Goal: Information Seeking & Learning: Find specific fact

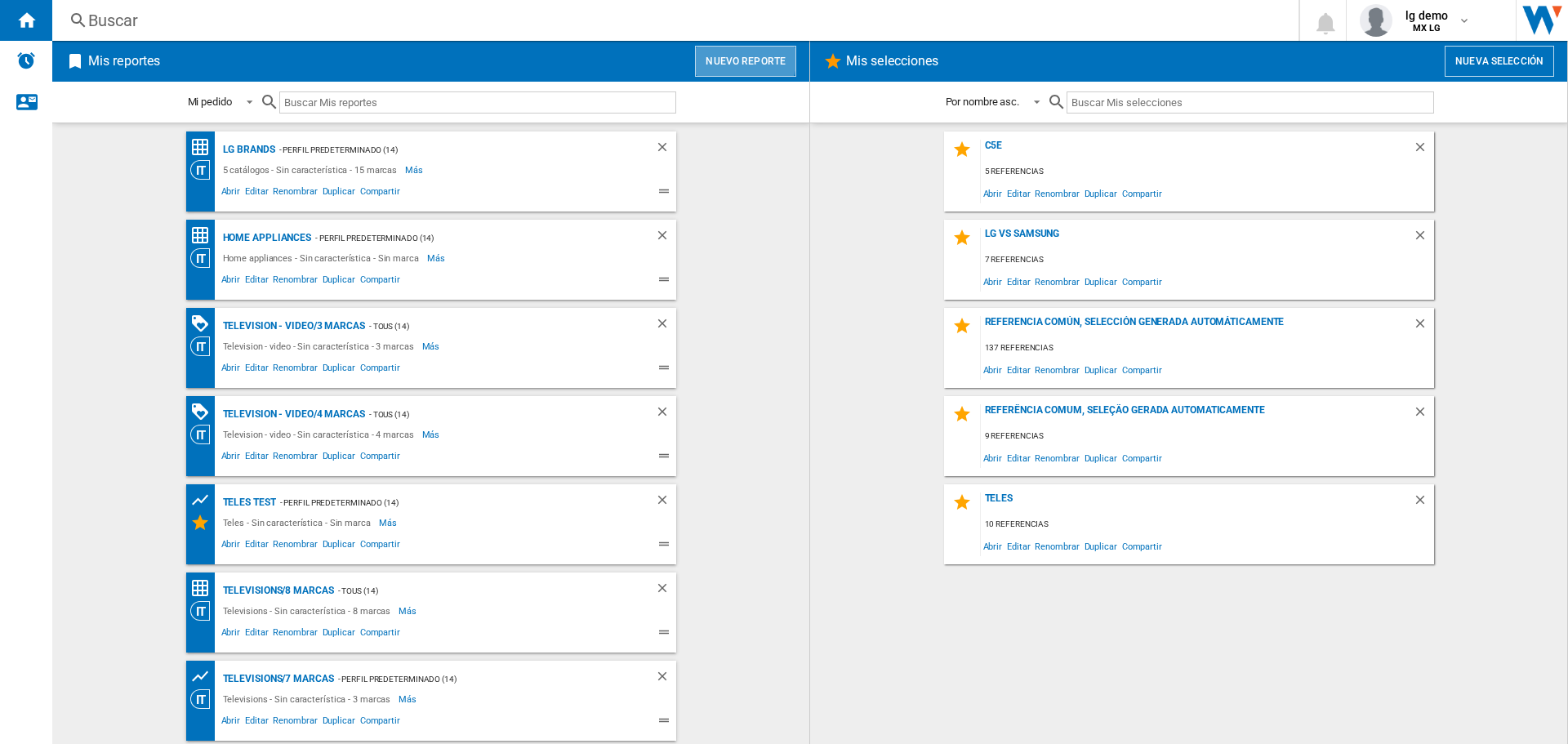
click at [731, 54] on button "Nuevo reporte" at bounding box center [746, 61] width 102 height 31
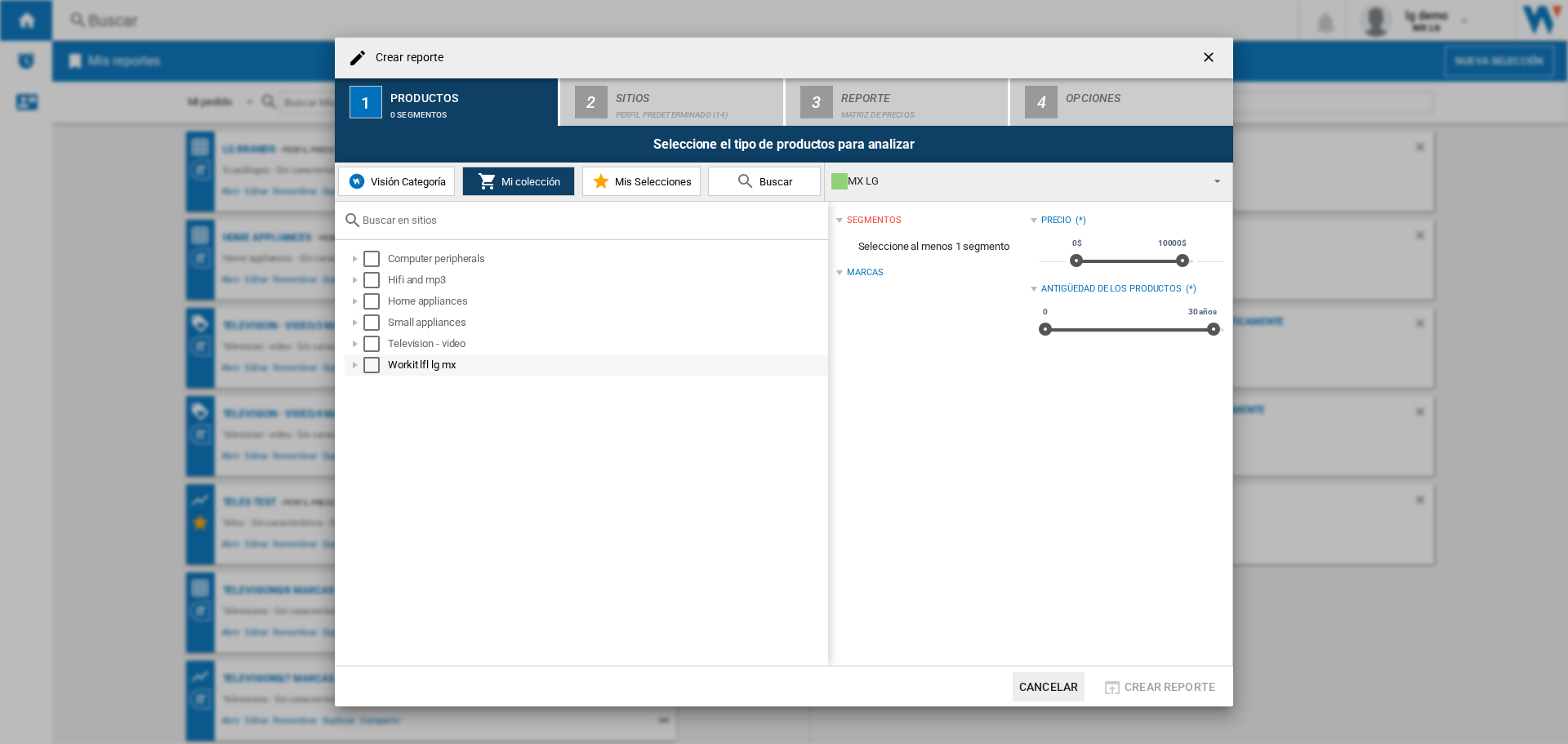
click at [371, 362] on div "Select" at bounding box center [372, 366] width 16 height 16
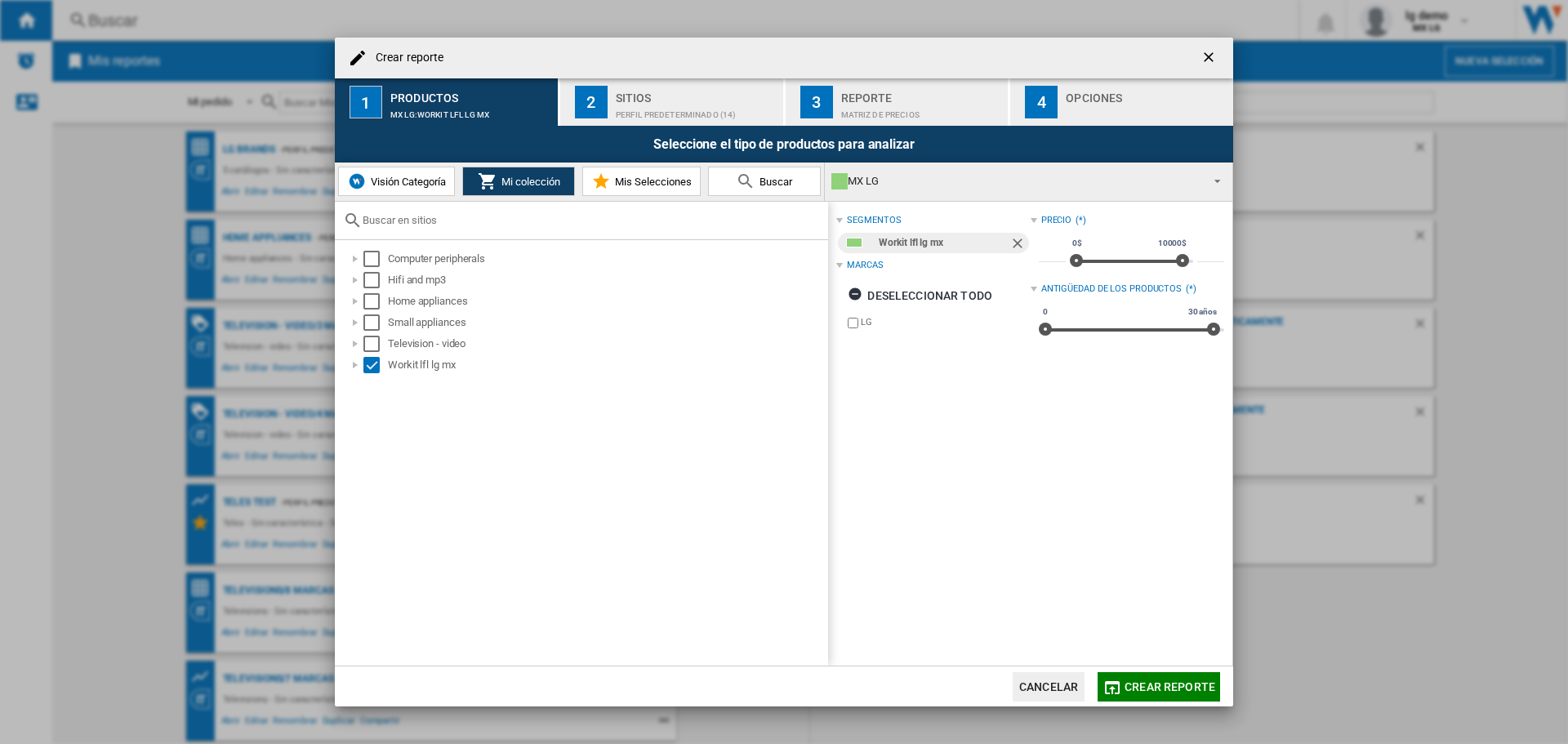
click at [691, 105] on div "Perfil predeterminado (14)" at bounding box center [696, 110] width 161 height 17
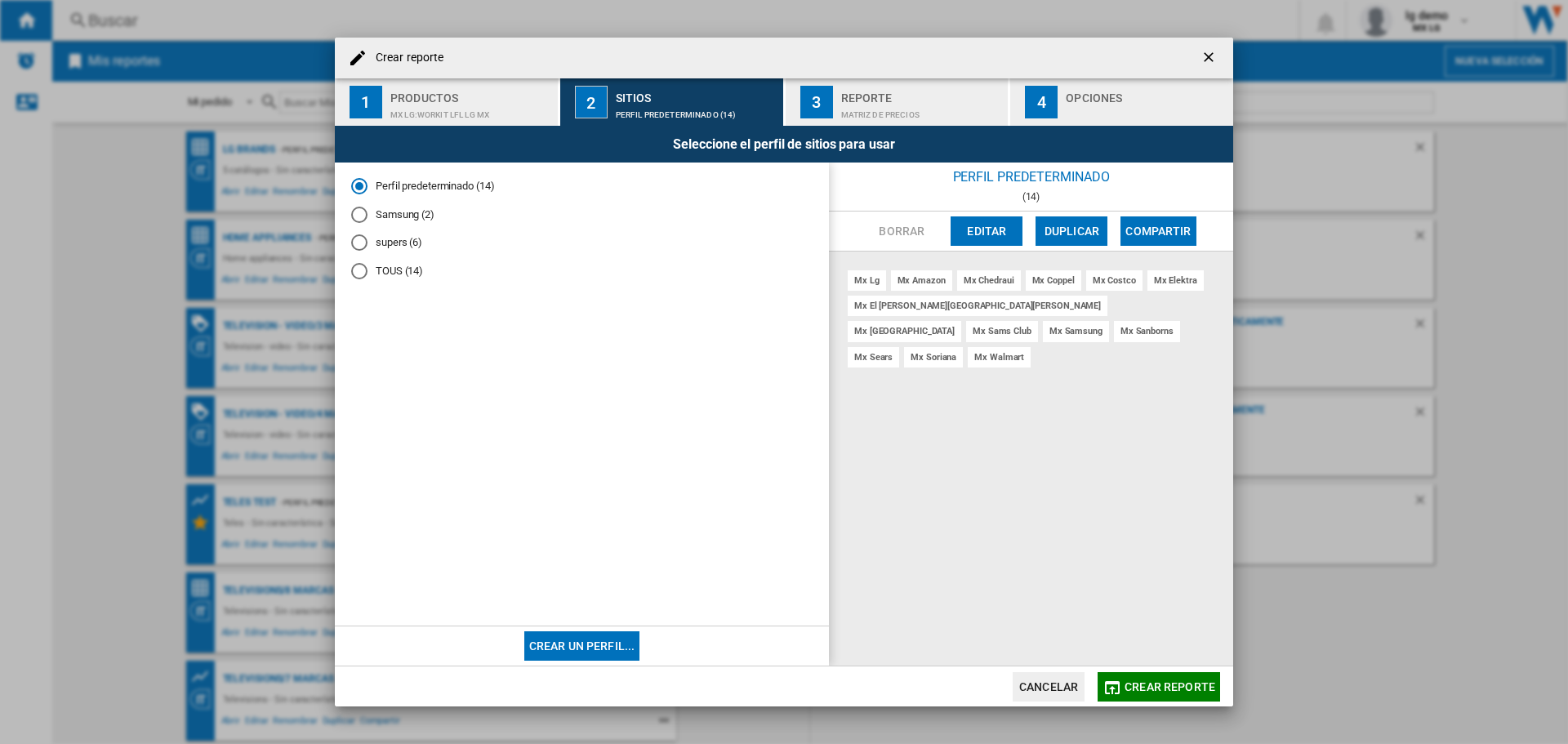
click at [1153, 684] on span "Crear reporte" at bounding box center [1170, 687] width 91 height 13
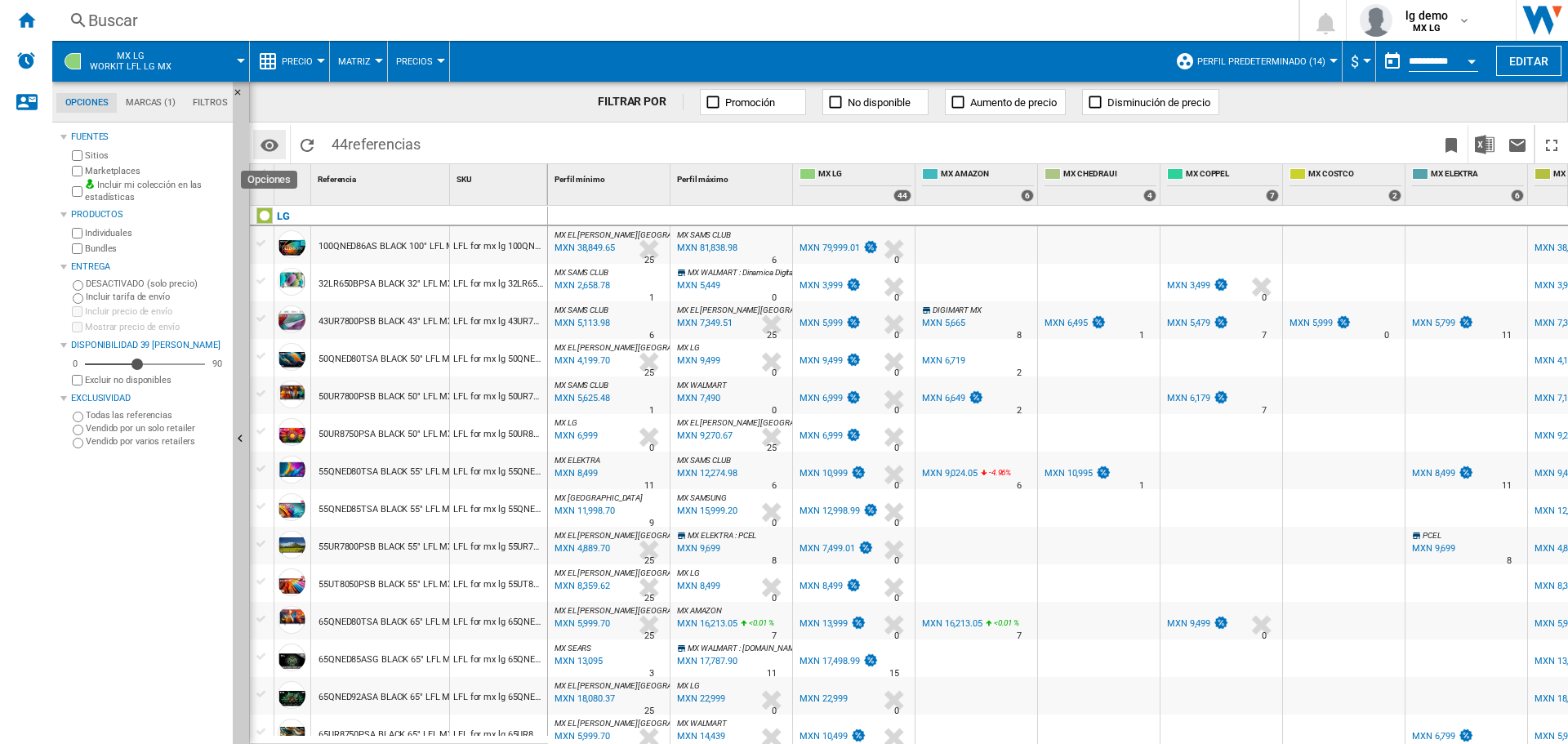
click at [282, 146] on button "Opciones" at bounding box center [269, 145] width 33 height 29
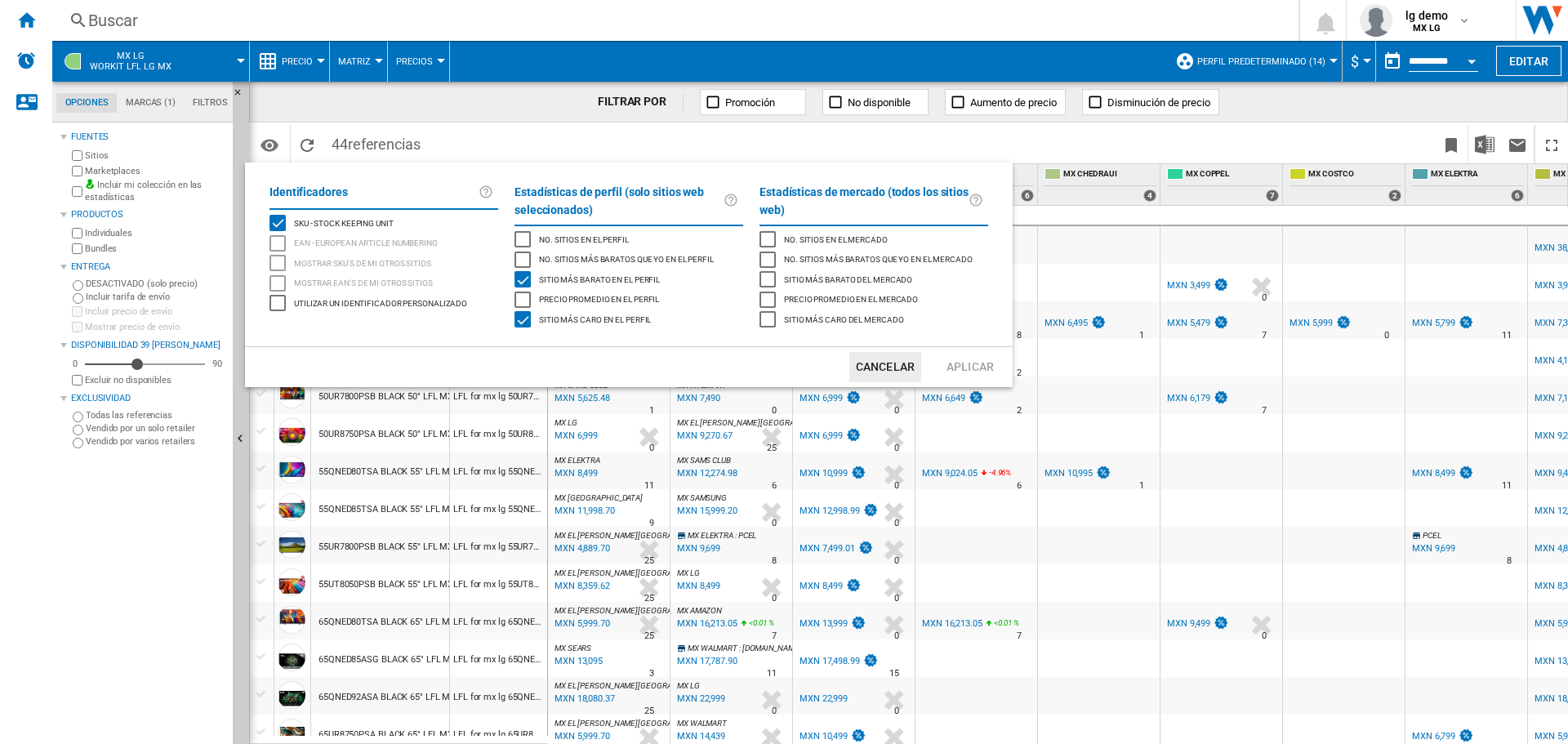
click at [527, 277] on div "Sitio más barato en el perfil" at bounding box center [523, 279] width 16 height 16
click at [528, 321] on div "Sitio más caro en el perfil" at bounding box center [523, 320] width 16 height 16
click at [973, 361] on button "Aplicar" at bounding box center [970, 367] width 71 height 30
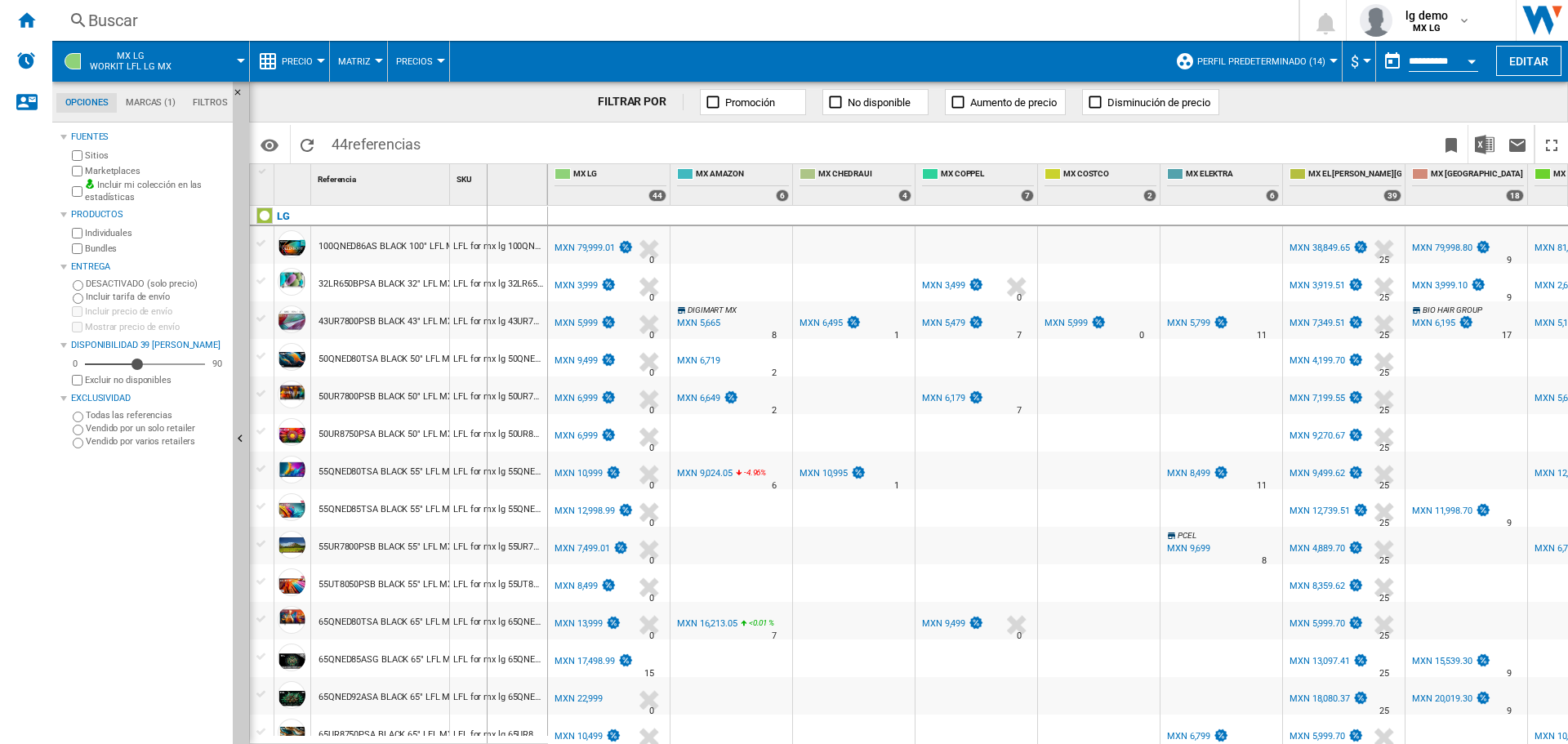
drag, startPoint x: 448, startPoint y: 176, endPoint x: 516, endPoint y: 174, distance: 68.0
click at [516, 174] on div "1 Referencia 1 SKU 1" at bounding box center [398, 184] width 298 height 41
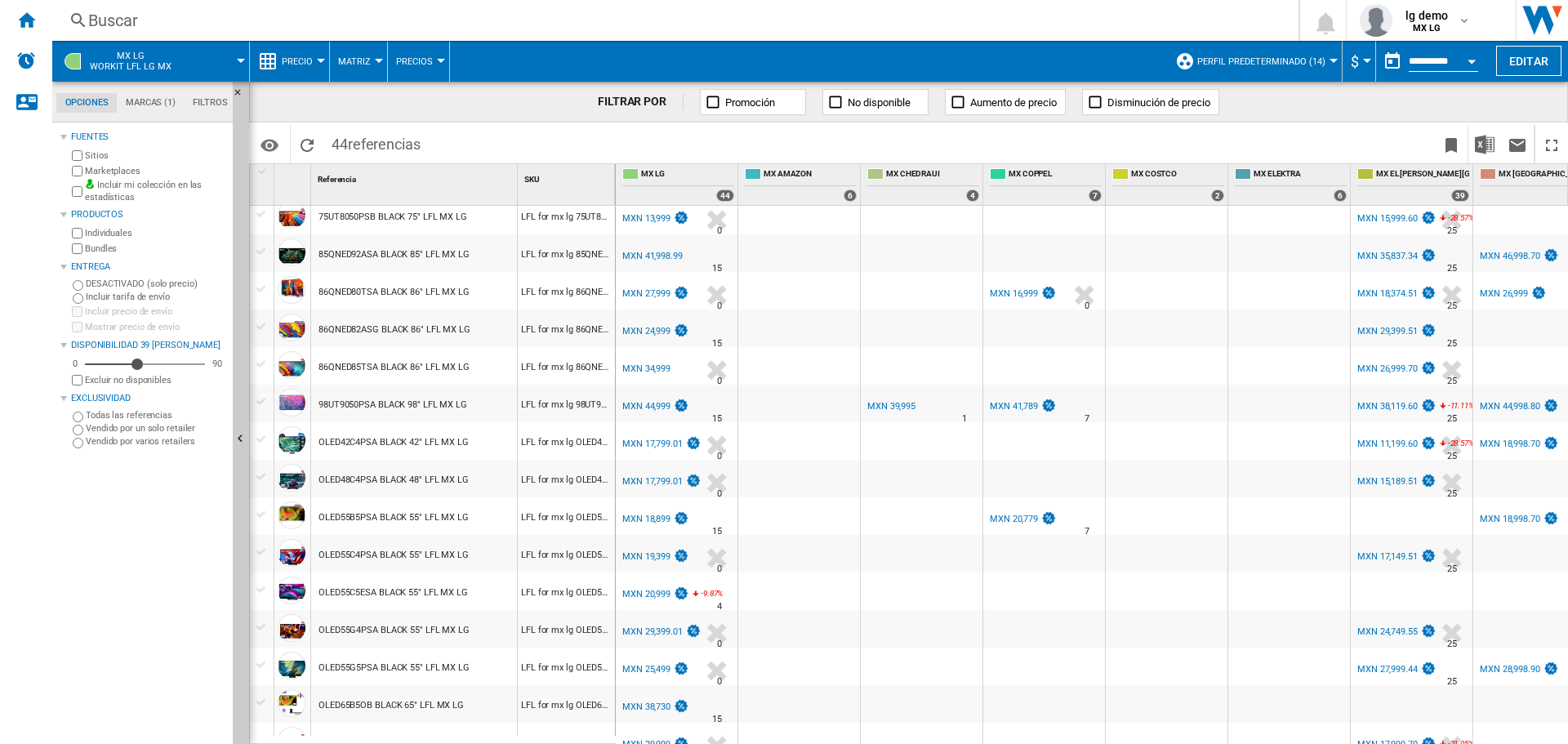
scroll to position [1091, 0]
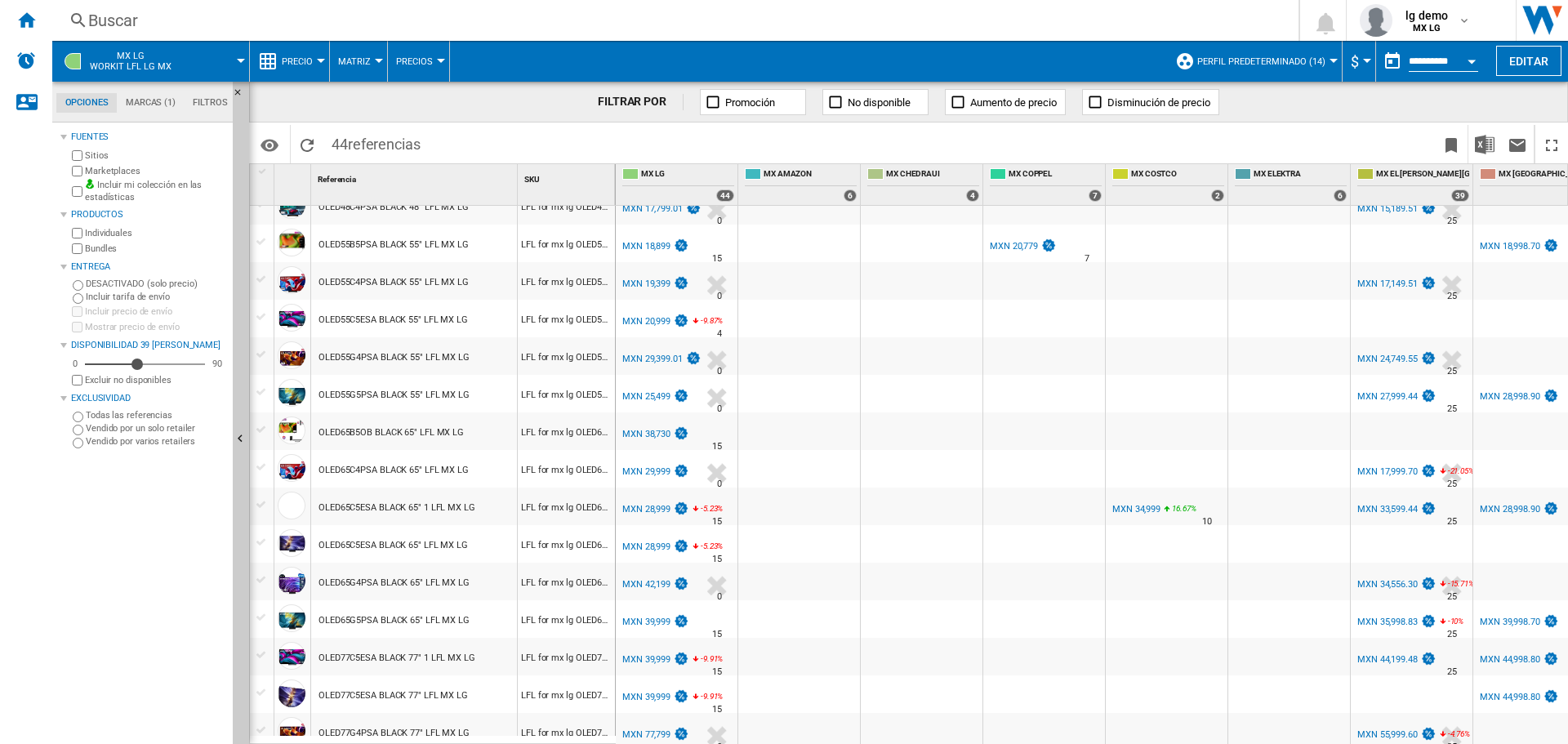
drag, startPoint x: 615, startPoint y: 172, endPoint x: 627, endPoint y: 174, distance: 12.2
click at [627, 174] on div "1 Referencia 1 SKU 1 LG 100QNED86AS BLACK 100" LFL MX LG LFL for mx lg 100QNED8…" at bounding box center [909, 454] width 1317 height 579
drag, startPoint x: 613, startPoint y: 176, endPoint x: 661, endPoint y: 181, distance: 48.3
click at [661, 181] on div "1 Referencia 1 SKU 1 LG 100QNED86AS BLACK 100" LFL MX LG LFL for mx lg 100QNED8…" at bounding box center [909, 454] width 1317 height 579
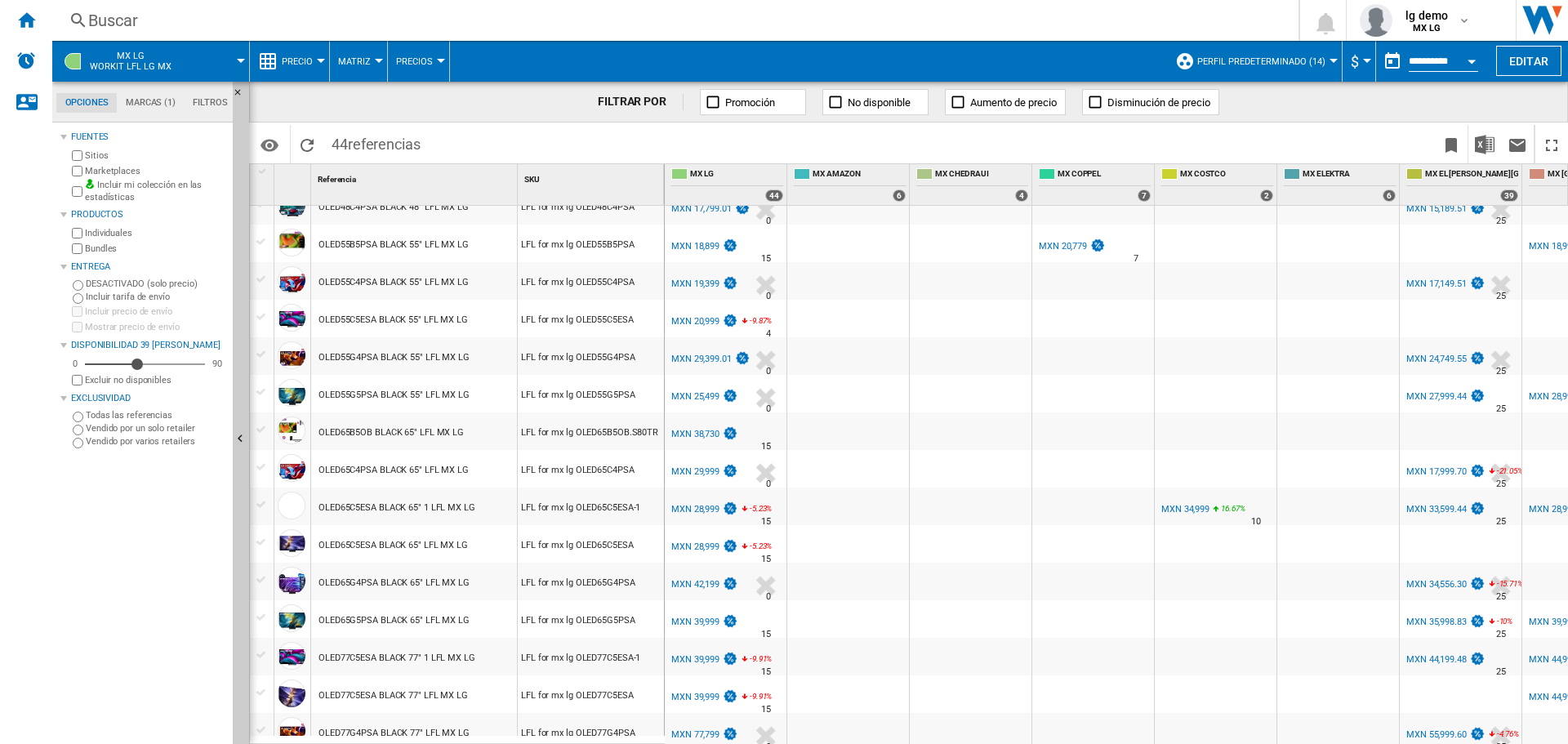
click at [827, 697] on div at bounding box center [848, 694] width 122 height 38
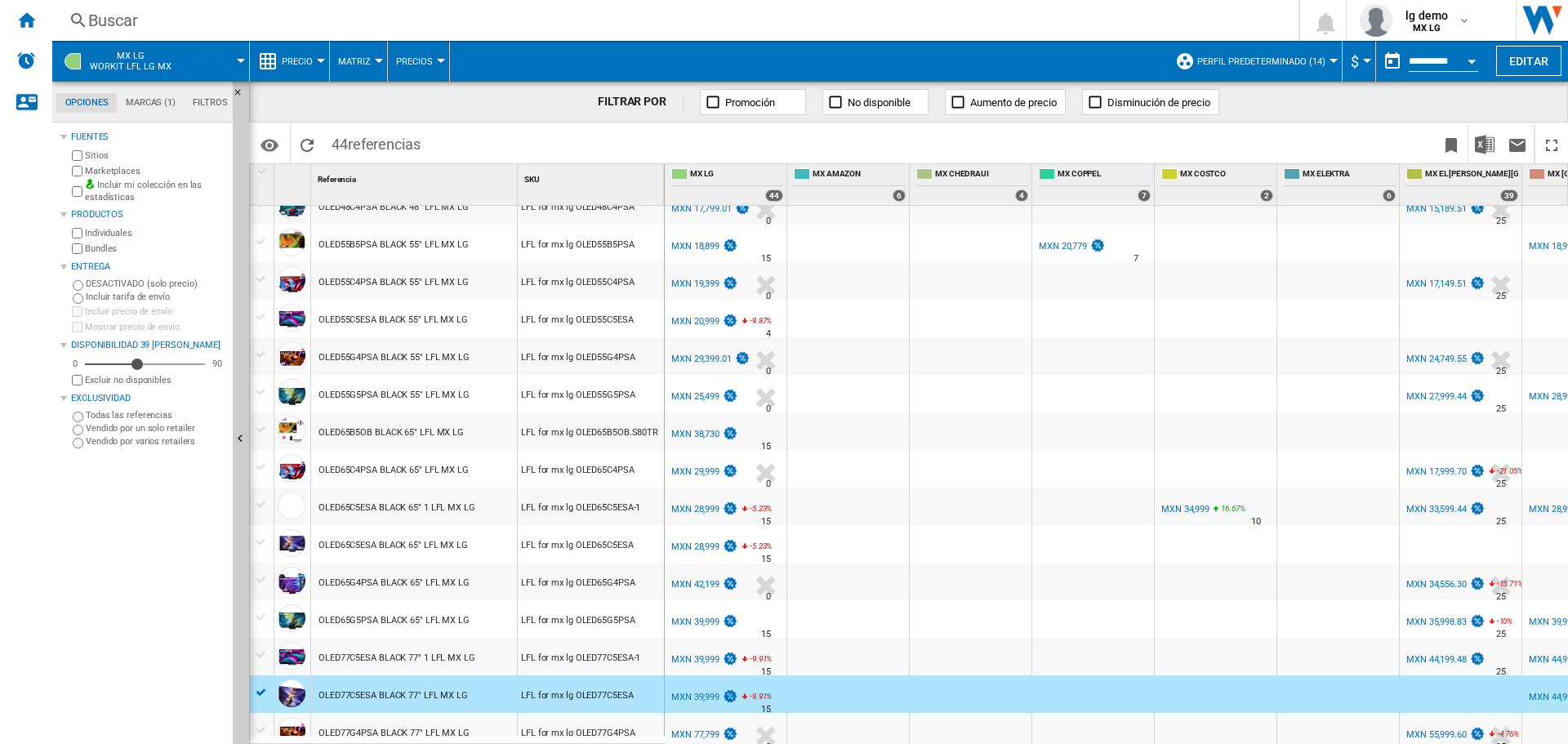
click at [842, 655] on div at bounding box center [848, 656] width 122 height 38
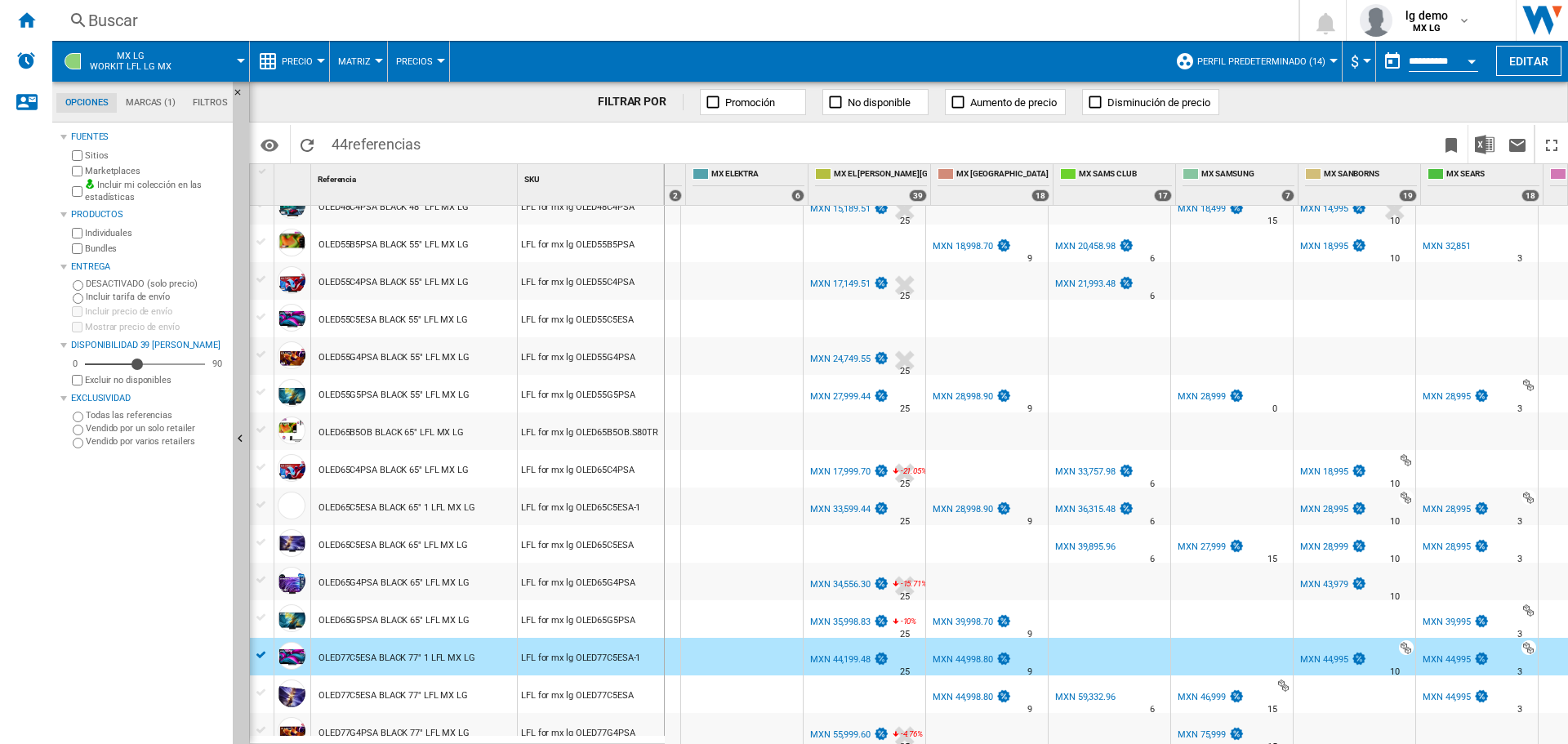
scroll to position [0, 596]
click at [622, 505] on div "LFL for mx lg OLED65C5ESA-1" at bounding box center [591, 506] width 147 height 38
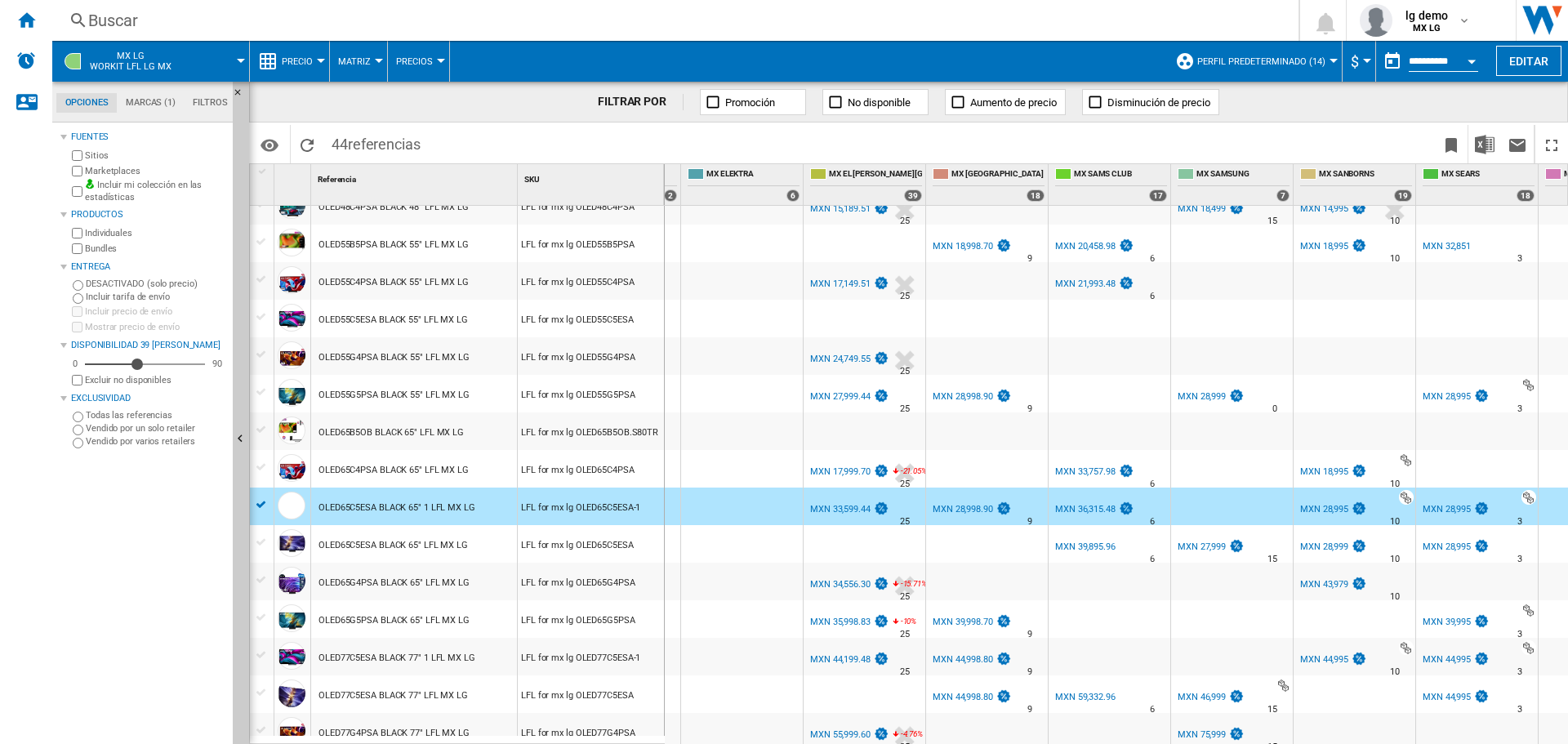
scroll to position [1140, 596]
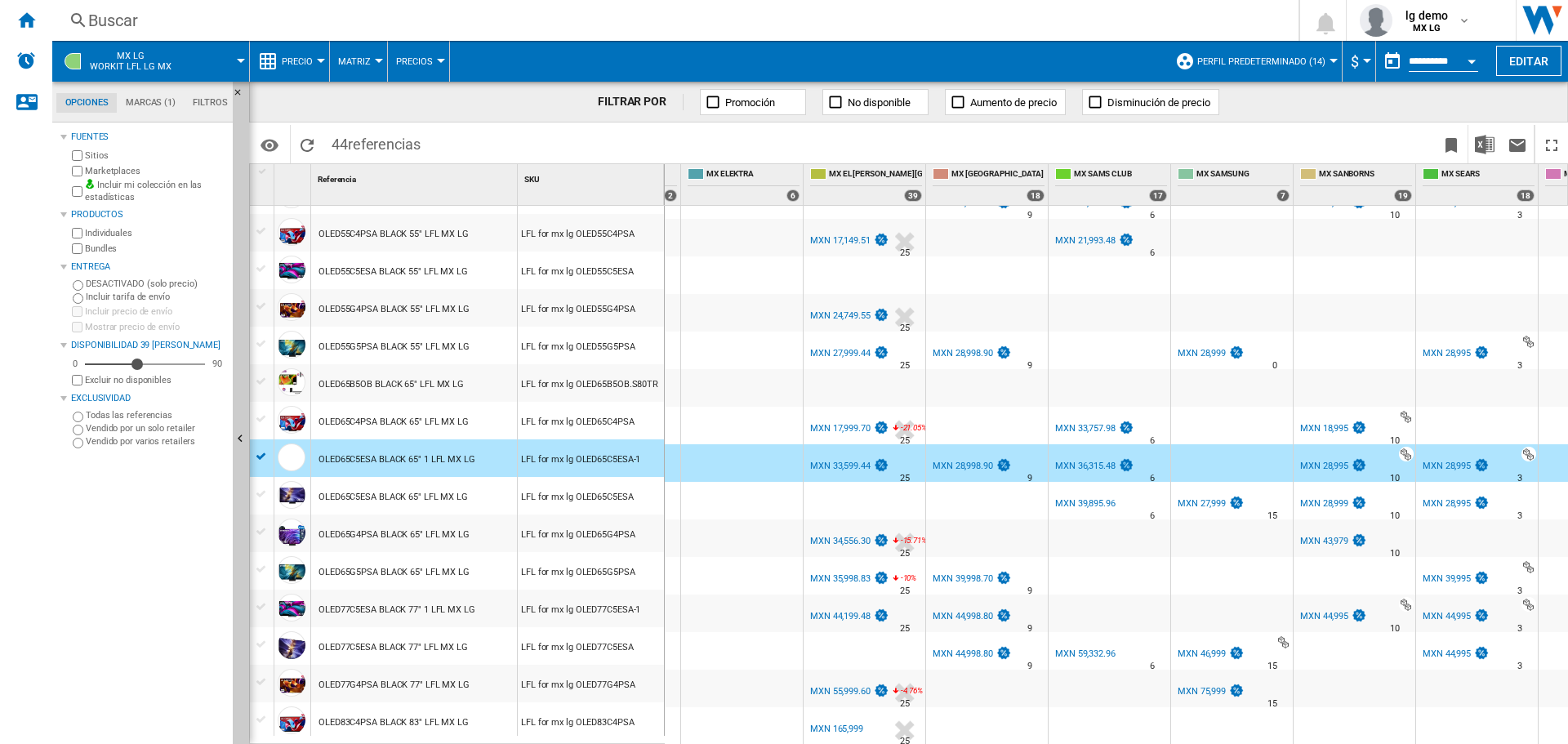
click at [354, 269] on div "OLED55C5ESA BLACK 55" LFL MX LG" at bounding box center [393, 271] width 149 height 38
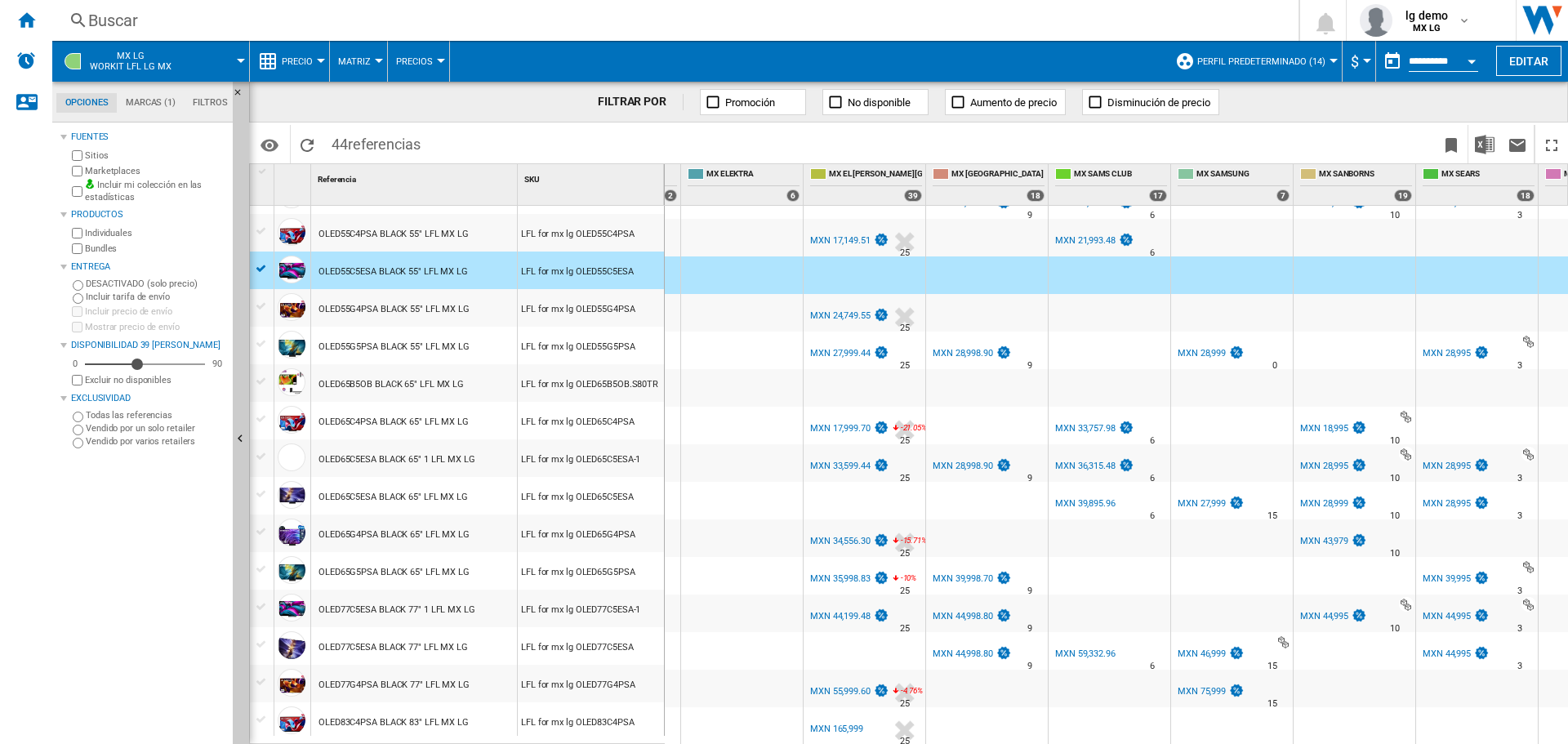
click at [200, 4] on div "Buscar [GEOGRAPHIC_DATA] 0 lg demo MX LG MX LG Mi configuración Cerrar sesión" at bounding box center [810, 20] width 1516 height 41
click at [199, 19] on div "Buscar" at bounding box center [671, 20] width 1168 height 23
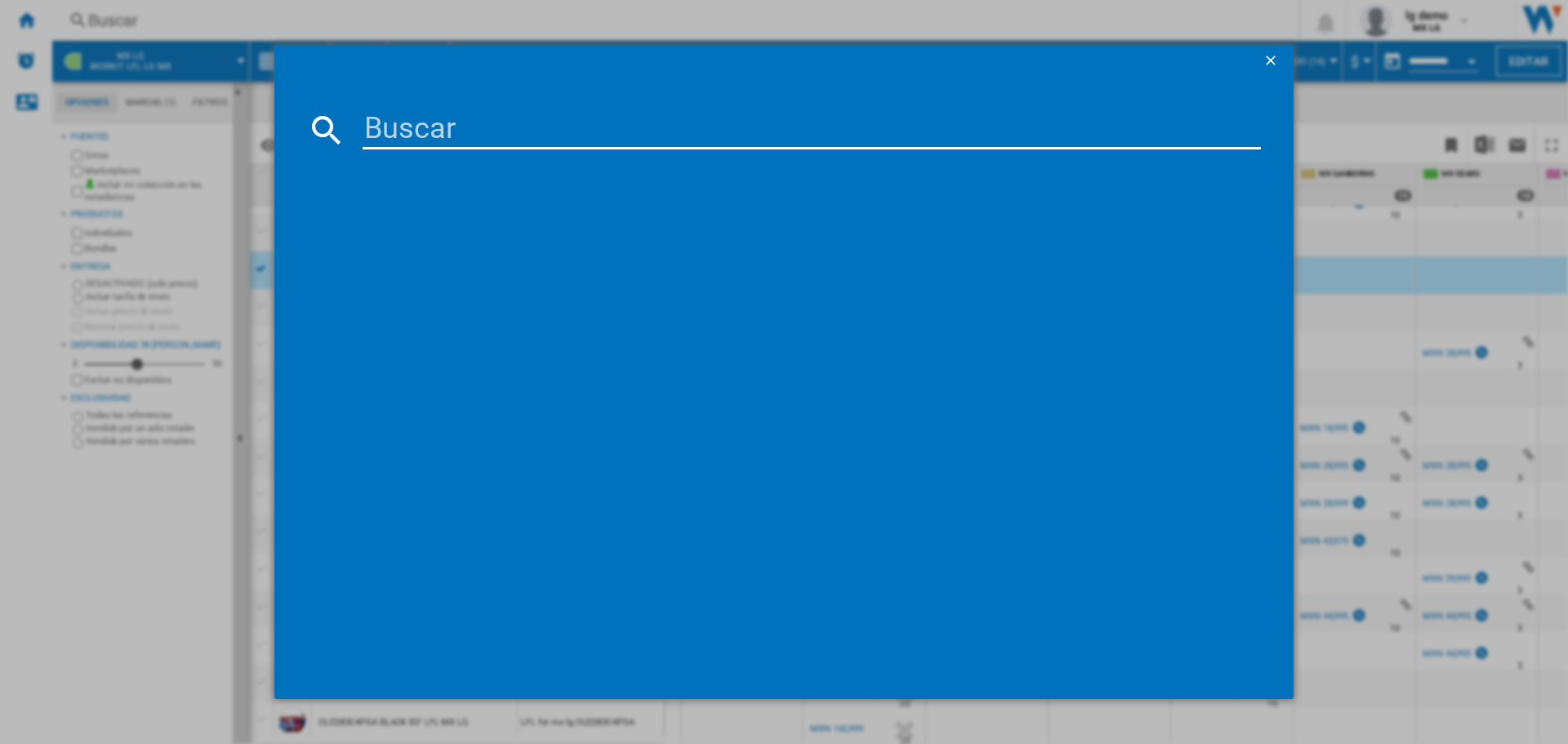
click at [459, 129] on input at bounding box center [811, 129] width 898 height 39
type input "c5esa"
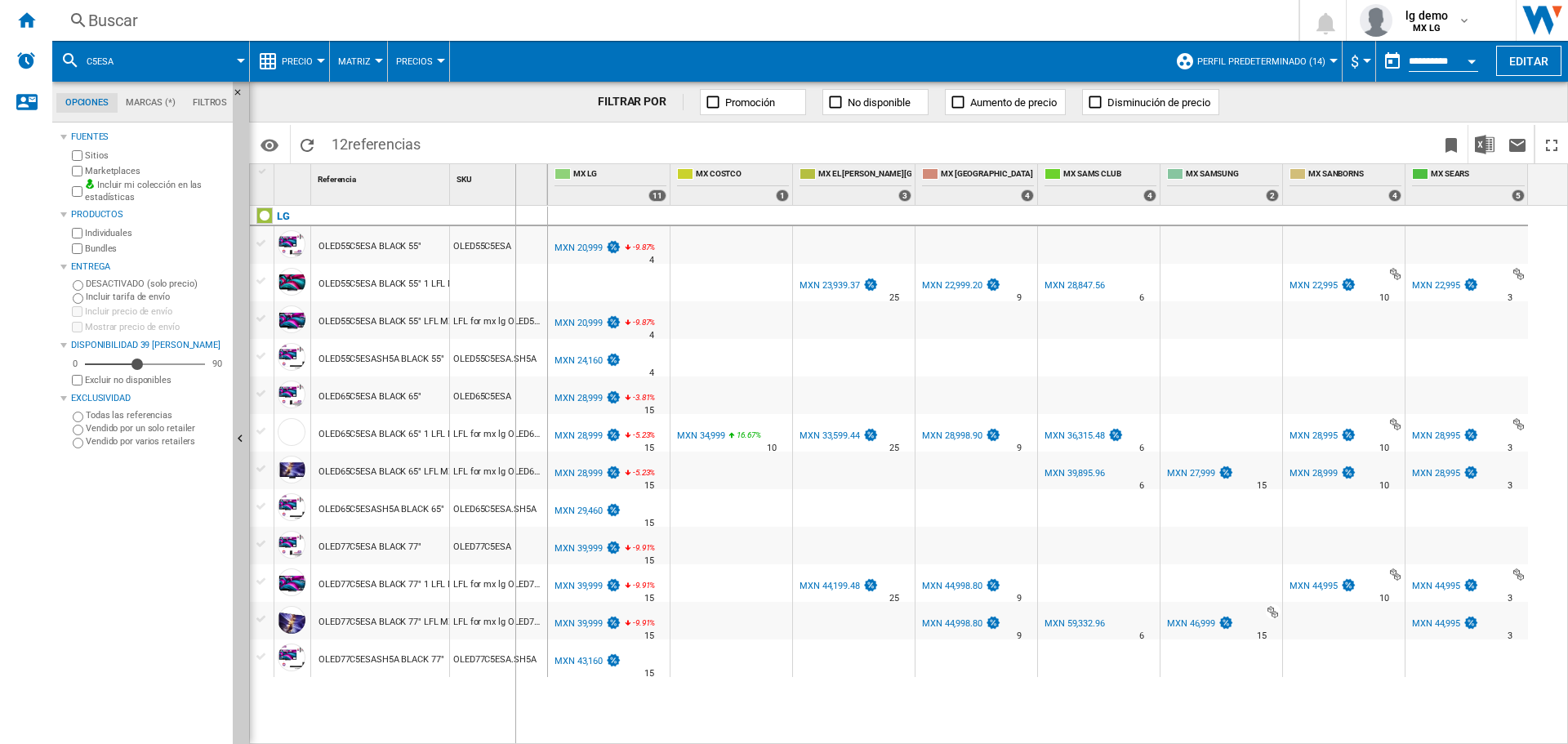
drag, startPoint x: 448, startPoint y: 174, endPoint x: 515, endPoint y: 175, distance: 67.0
click at [515, 175] on div "1 Referencia 1 SKU 1" at bounding box center [398, 184] width 298 height 41
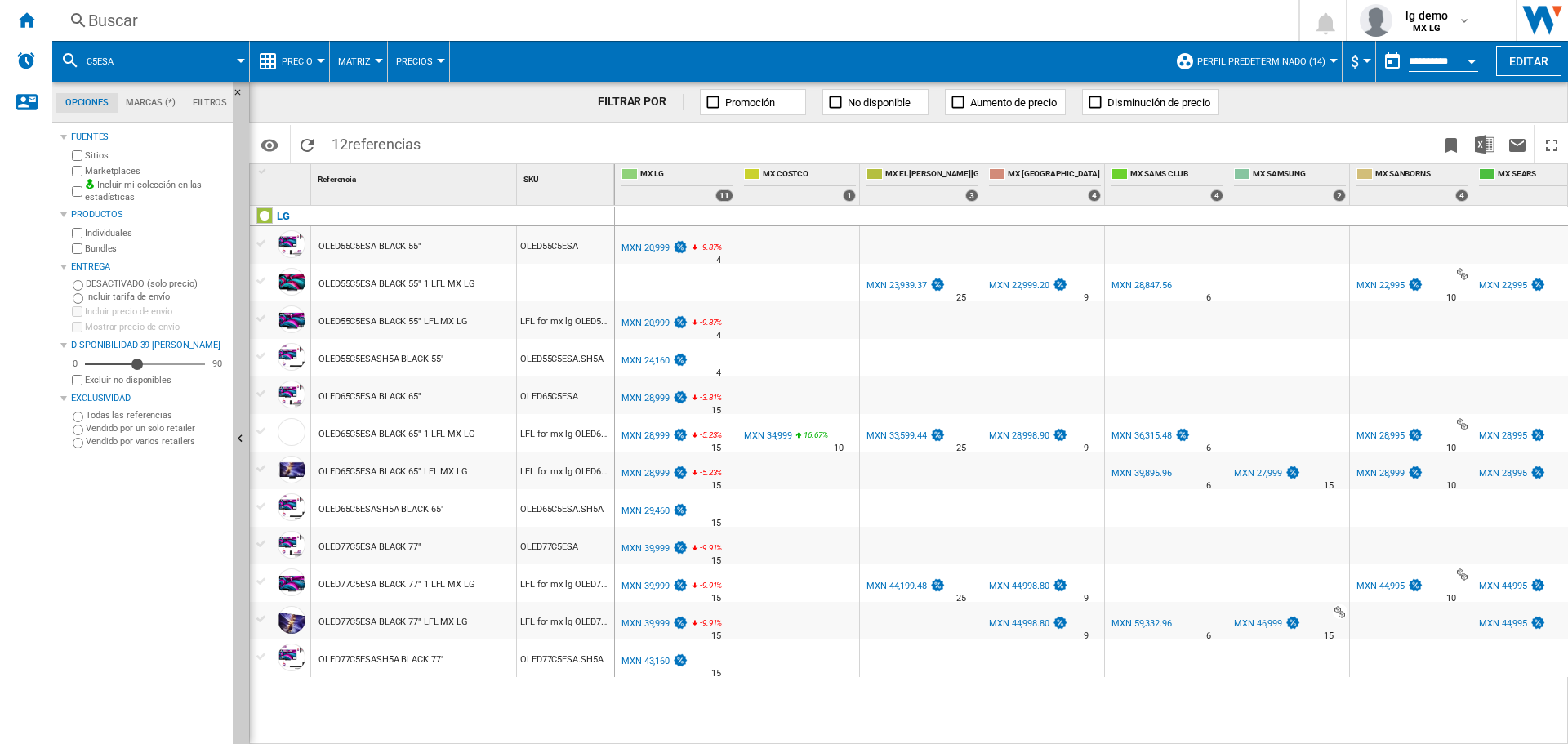
click at [516, 172] on div "Referencia 1" at bounding box center [414, 184] width 206 height 41
drag, startPoint x: 512, startPoint y: 179, endPoint x: 501, endPoint y: 177, distance: 11.2
click at [501, 177] on div "Referencia 1" at bounding box center [414, 184] width 206 height 41
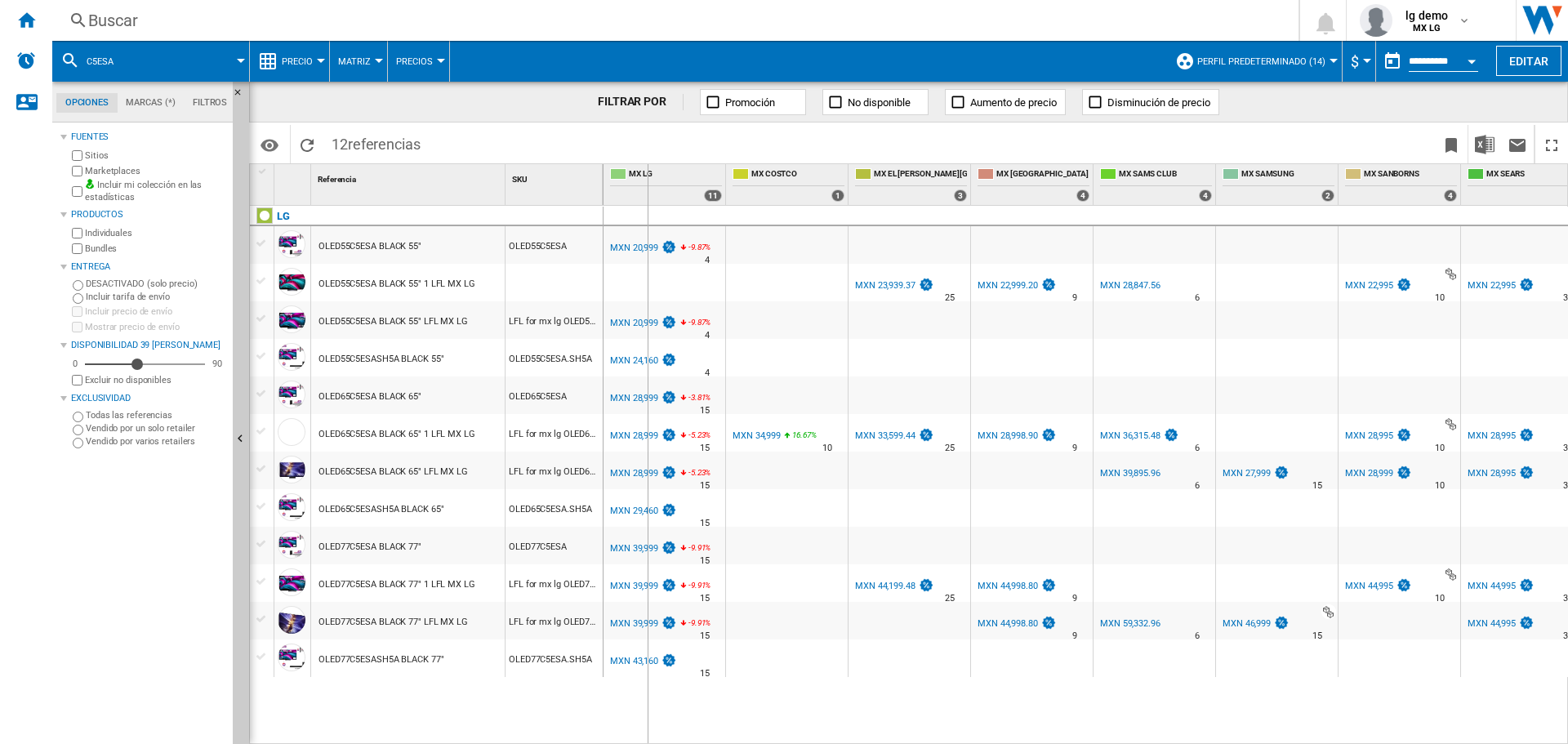
drag, startPoint x: 601, startPoint y: 177, endPoint x: 647, endPoint y: 177, distance: 46.0
click at [647, 177] on div "1 Referencia 1 SKU 1 LG OLED55C5ESA BLACK 55" OLED55C5ESA OLED55C5ESA BLACK 55"…" at bounding box center [909, 454] width 1317 height 579
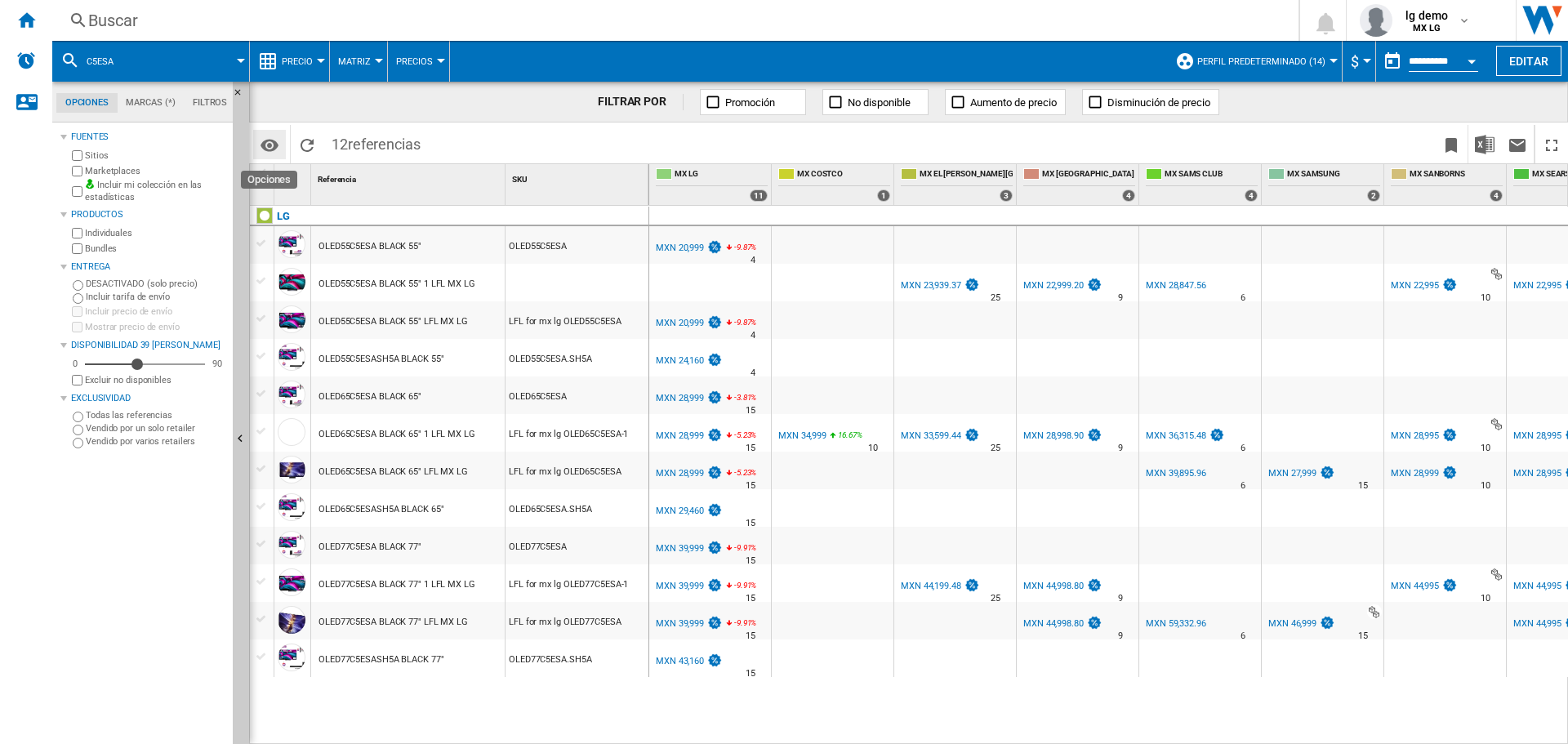
click at [272, 138] on md-icon "Opciones" at bounding box center [269, 145] width 19 height 19
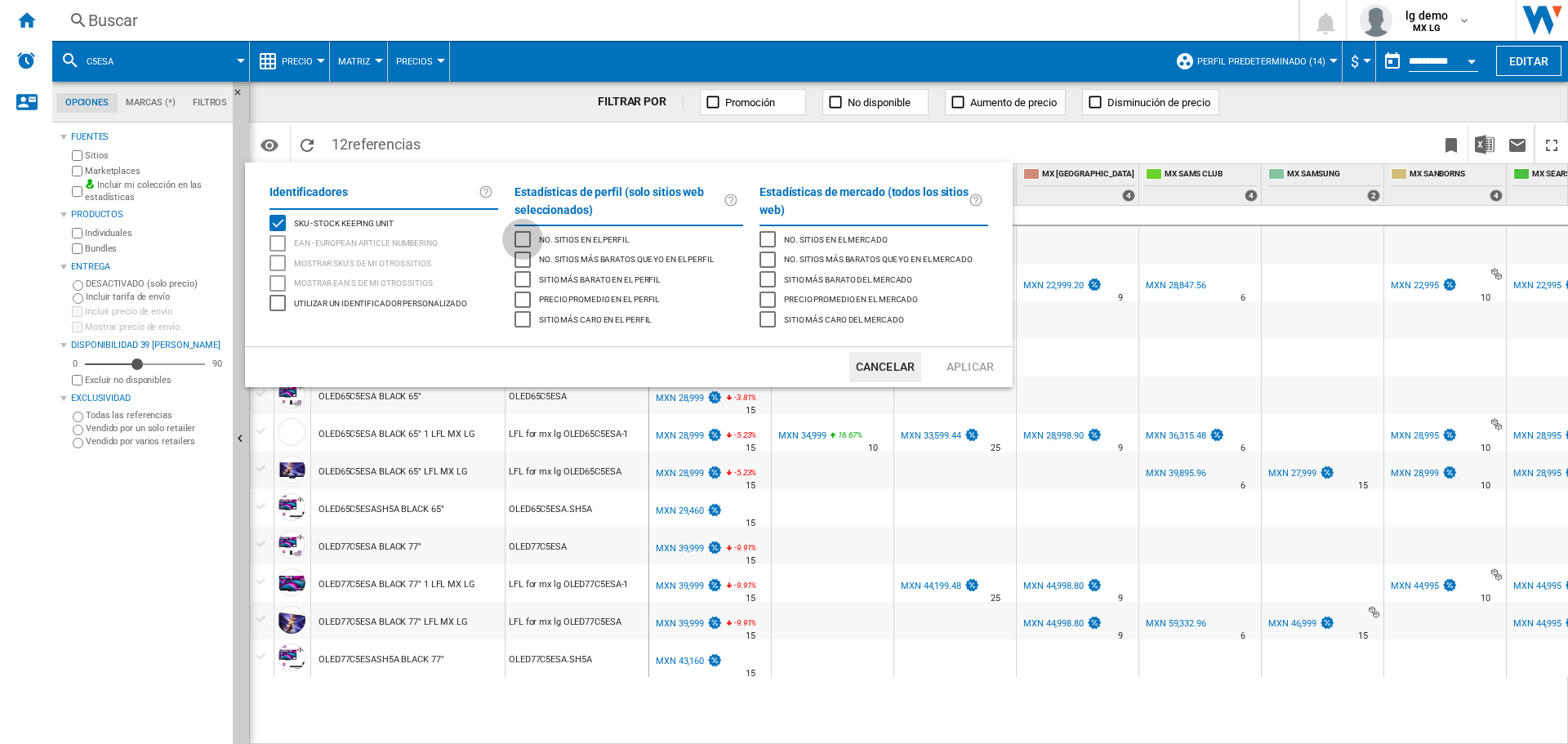
click at [516, 235] on div "No. sitios en el perfil" at bounding box center [523, 239] width 16 height 16
click at [987, 364] on button "Aplicar" at bounding box center [970, 367] width 71 height 30
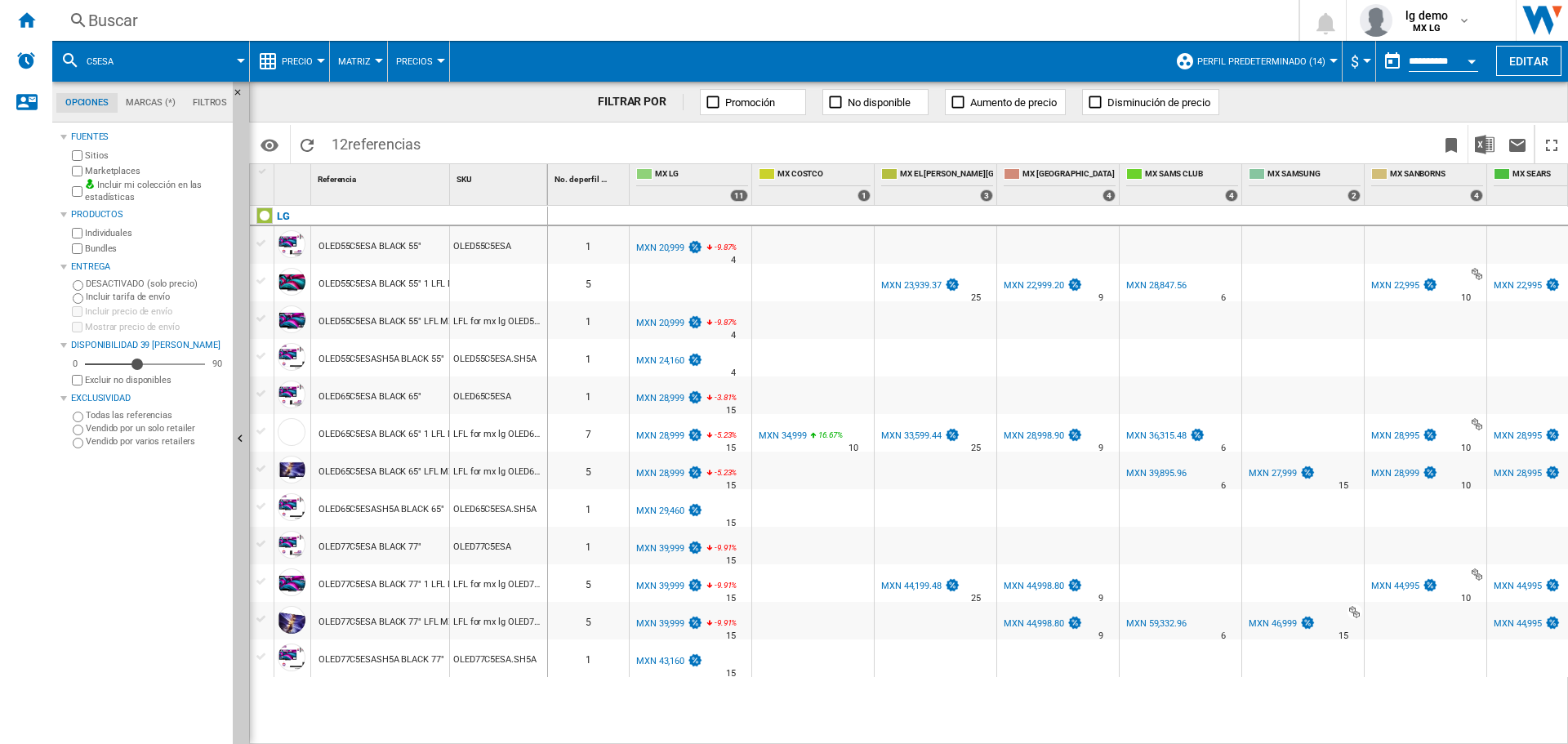
click at [449, 177] on div "Referencia 1" at bounding box center [381, 184] width 139 height 41
drag, startPoint x: 446, startPoint y: 177, endPoint x: 539, endPoint y: 184, distance: 93.3
click at [539, 184] on div "1 Referencia 1 SKU 1" at bounding box center [398, 184] width 298 height 41
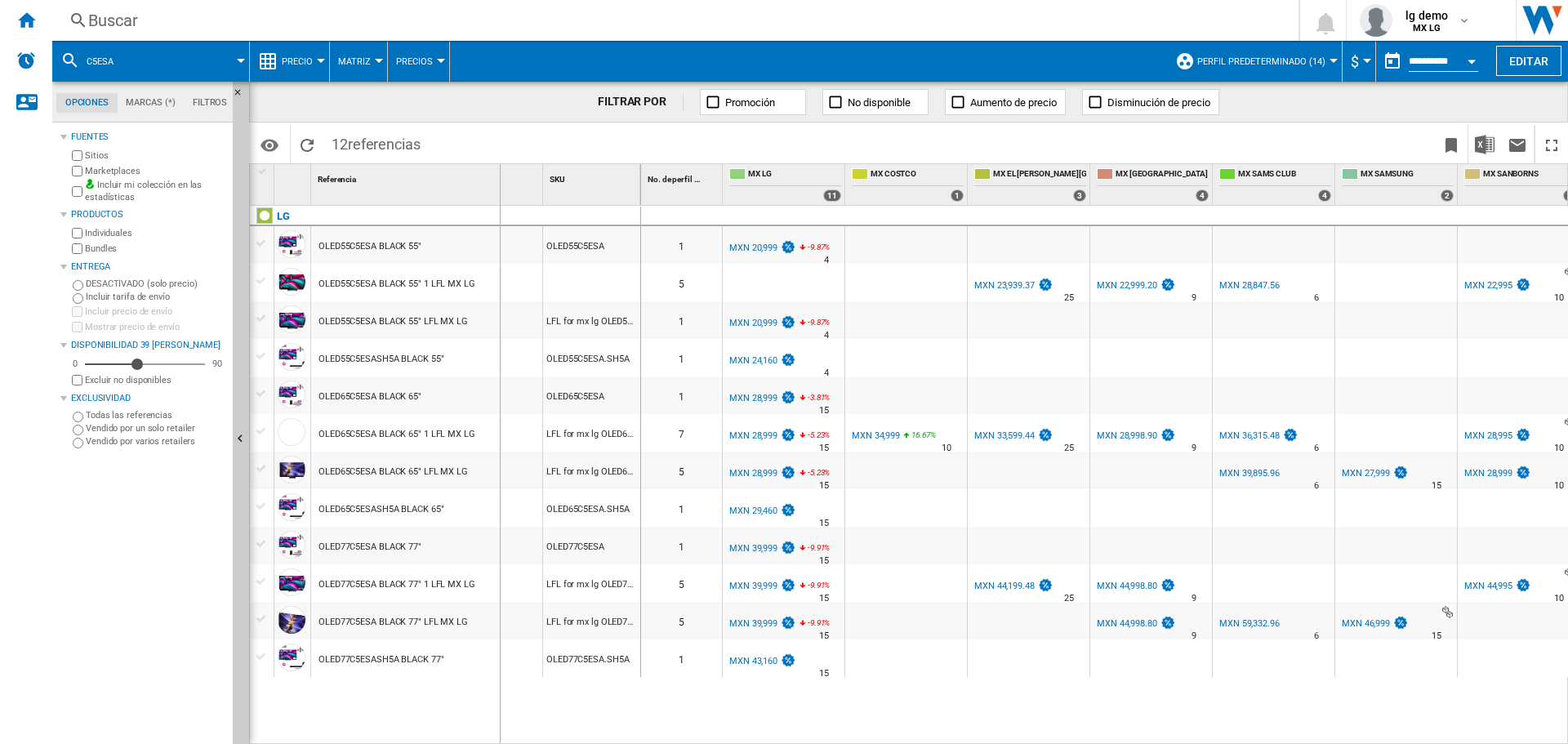
drag, startPoint x: 539, startPoint y: 184, endPoint x: 499, endPoint y: 187, distance: 40.1
click at [499, 187] on div "Referencia 1" at bounding box center [427, 184] width 232 height 41
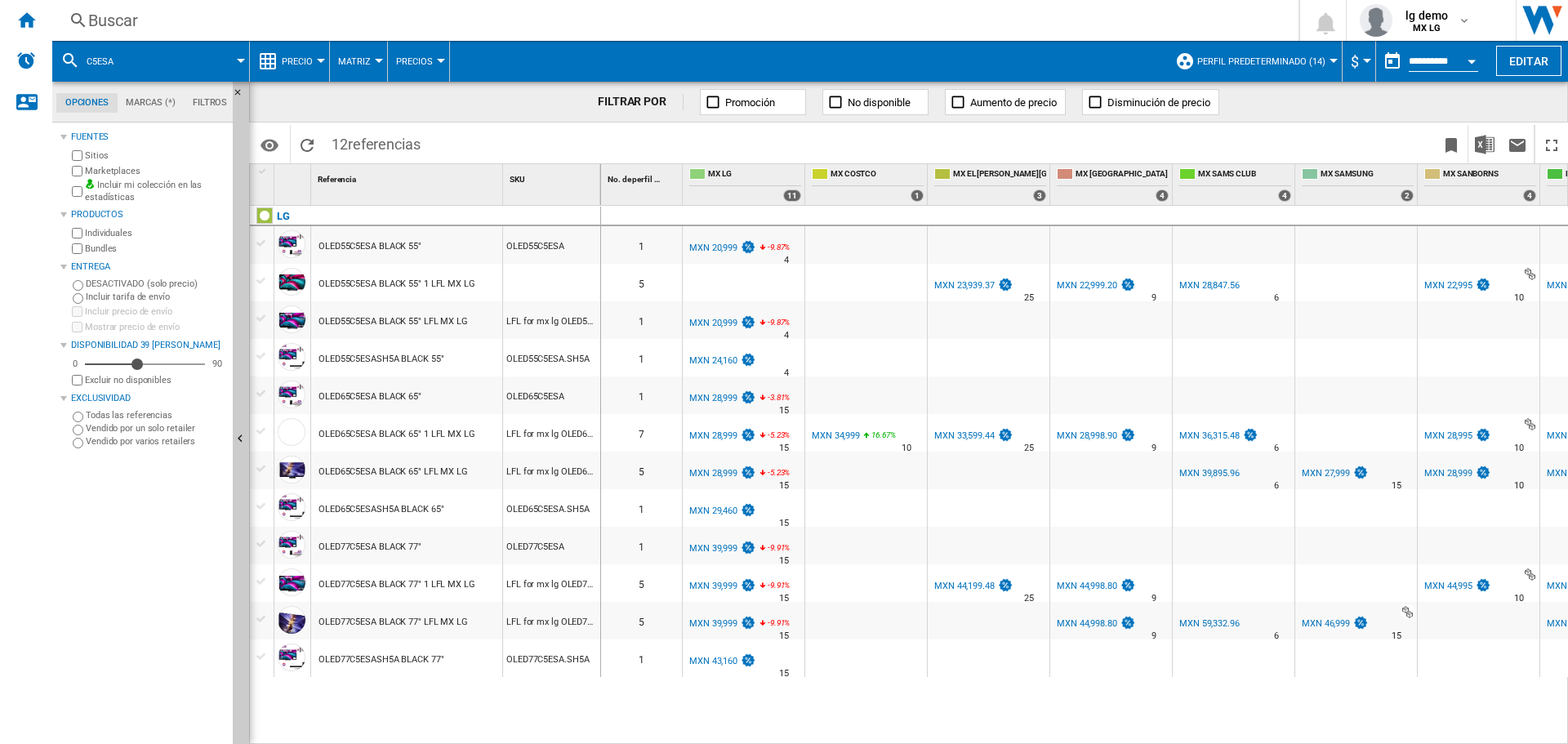
click at [263, 279] on div at bounding box center [261, 281] width 17 height 15
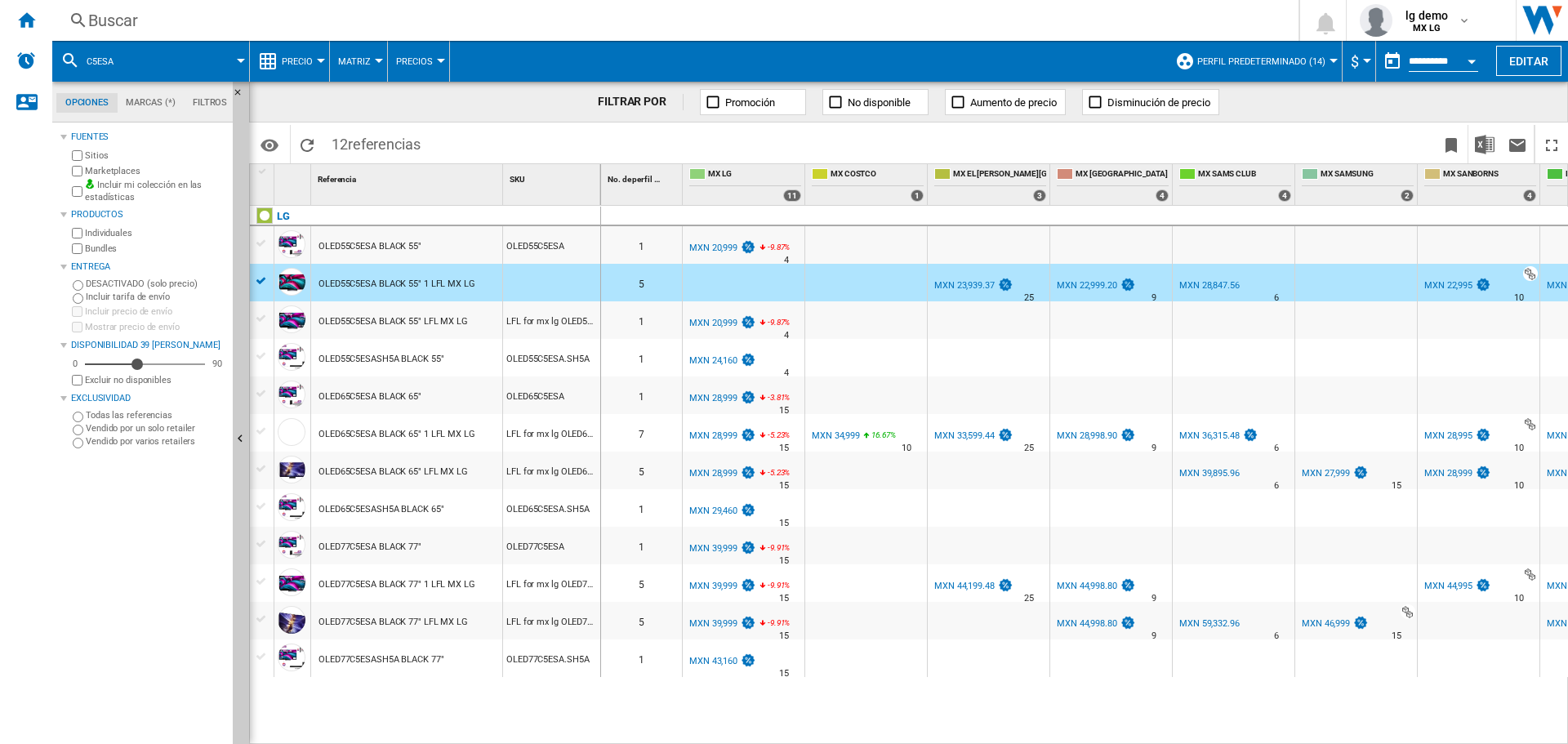
click at [262, 321] on div at bounding box center [261, 319] width 17 height 15
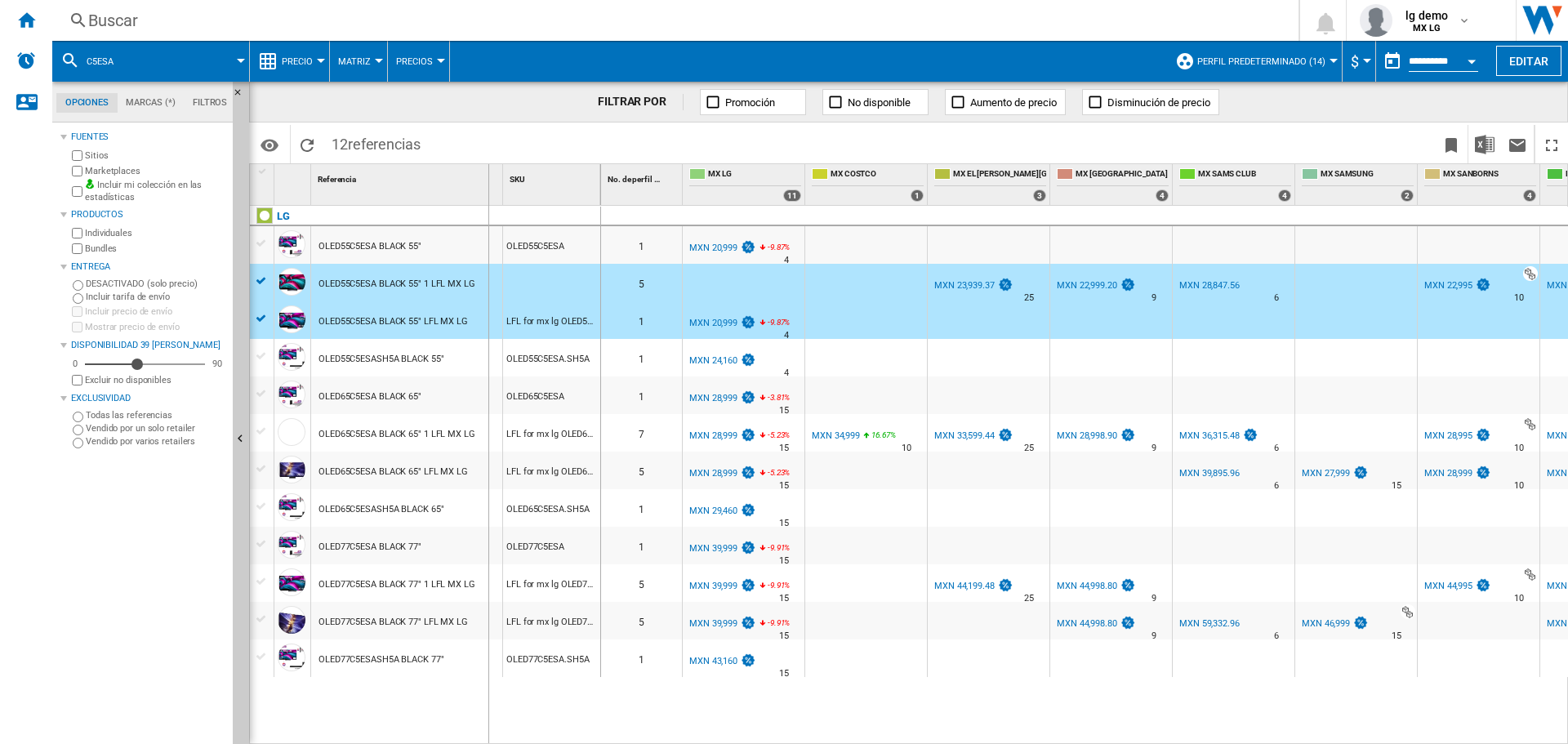
drag, startPoint x: 500, startPoint y: 175, endPoint x: 487, endPoint y: 175, distance: 13.0
click at [487, 175] on div "Referencia 1" at bounding box center [408, 184] width 192 height 41
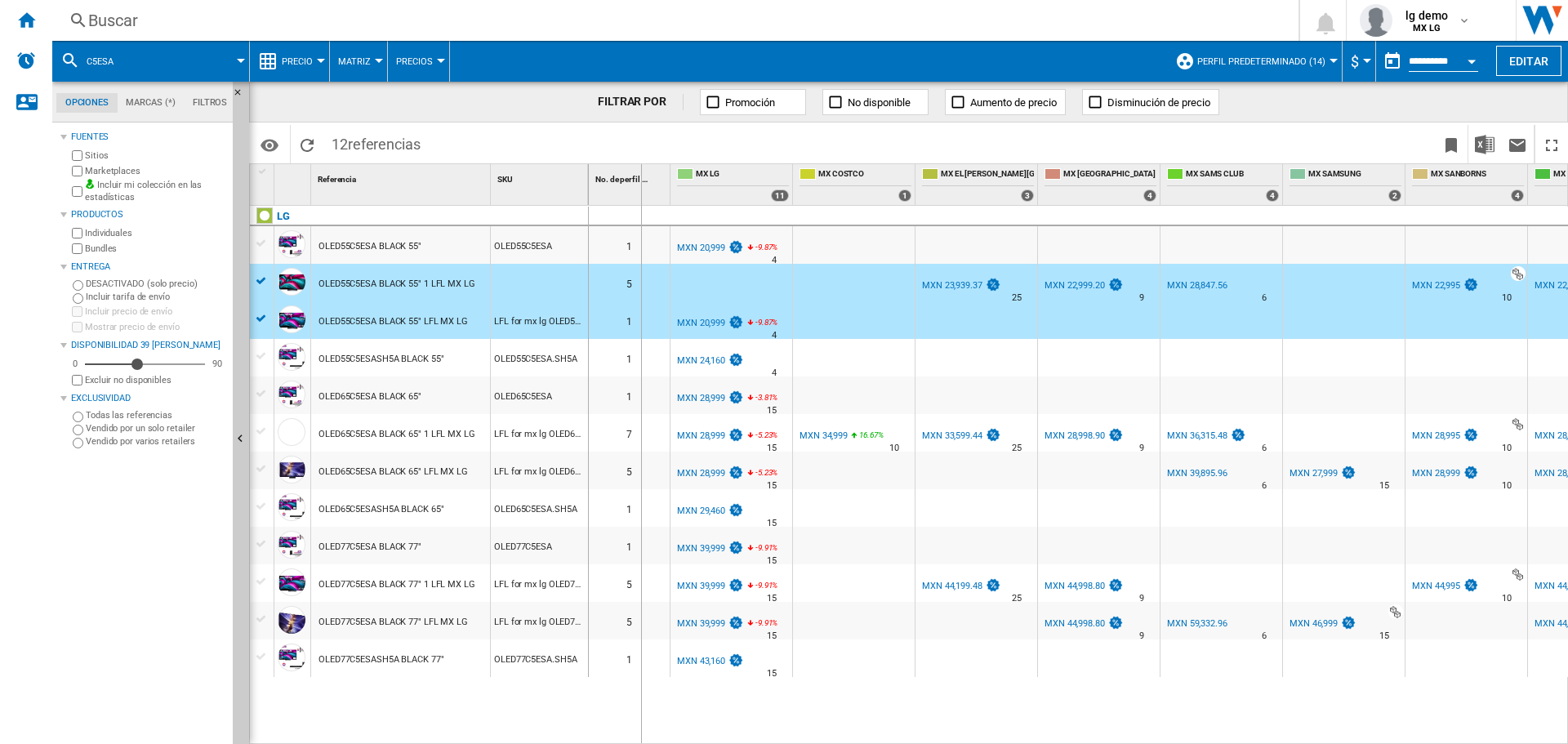
drag, startPoint x: 586, startPoint y: 174, endPoint x: 640, endPoint y: 174, distance: 54.0
click at [640, 174] on div "1 Referencia 1 SKU 1 LG OLED55C5ESA BLACK 55" OLED55C5ESA OLED55C5ESA BLACK 55"…" at bounding box center [909, 454] width 1317 height 579
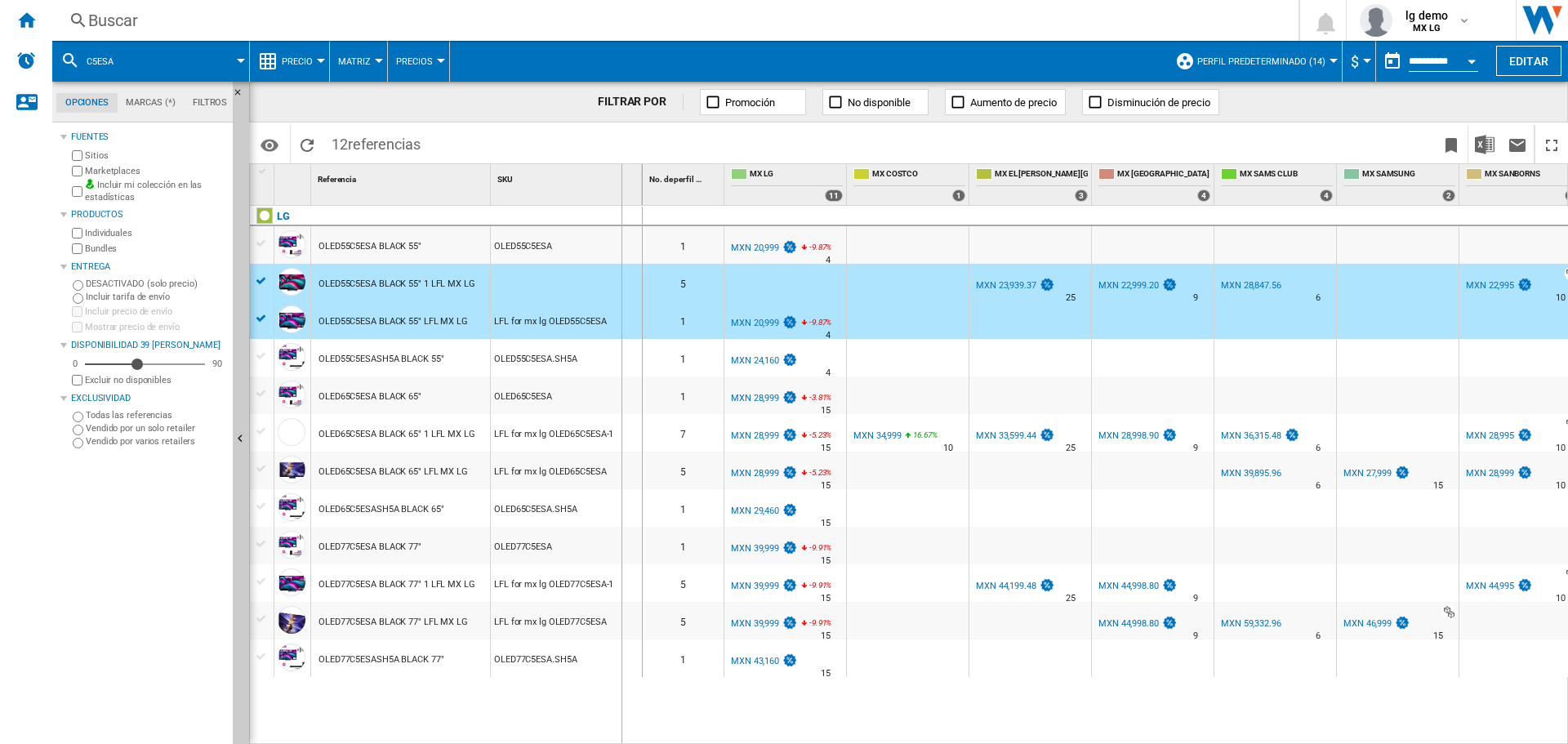
drag, startPoint x: 640, startPoint y: 174, endPoint x: 621, endPoint y: 177, distance: 19.2
click at [621, 177] on div "SKU 1" at bounding box center [567, 184] width 152 height 41
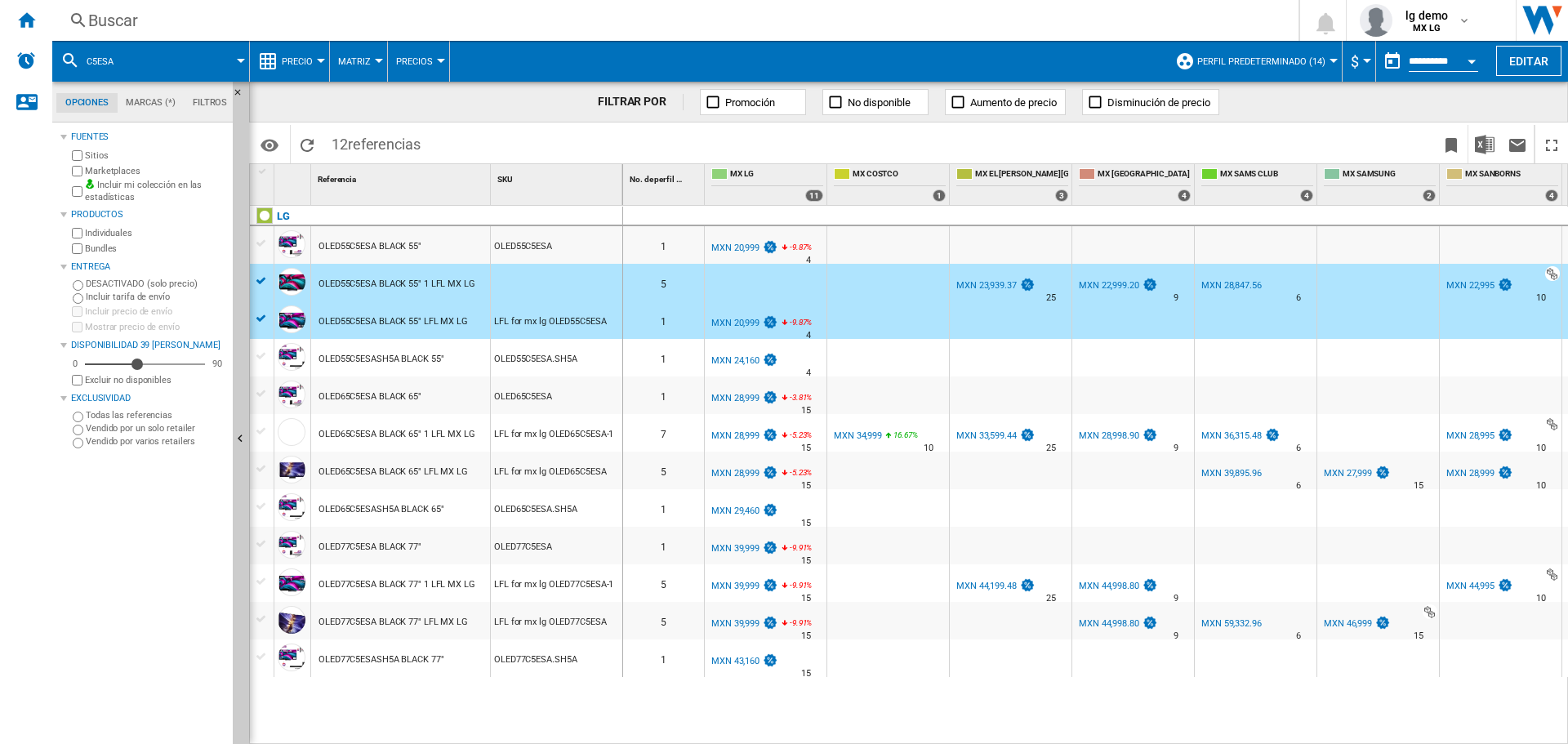
click at [463, 432] on div "OLED65C5ESA BLACK 65" 1 LFL MX LG" at bounding box center [397, 434] width 157 height 38
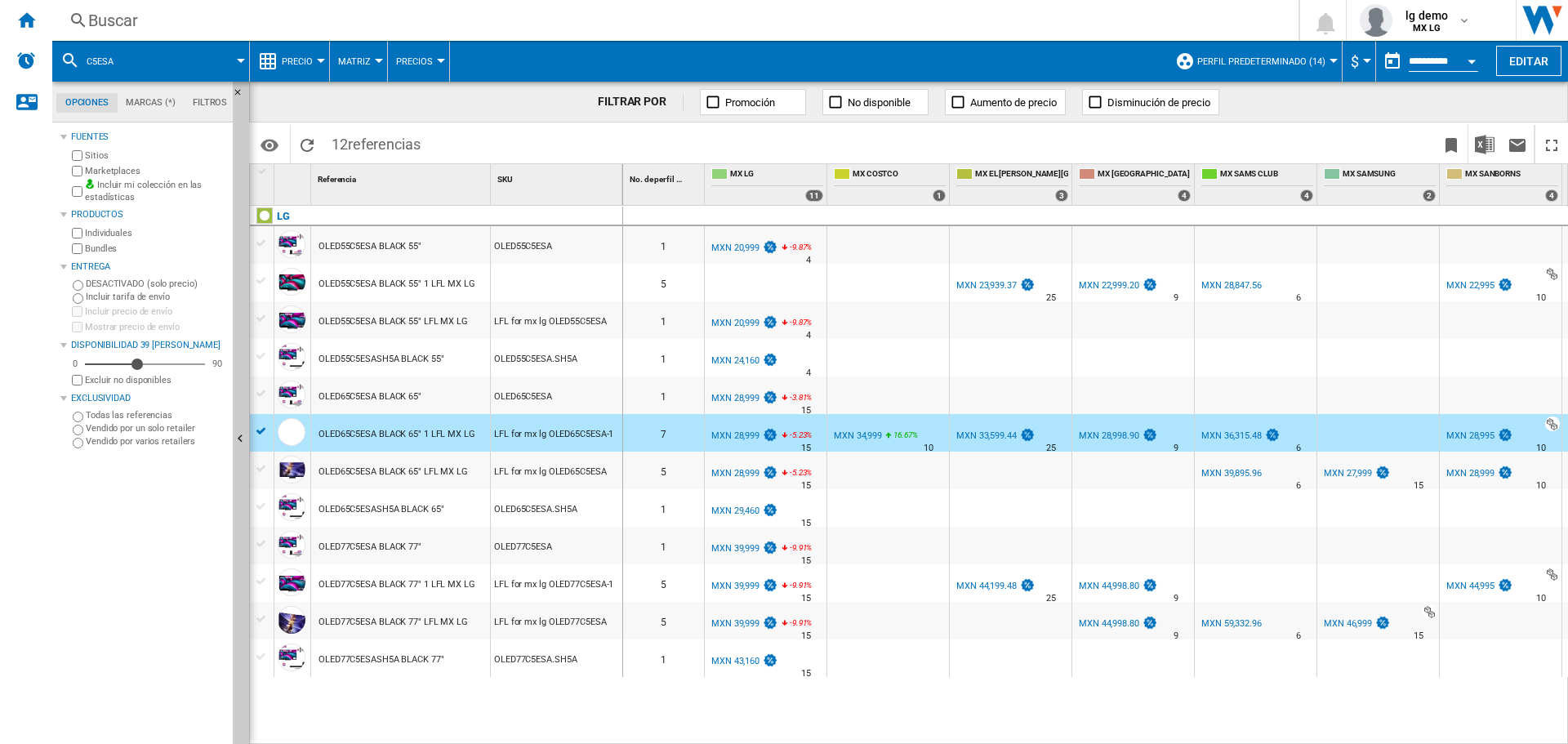
click at [442, 465] on div "OLED65C5ESA BLACK 65" LFL MX LG" at bounding box center [393, 472] width 149 height 38
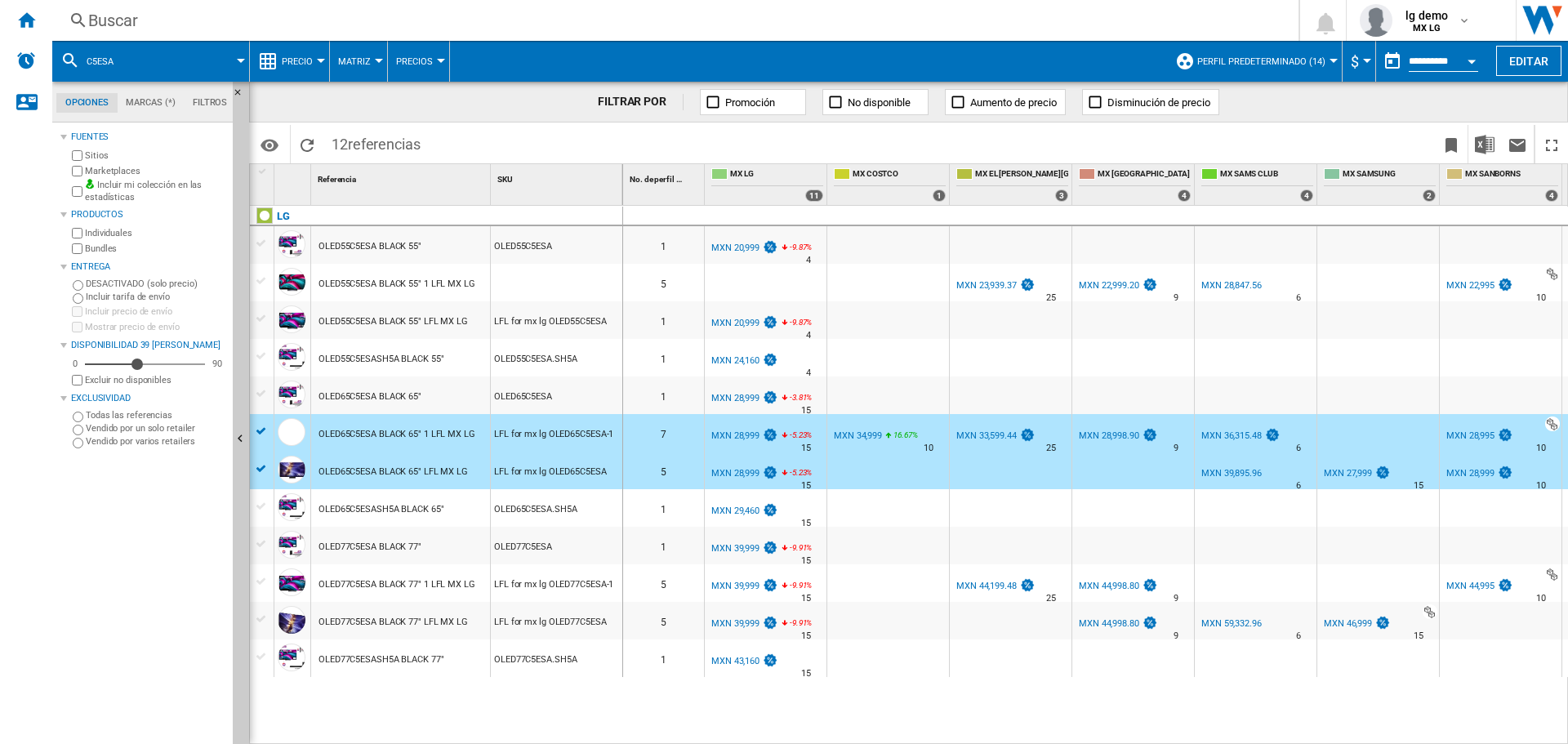
click at [407, 294] on div "OLED55C5ESA BLACK 55" 1 LFL MX LG" at bounding box center [397, 284] width 157 height 38
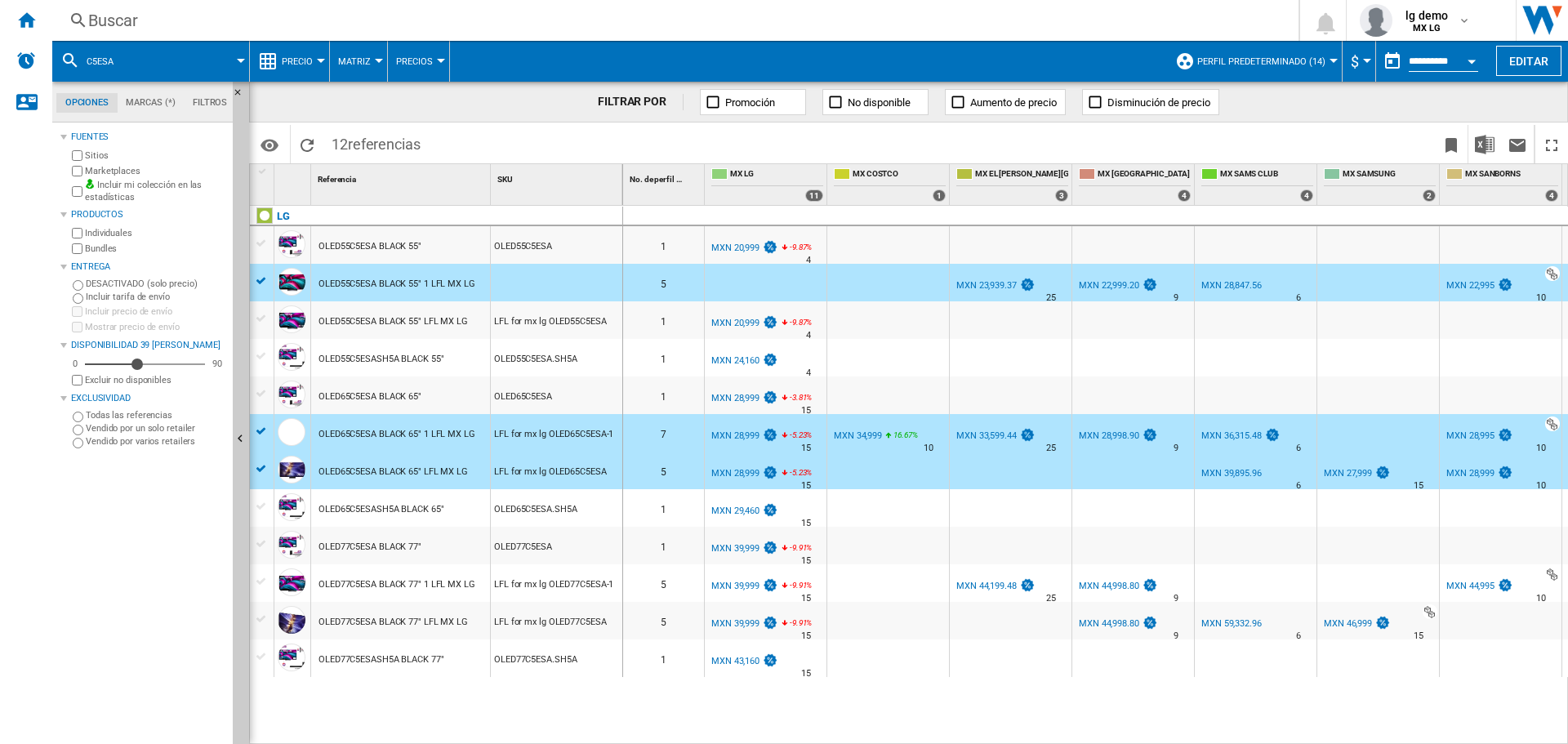
click at [407, 305] on div "OLED55C5ESA BLACK 55" LFL MX LG" at bounding box center [393, 322] width 149 height 38
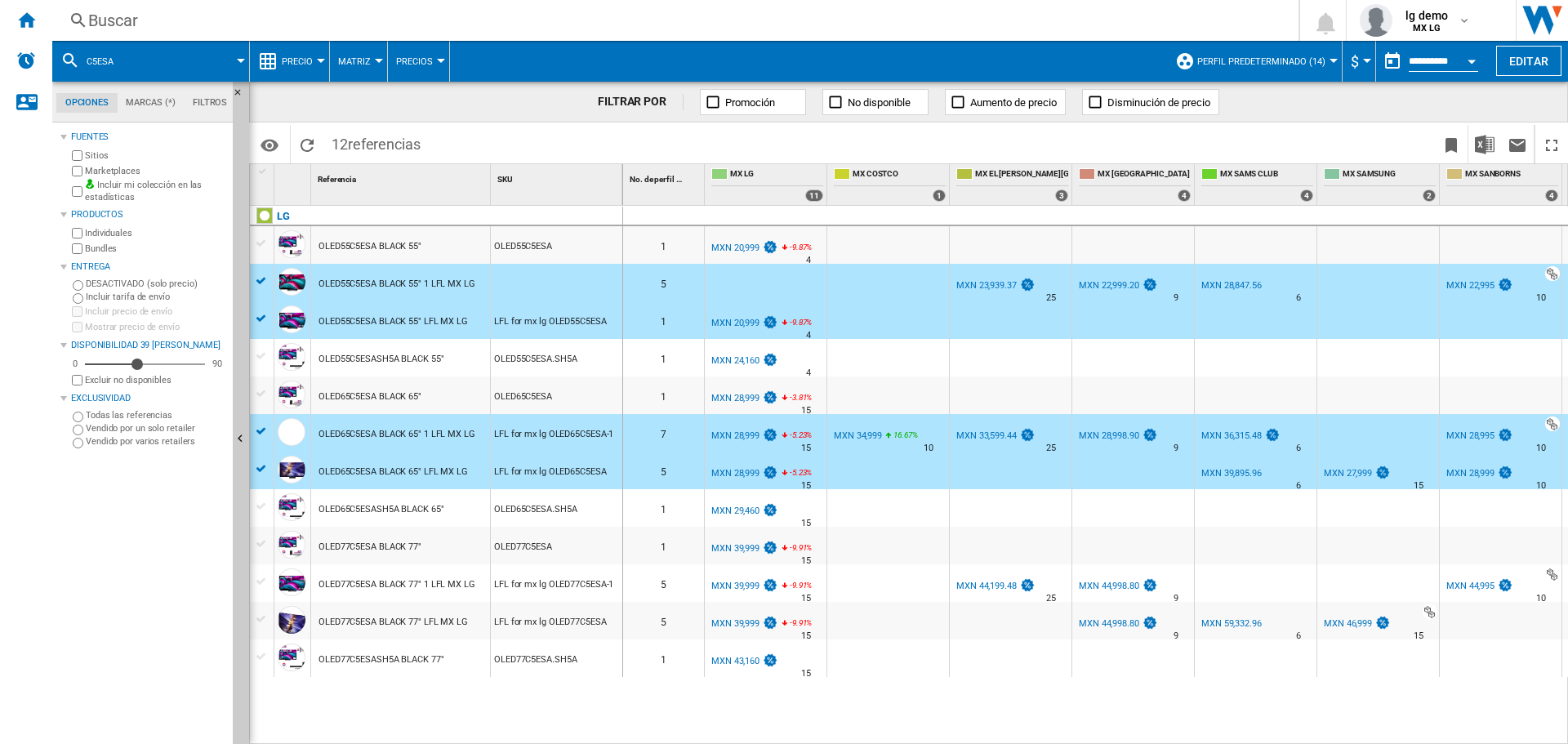
click at [447, 585] on div "OLED77C5ESA BLACK 77" 1 LFL MX LG" at bounding box center [397, 585] width 157 height 38
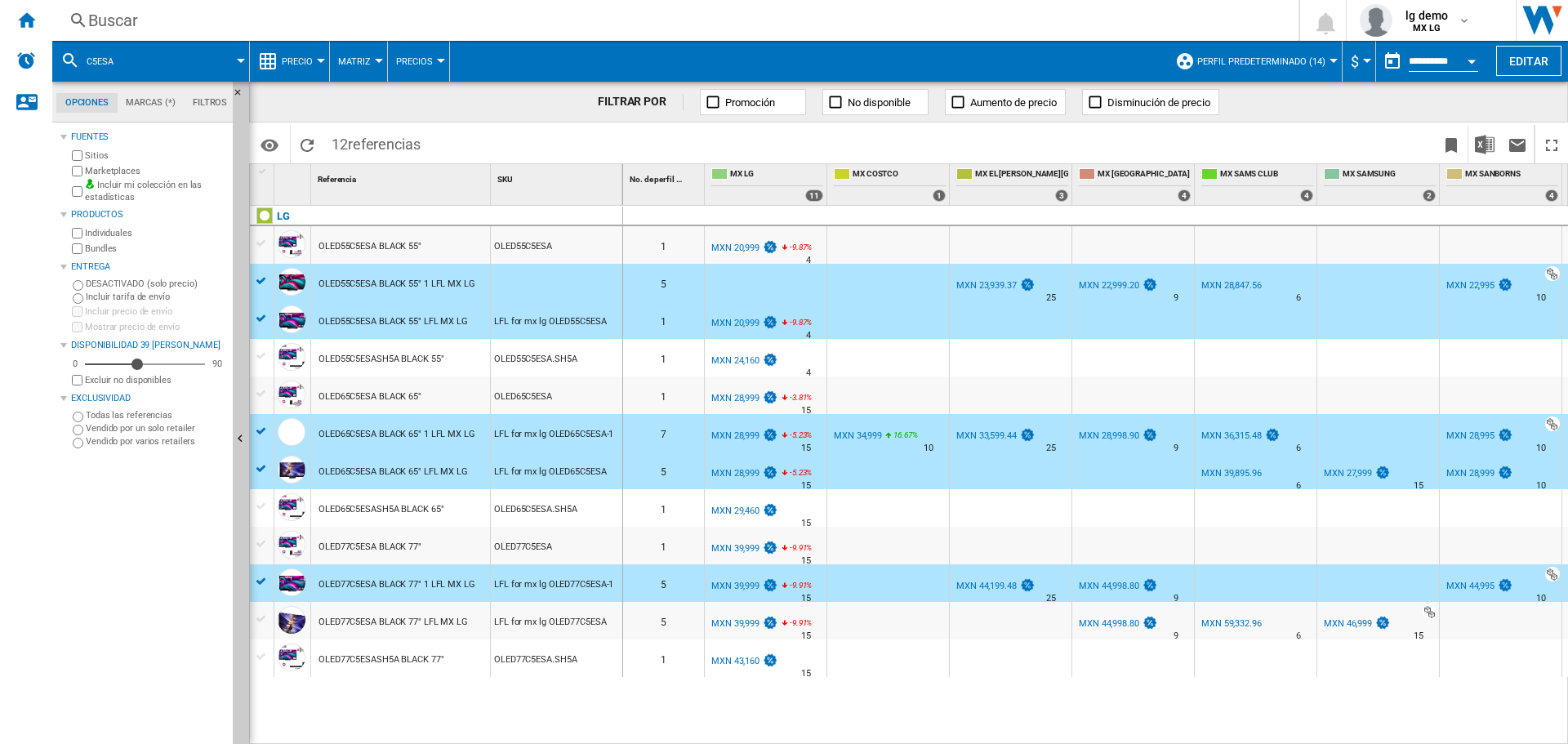
click at [449, 618] on div "OLED77C5ESA BLACK 77" LFL MX LG" at bounding box center [393, 622] width 149 height 38
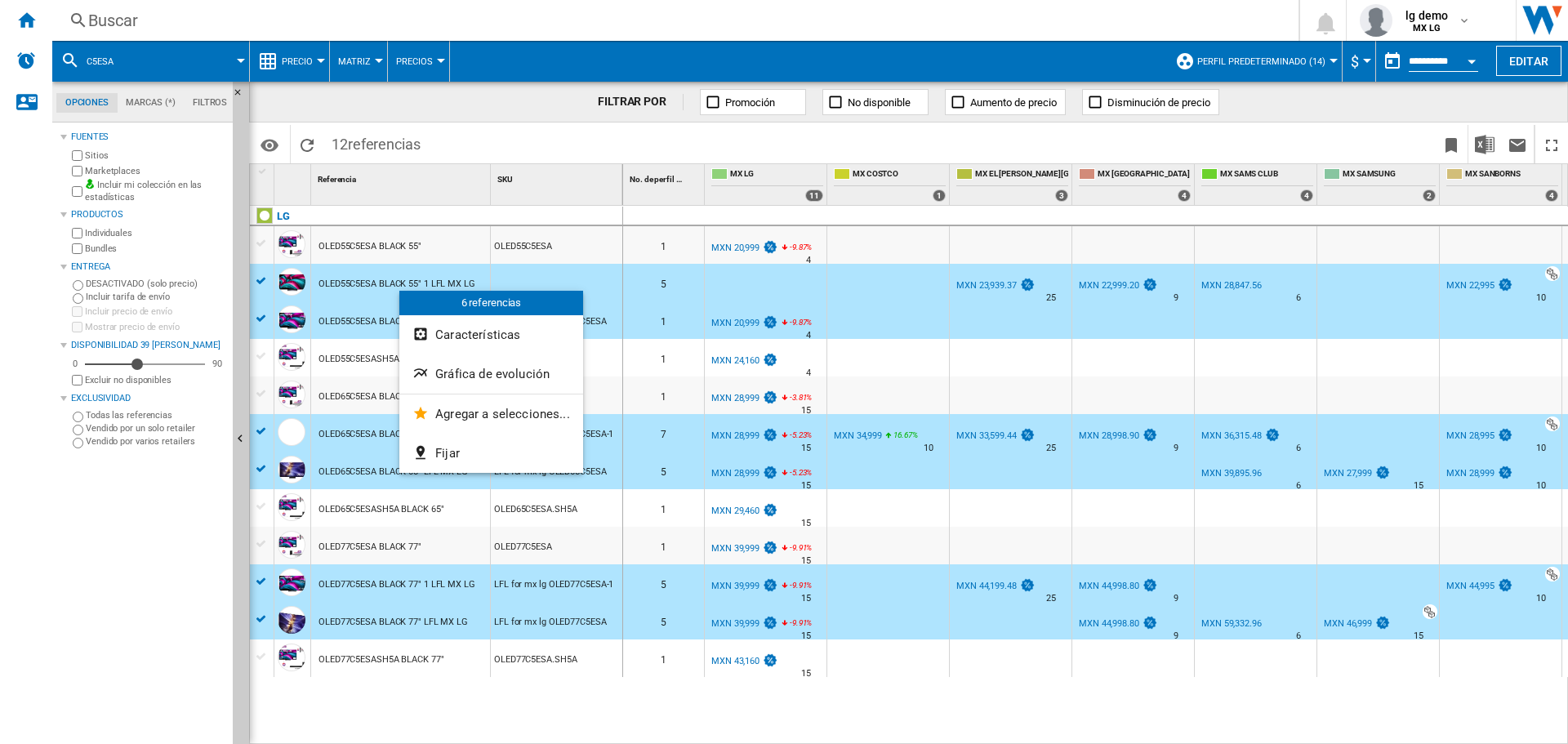
click at [651, 131] on div at bounding box center [784, 372] width 1568 height 744
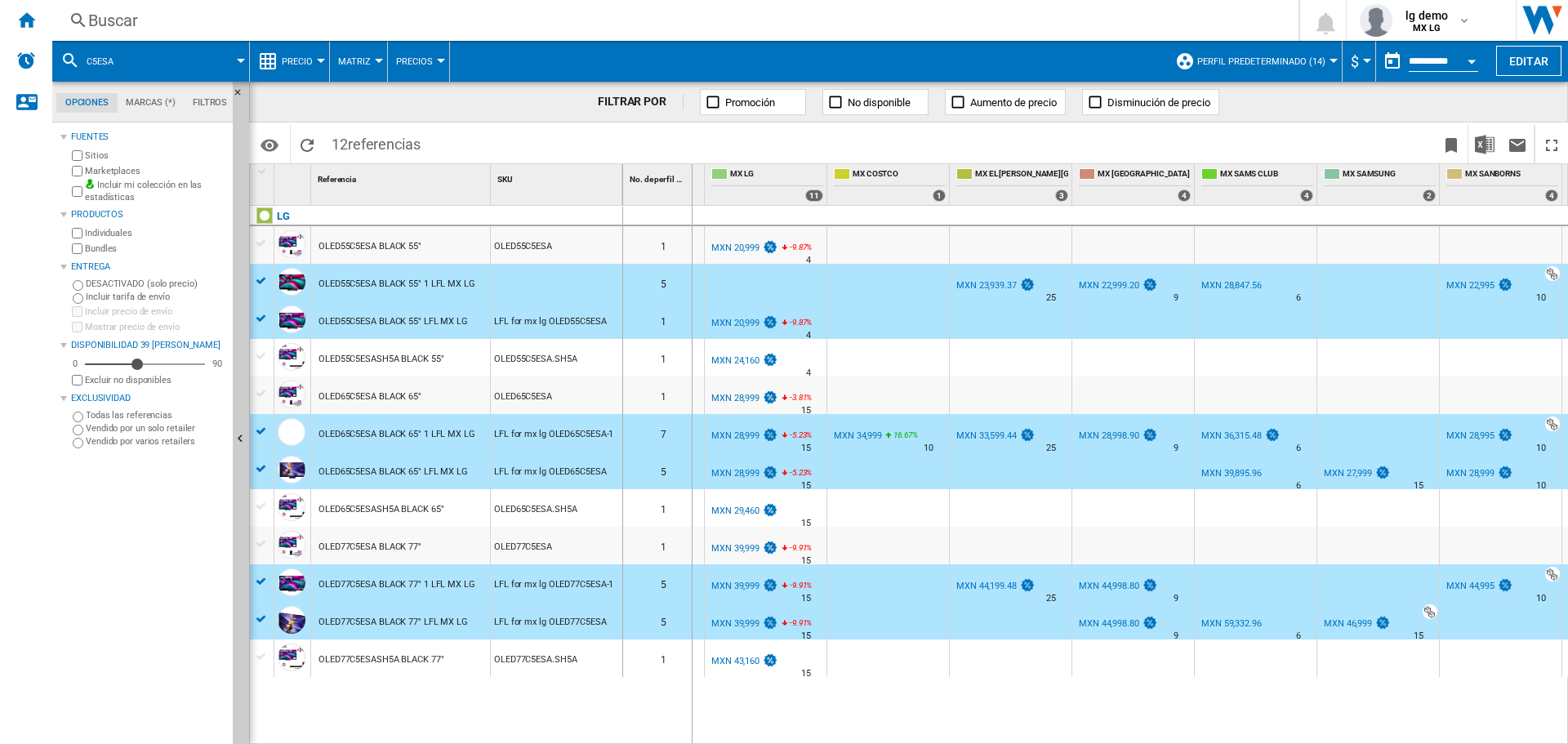
drag, startPoint x: 702, startPoint y: 171, endPoint x: 691, endPoint y: 170, distance: 11.0
click at [691, 170] on div "No. de perfil 1" at bounding box center [663, 184] width 82 height 41
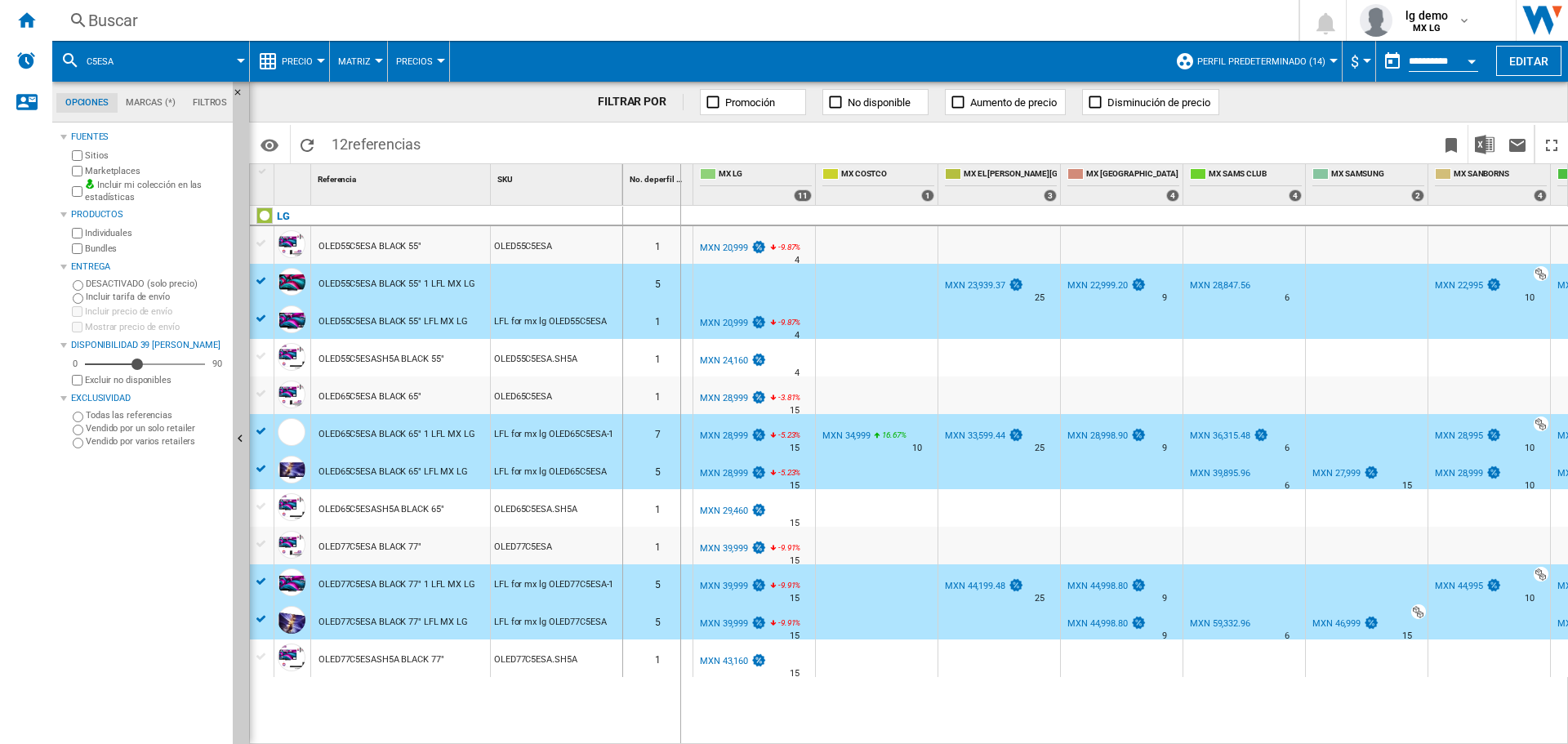
drag, startPoint x: 691, startPoint y: 170, endPoint x: 680, endPoint y: 169, distance: 11.0
click at [680, 169] on div "No. de perfil 1" at bounding box center [658, 184] width 71 height 41
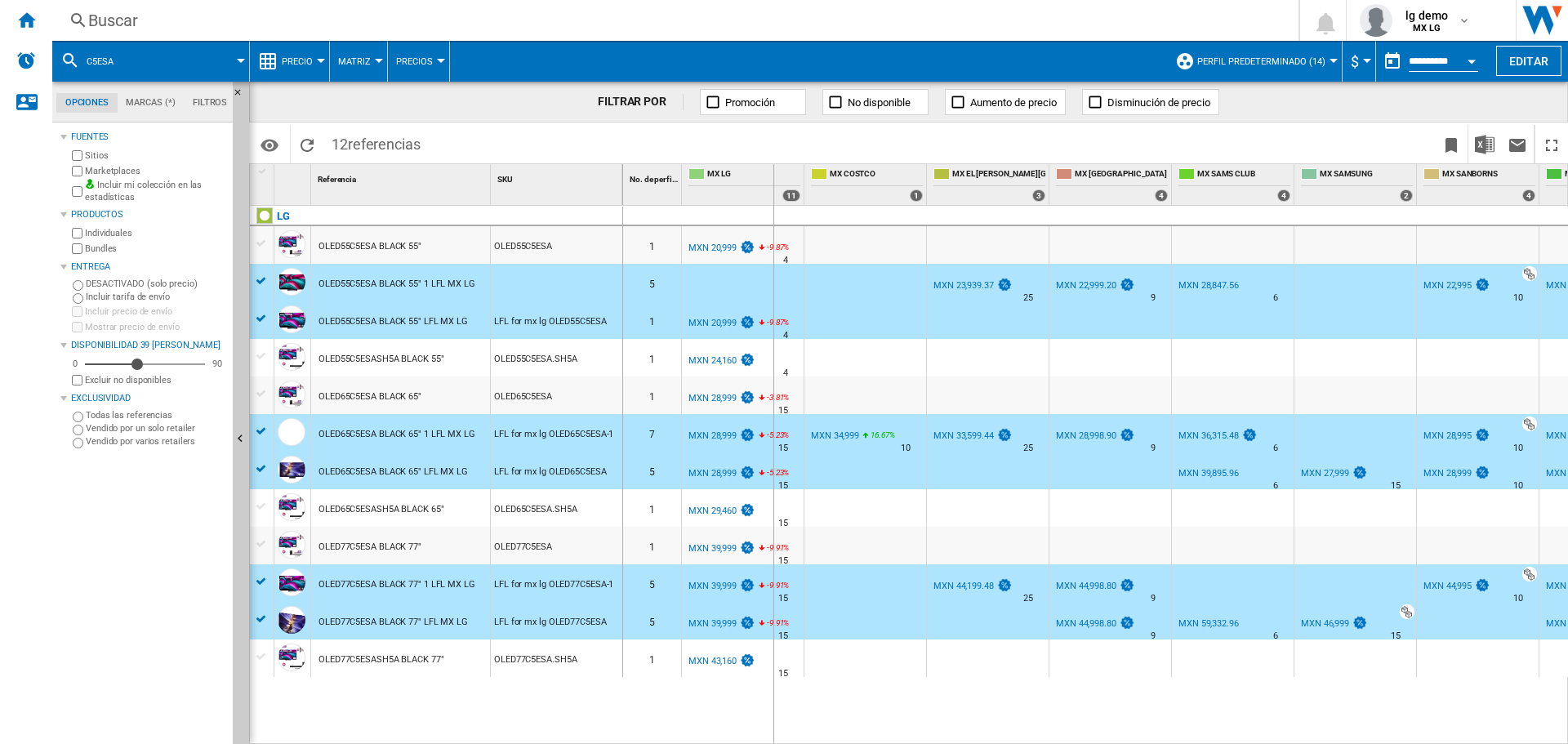
drag, startPoint x: 805, startPoint y: 173, endPoint x: 772, endPoint y: 168, distance: 33.4
click at [772, 168] on div "No. de perfil 1 MX LG 11 MX COSTCO 1 MX EL [PERSON_NAME][GEOGRAPHIC_DATA][PERSO…" at bounding box center [1142, 184] width 1039 height 41
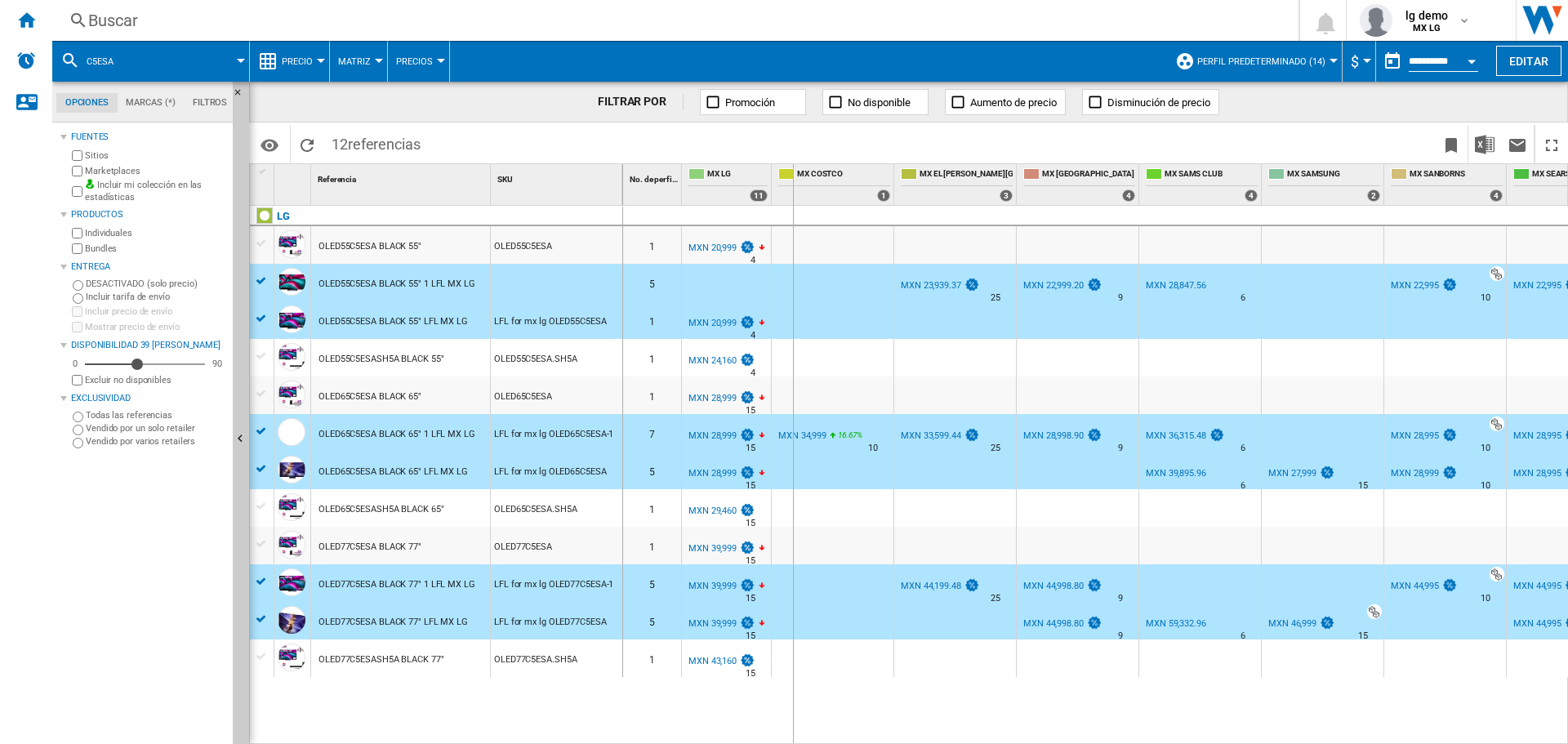
drag, startPoint x: 772, startPoint y: 168, endPoint x: 790, endPoint y: 170, distance: 18.1
click at [792, 170] on div "MX COSTCO 1" at bounding box center [833, 184] width 123 height 41
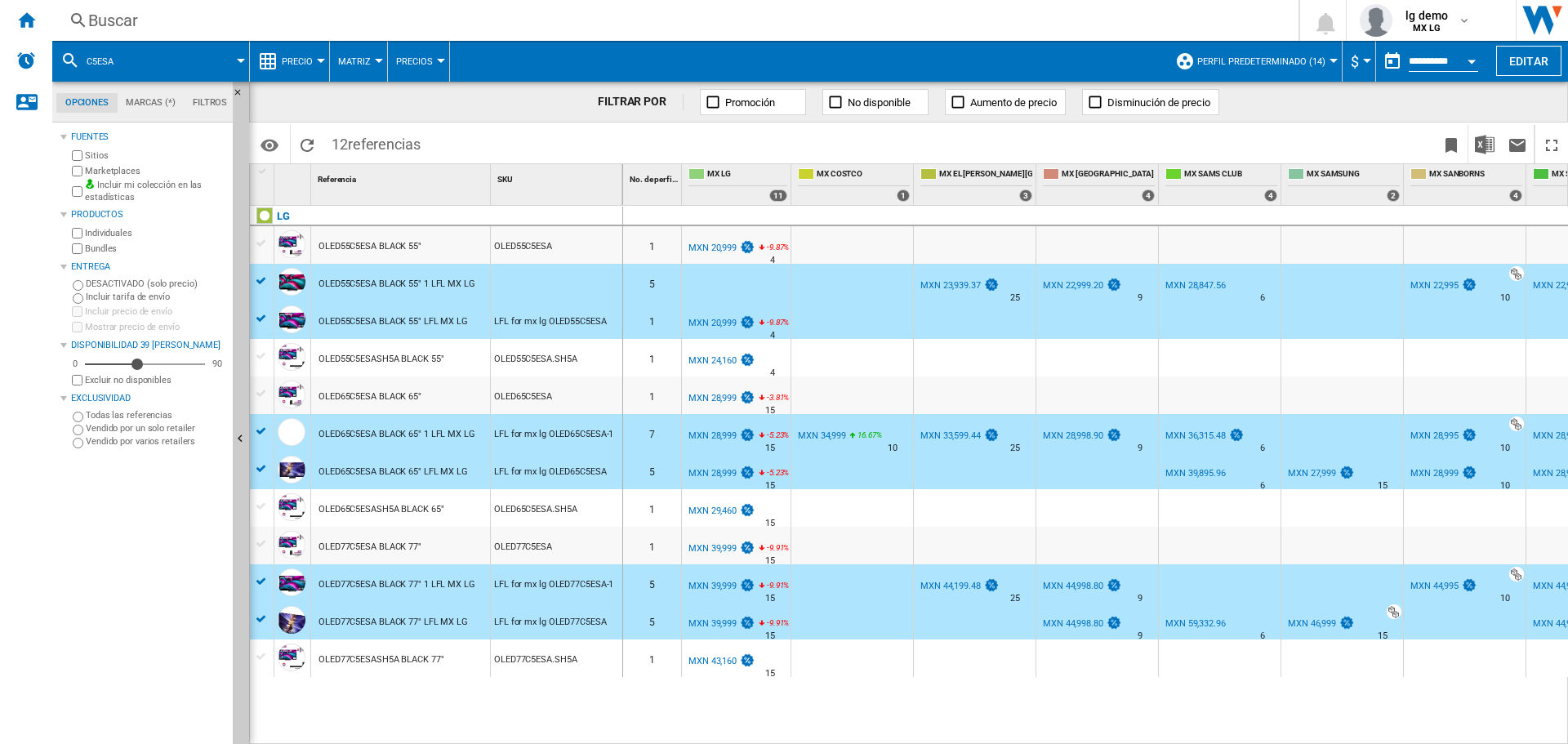
drag, startPoint x: 789, startPoint y: 170, endPoint x: 774, endPoint y: 170, distance: 15.0
click at [774, 170] on div "MX LG 11" at bounding box center [735, 184] width 109 height 41
drag, startPoint x: 788, startPoint y: 173, endPoint x: 779, endPoint y: 173, distance: 9.0
click at [779, 173] on div "MX LG 11" at bounding box center [735, 184] width 109 height 41
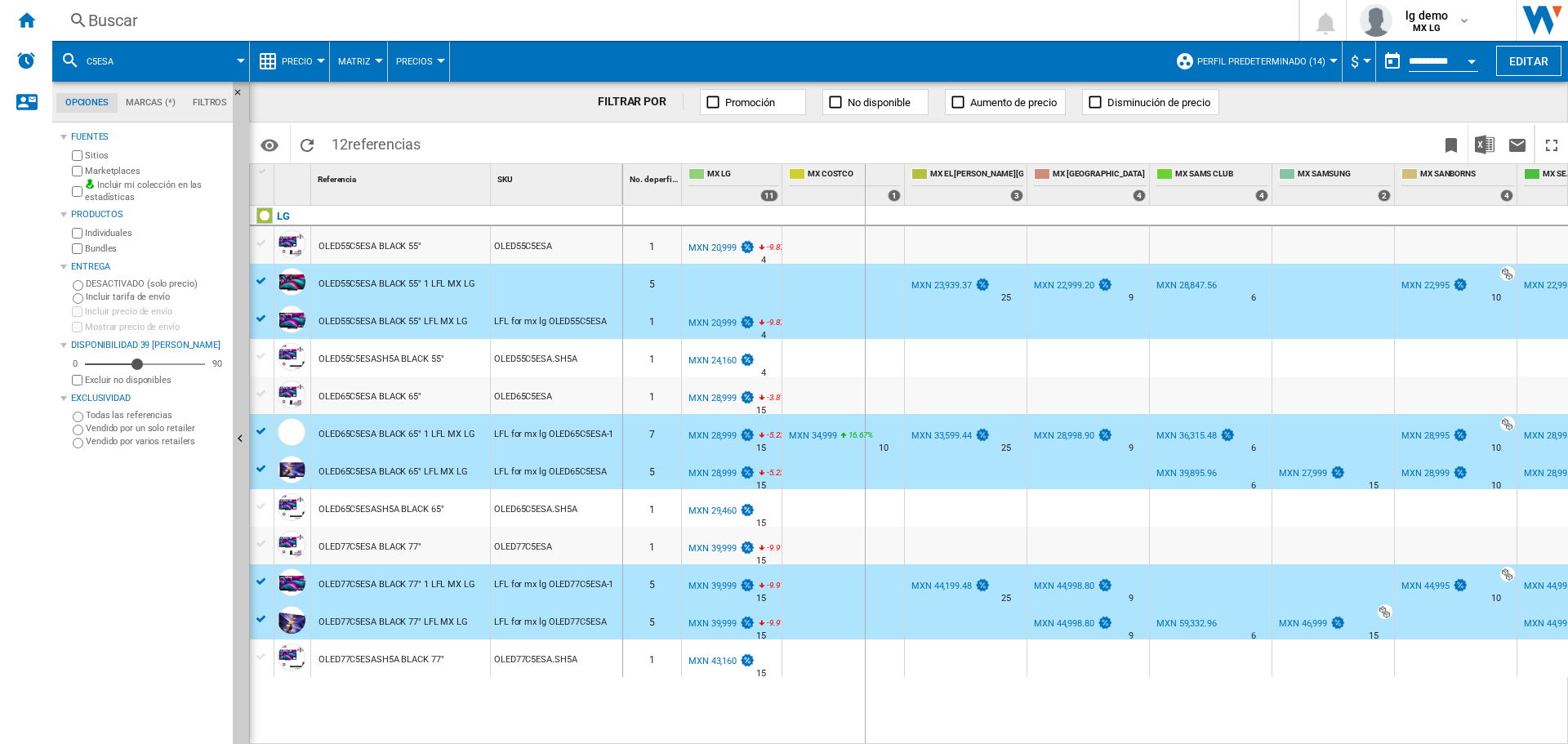
drag, startPoint x: 900, startPoint y: 174, endPoint x: 864, endPoint y: 177, distance: 36.1
click at [864, 177] on div "MX COSTCO 1" at bounding box center [844, 184] width 123 height 41
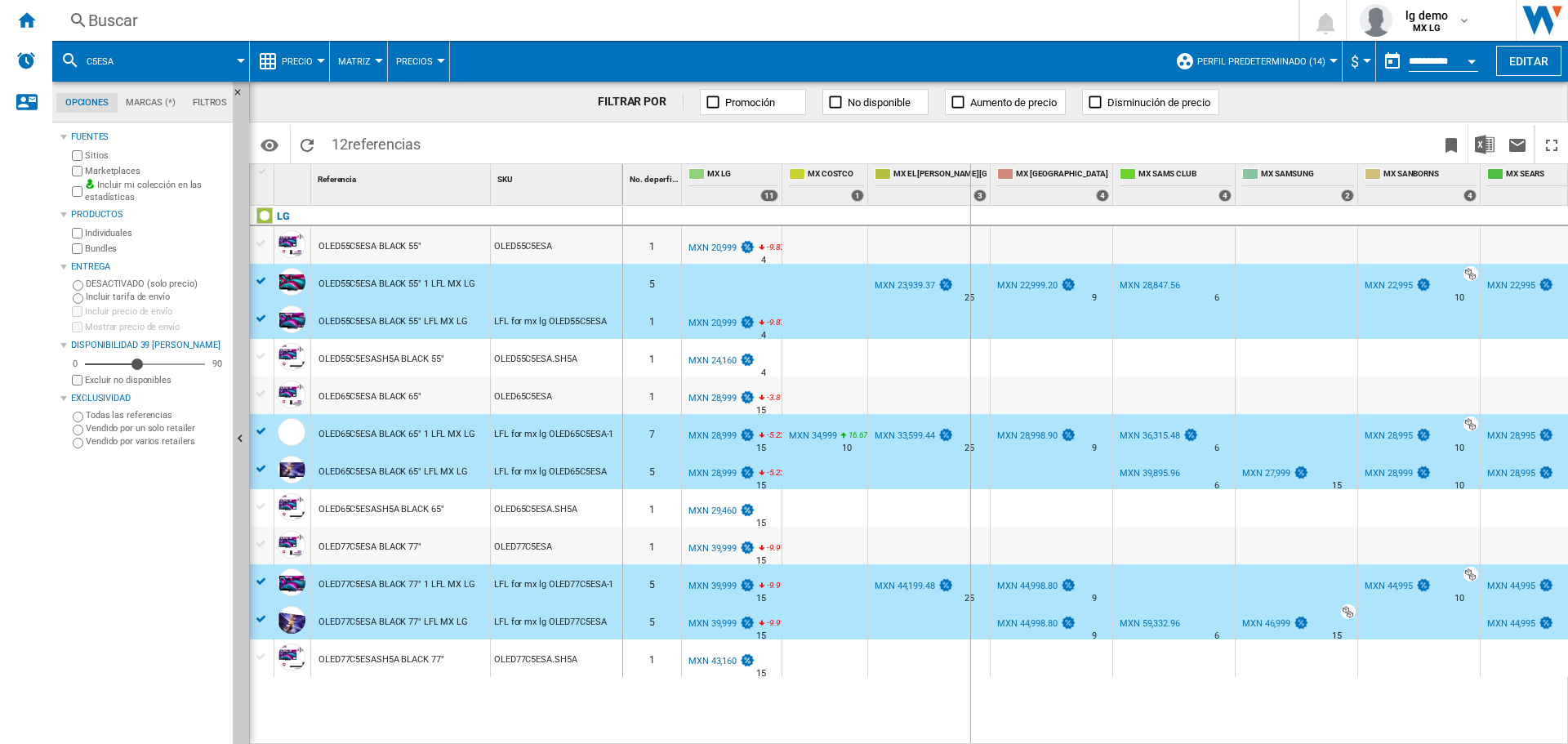
drag, startPoint x: 988, startPoint y: 172, endPoint x: 969, endPoint y: 179, distance: 20.2
click at [969, 179] on div "MX EL [PERSON_NAME][GEOGRAPHIC_DATA][PERSON_NAME] 3" at bounding box center [930, 184] width 123 height 41
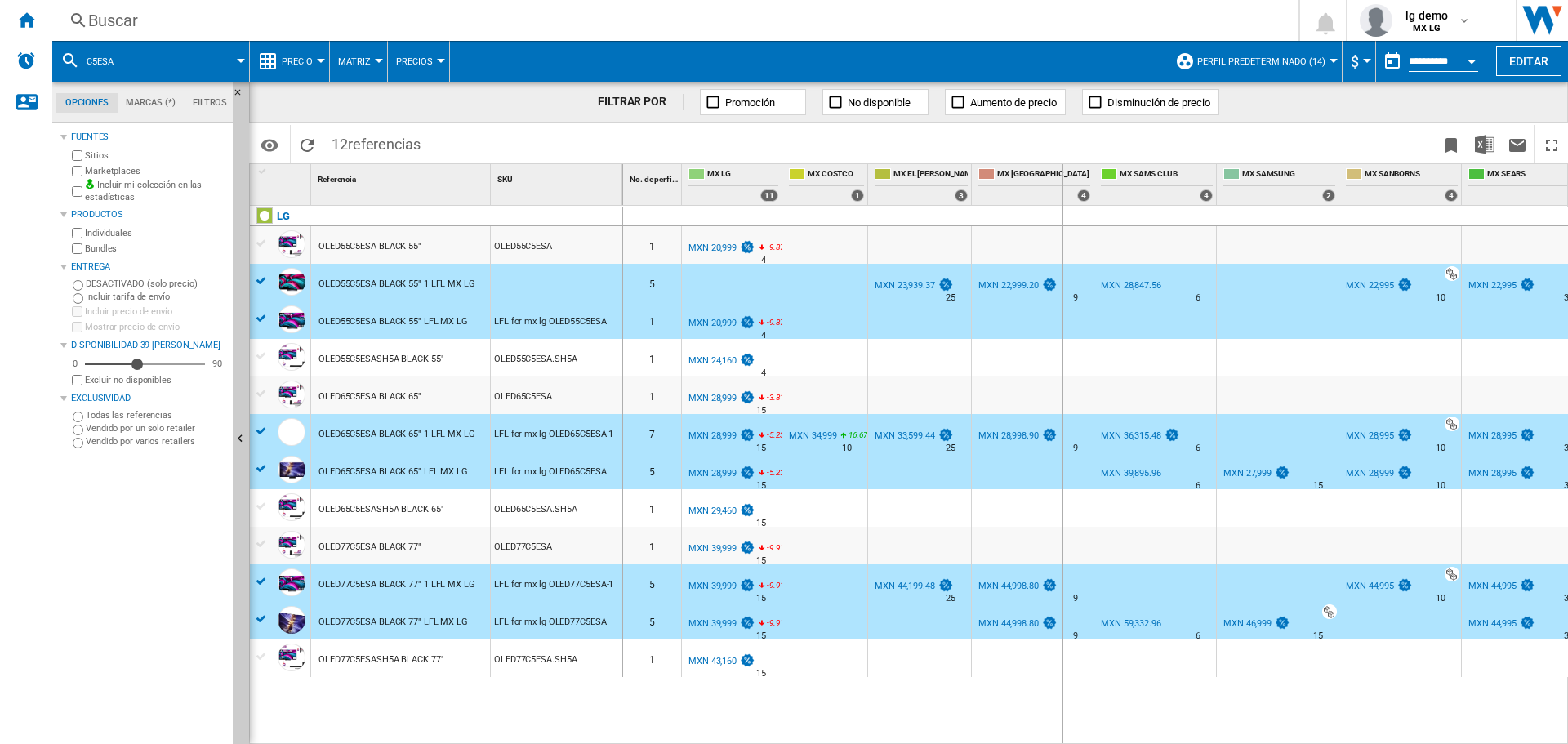
drag, startPoint x: 1092, startPoint y: 174, endPoint x: 1062, endPoint y: 177, distance: 30.1
click at [1062, 177] on div "MX [GEOGRAPHIC_DATA] 4" at bounding box center [1033, 184] width 123 height 41
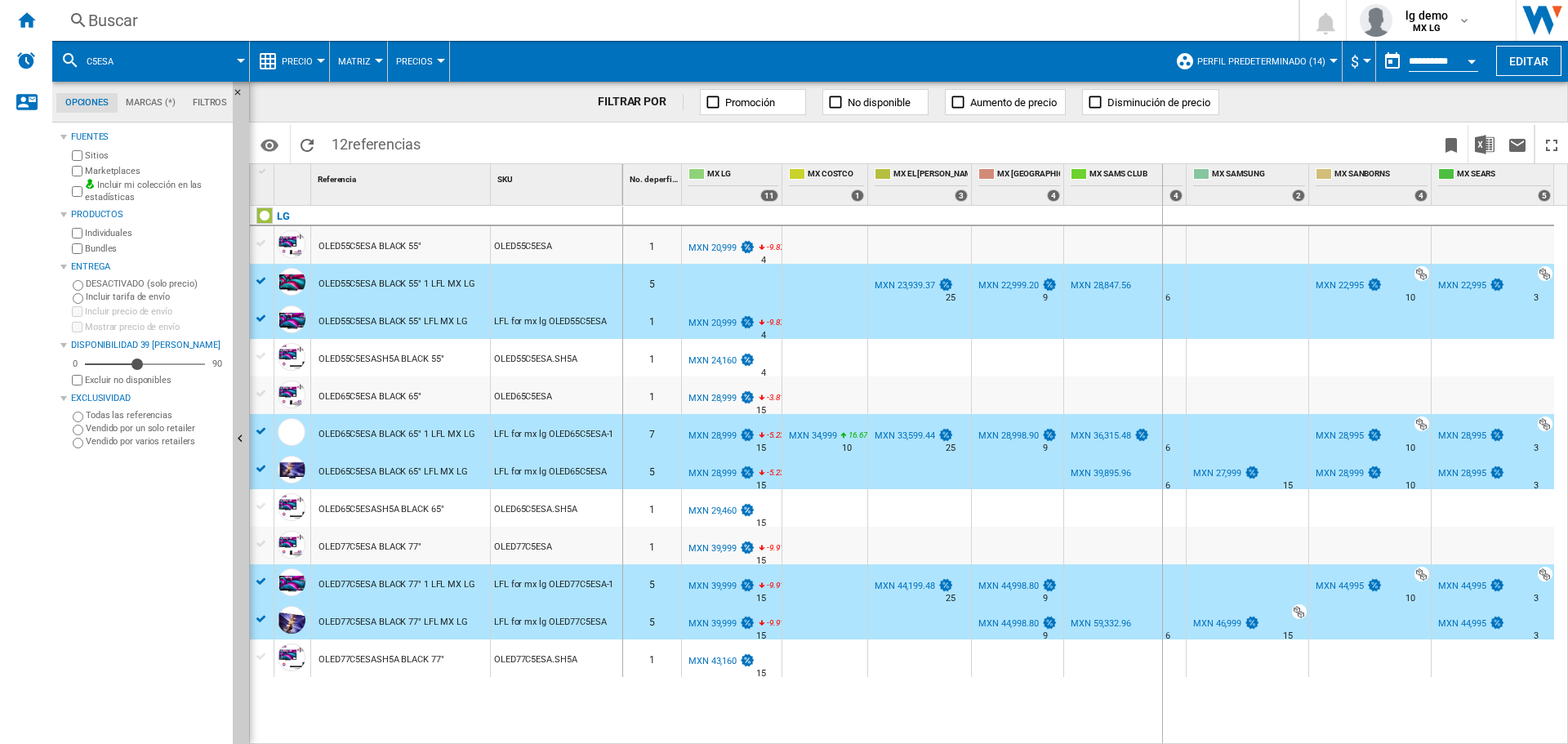
drag, startPoint x: 1187, startPoint y: 177, endPoint x: 1161, endPoint y: 178, distance: 26.0
click at [1161, 178] on div "No. de perfil 1 MX LG 11 MX COSTCO 1 MX EL [PERSON_NAME][GEOGRAPHIC_DATA][PERSO…" at bounding box center [1088, 184] width 931 height 41
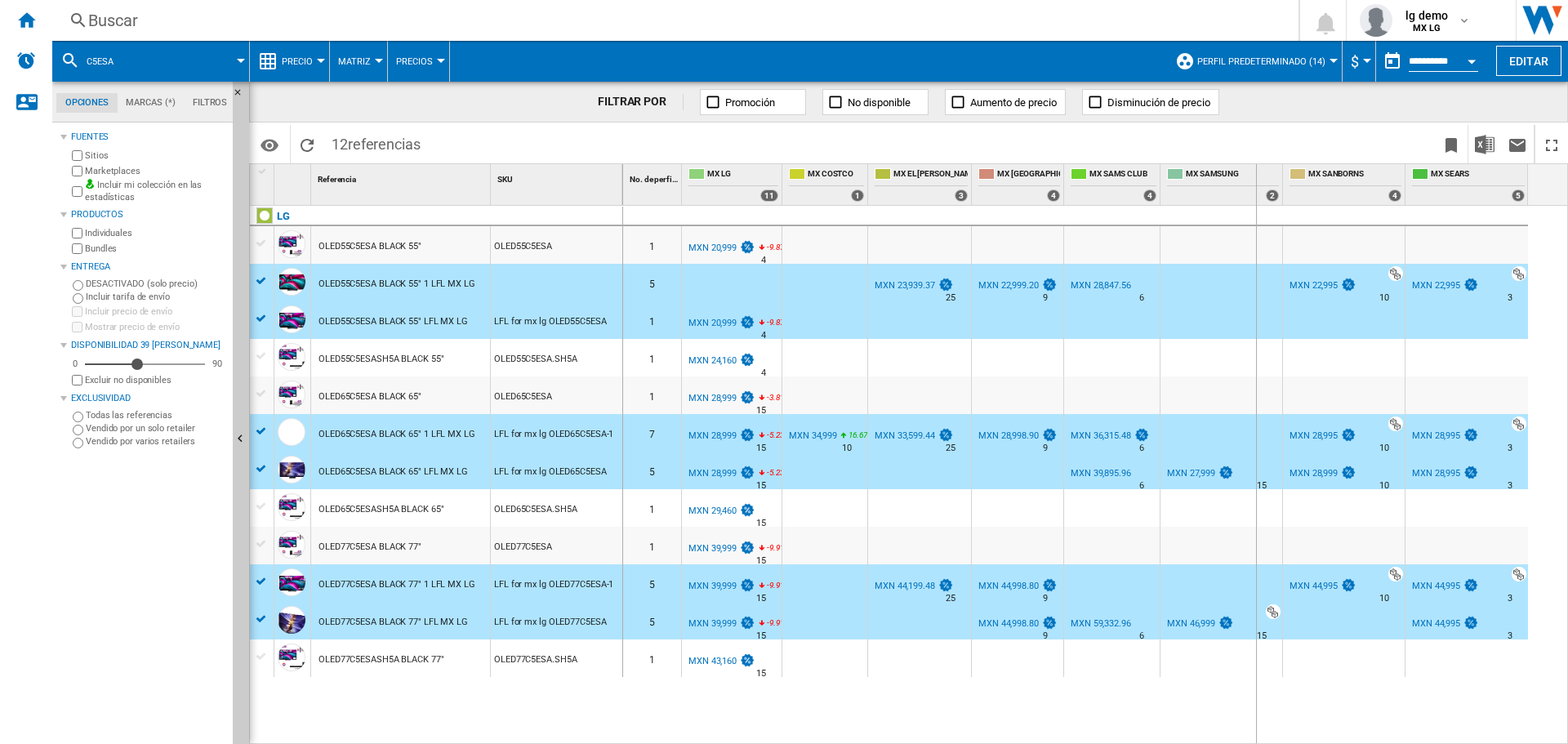
drag, startPoint x: 1283, startPoint y: 171, endPoint x: 1255, endPoint y: 177, distance: 28.6
click at [1255, 177] on div "No. de perfil 1 MX LG 11 MX COSTCO 1 MX EL [PERSON_NAME][GEOGRAPHIC_DATA][PERSO…" at bounding box center [1075, 184] width 905 height 41
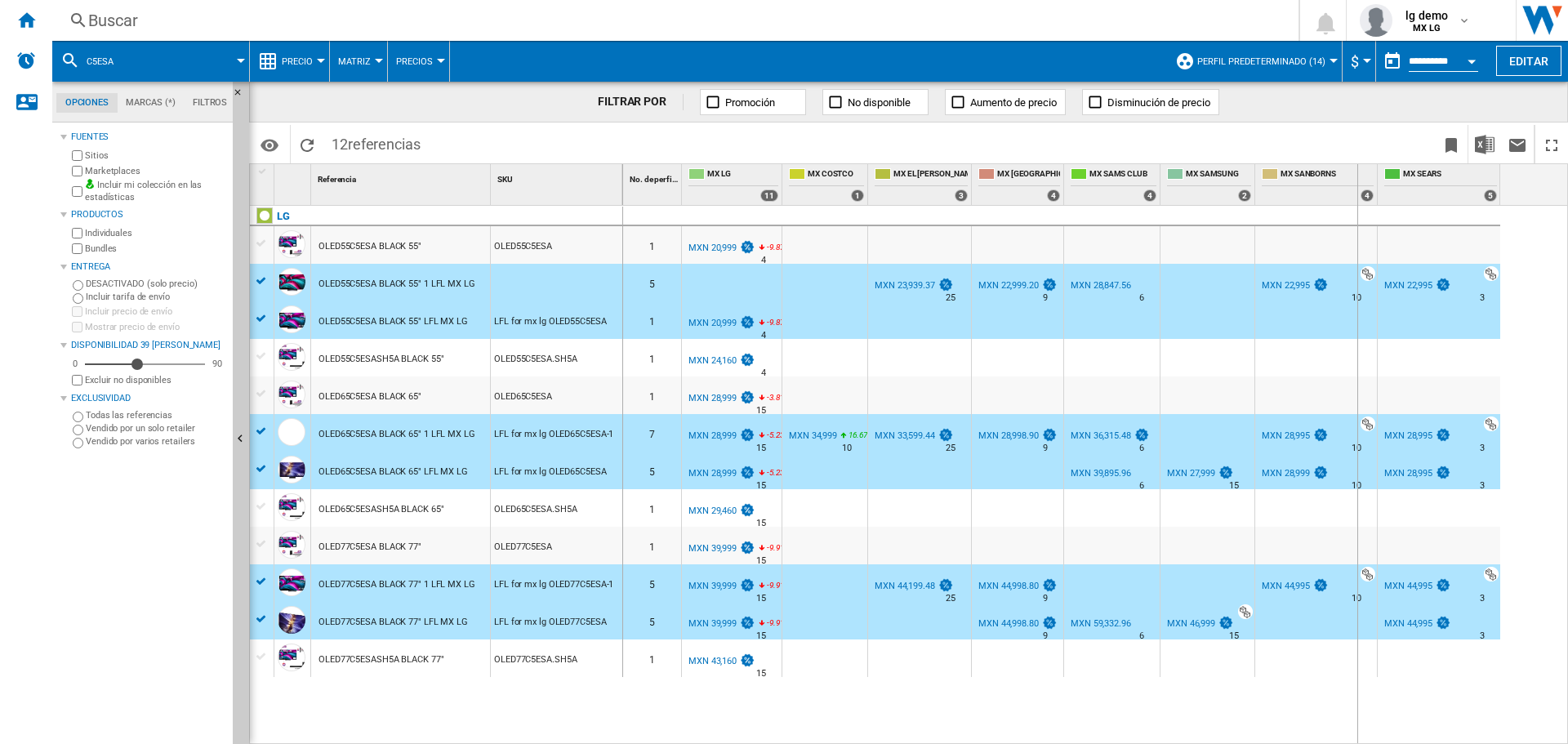
drag, startPoint x: 1374, startPoint y: 170, endPoint x: 1355, endPoint y: 171, distance: 19.0
click at [1355, 171] on div "MX SANBORNS 4" at bounding box center [1316, 184] width 123 height 41
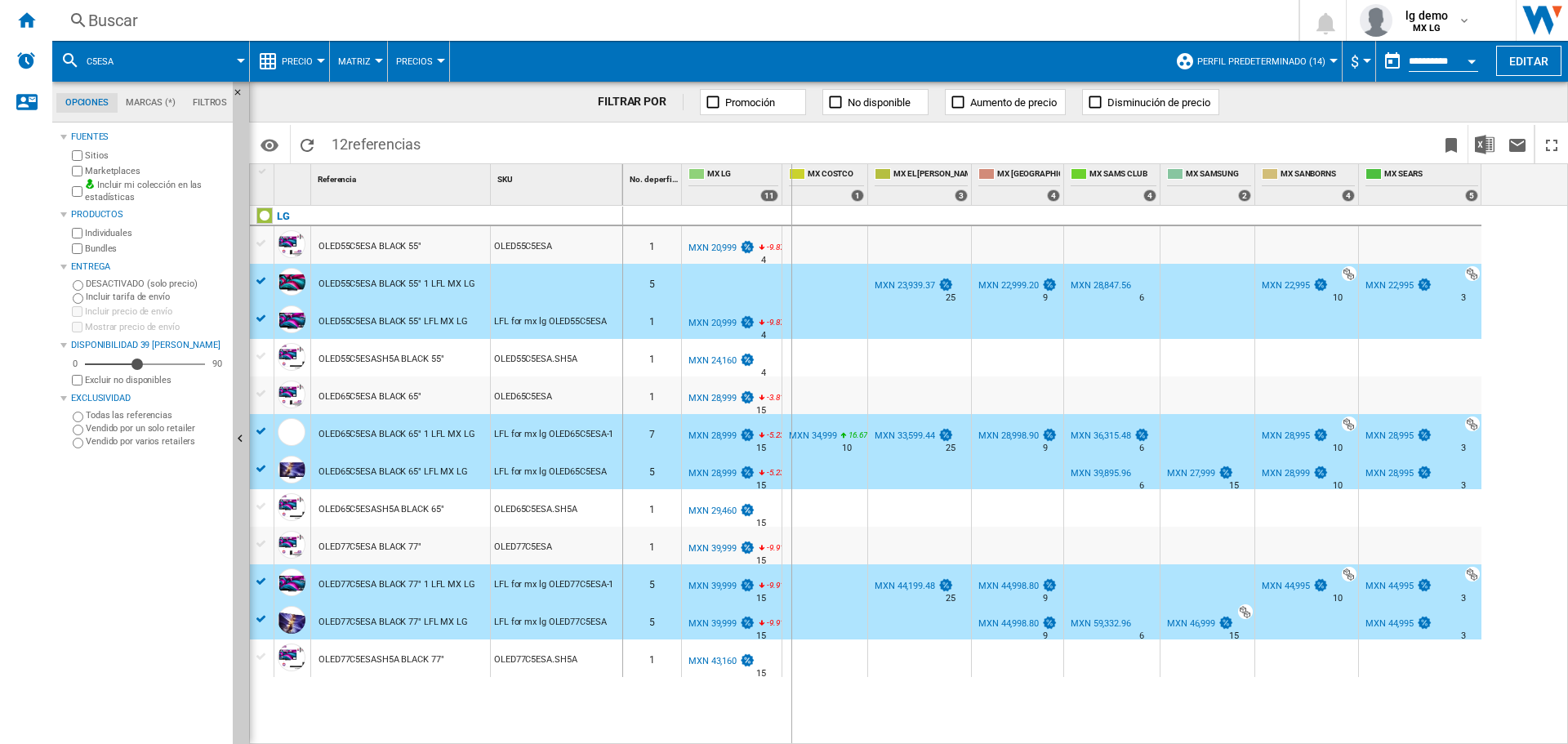
drag, startPoint x: 779, startPoint y: 174, endPoint x: 790, endPoint y: 175, distance: 11.0
click at [790, 175] on div "No. de perfil 1 MX LG 11 MX COSTCO 1 MX EL [PERSON_NAME][GEOGRAPHIC_DATA][PERSO…" at bounding box center [1051, 184] width 858 height 41
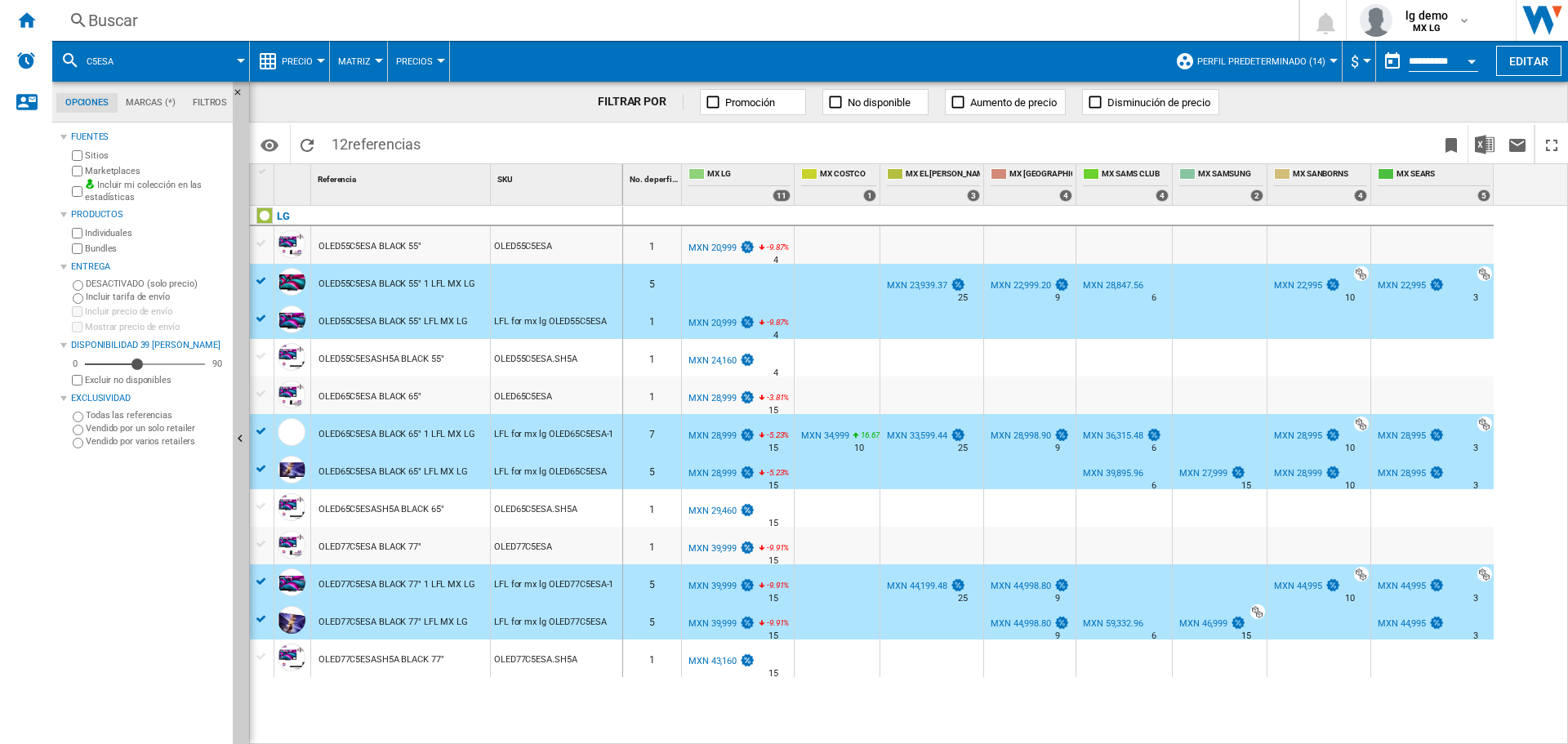
click at [1199, 473] on div "MXN 27,999" at bounding box center [1203, 474] width 49 height 11
click at [1121, 476] on div "MXN 39,895.96" at bounding box center [1113, 474] width 60 height 11
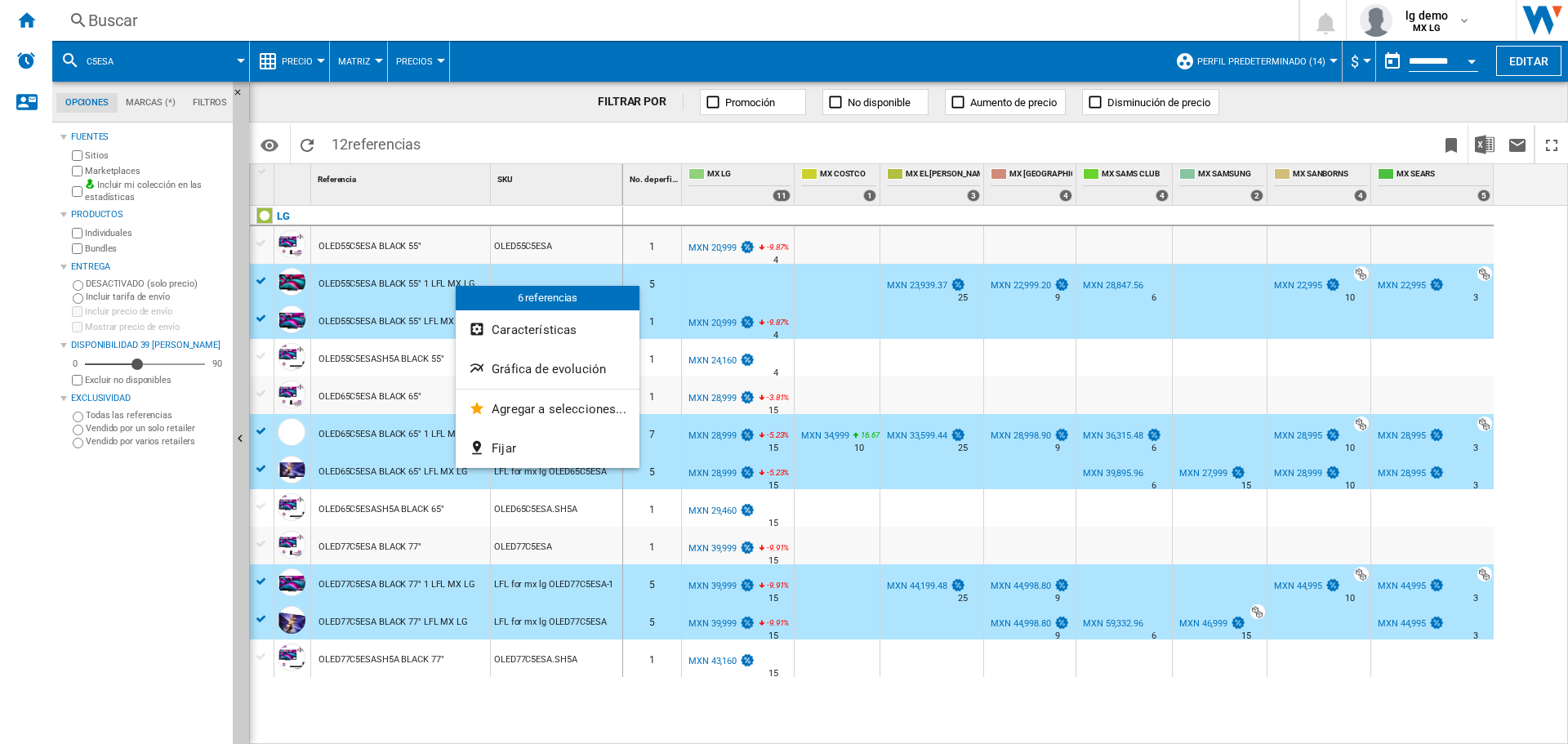
click at [459, 279] on div at bounding box center [784, 372] width 1568 height 744
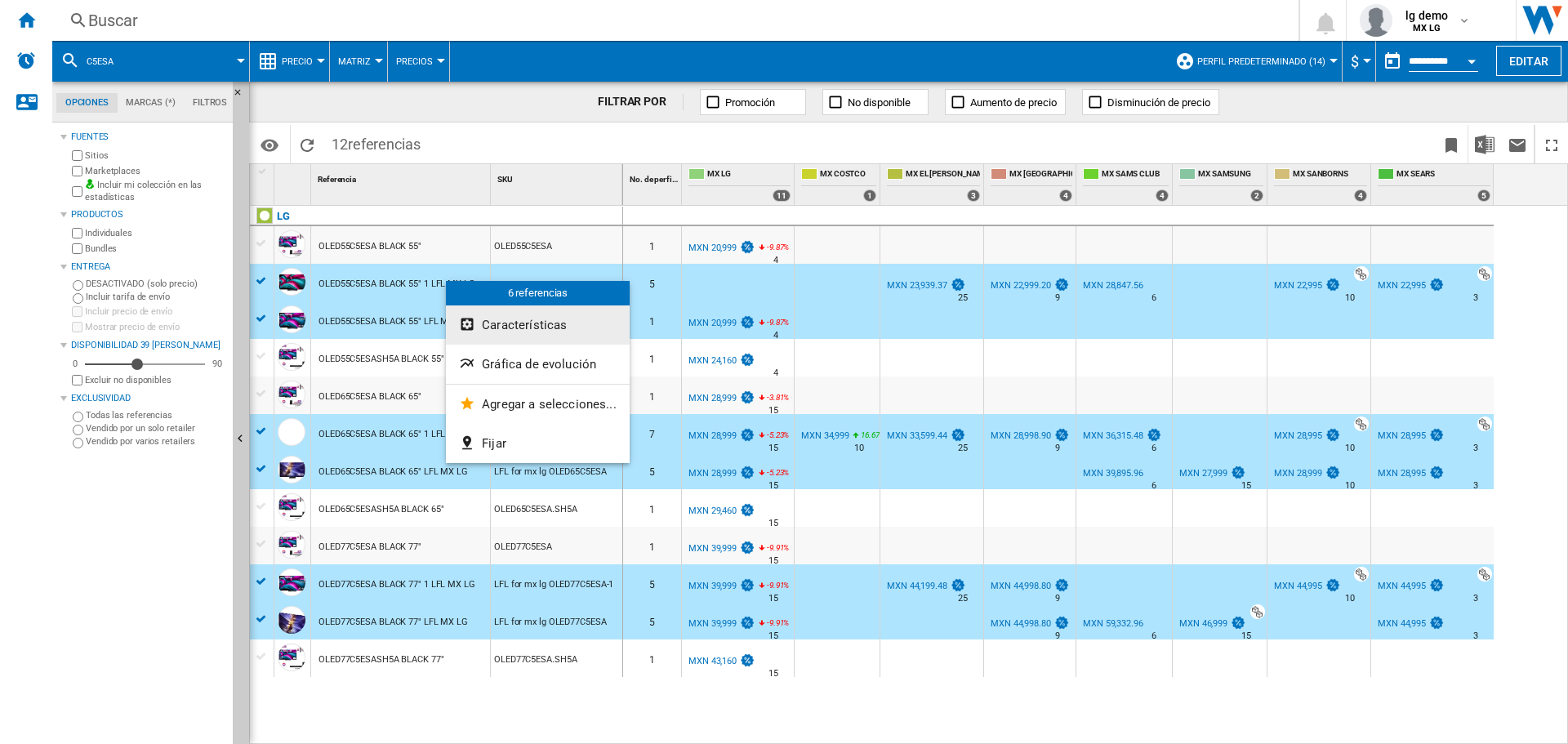
click at [554, 328] on span "Características" at bounding box center [524, 325] width 85 height 15
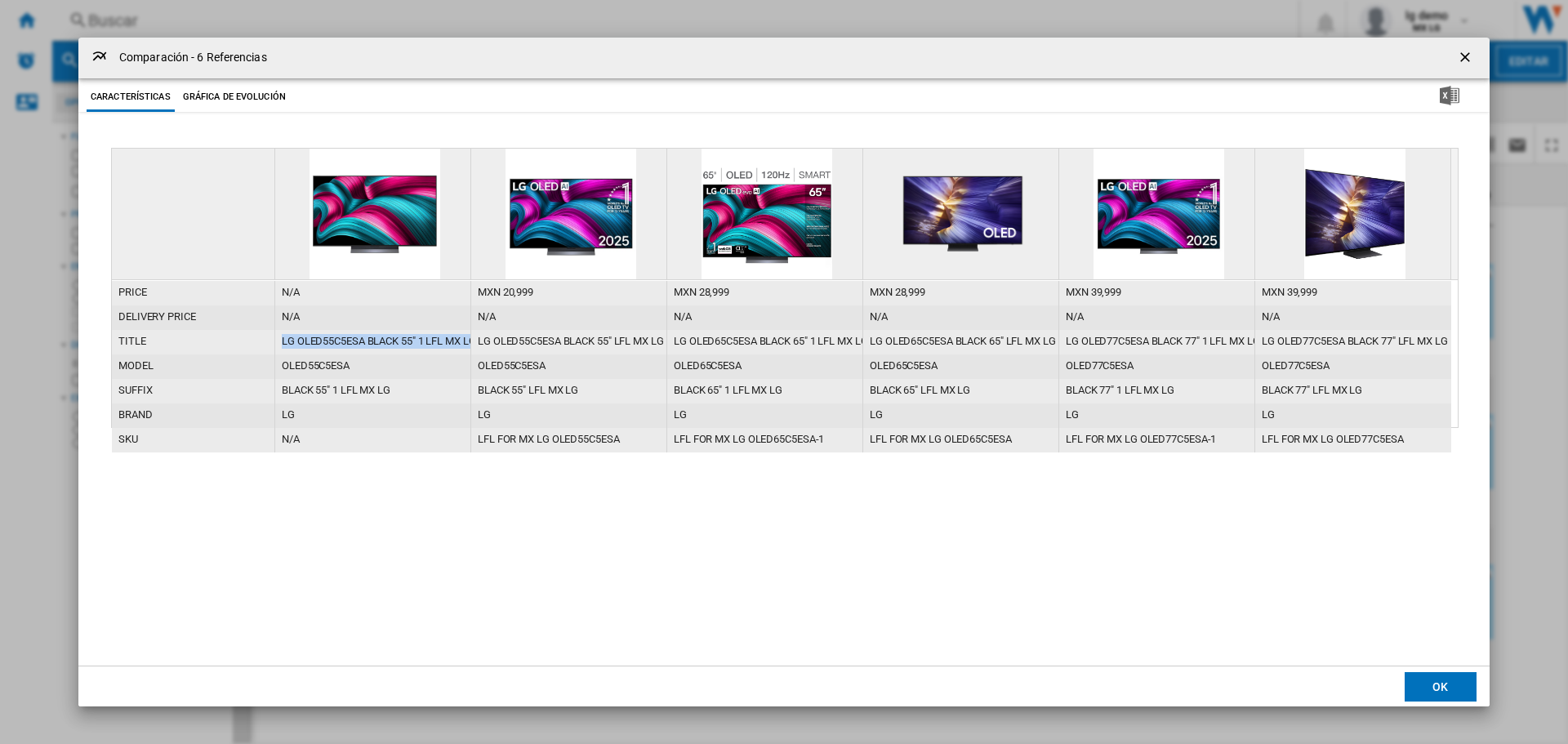
drag, startPoint x: 282, startPoint y: 340, endPoint x: 474, endPoint y: 347, distance: 192.1
click at [474, 330] on div "title LG OLED55C5ESA BLACK 55" 1 LFL MX LG LG OLED55C5ESA BLACK 55" LFL MX LG L…" at bounding box center [781, 330] width 1339 height 0
copy div "LG OLED55C5ESA BLACK 55" 1 LFL MX LG"
click at [1458, 60] on ng-md-icon "getI18NText('BUTTONS.CLOSE_DIALOG')" at bounding box center [1466, 58] width 19 height 19
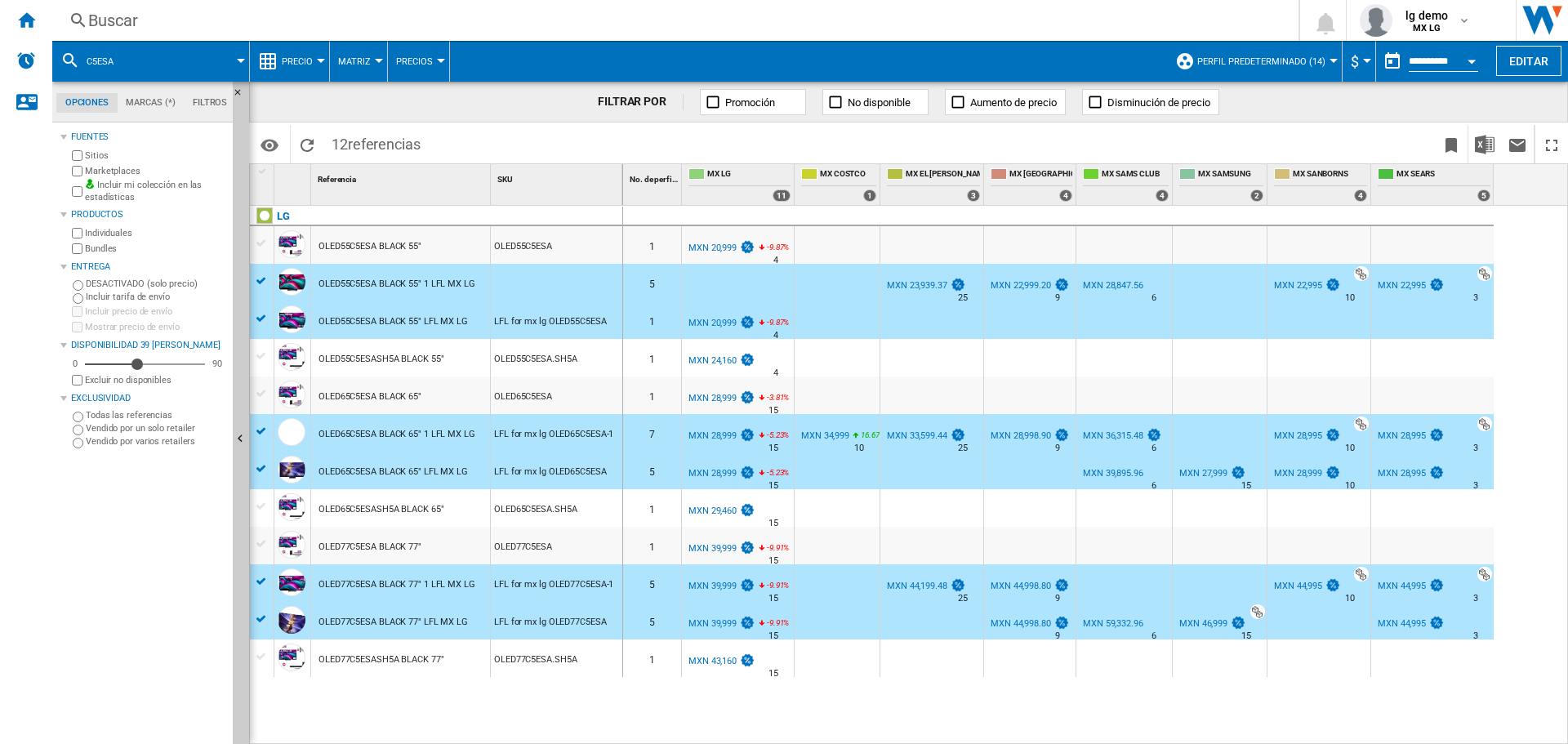
click at [262, 174] on div at bounding box center [263, 171] width 14 height 11
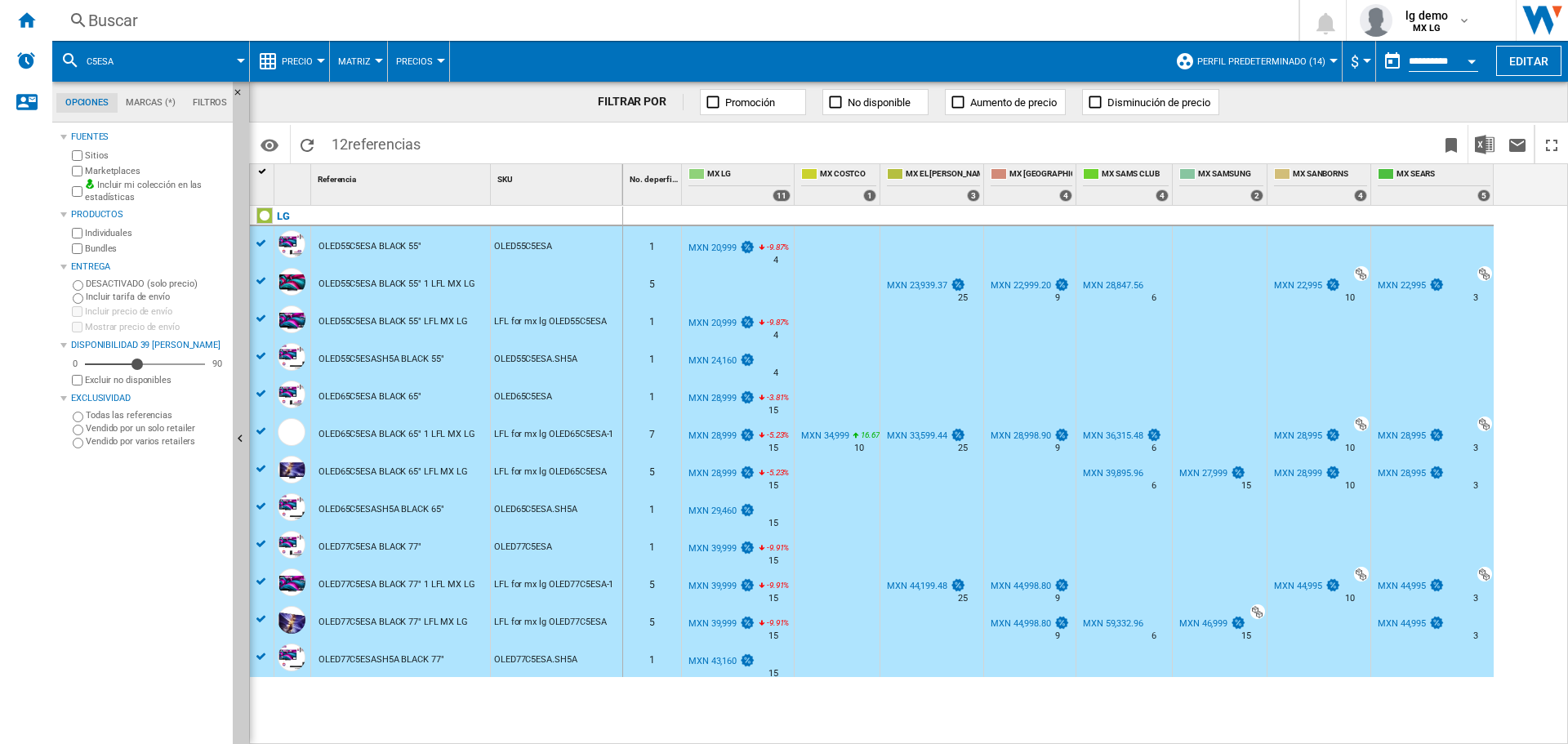
click at [262, 174] on div at bounding box center [263, 171] width 14 height 11
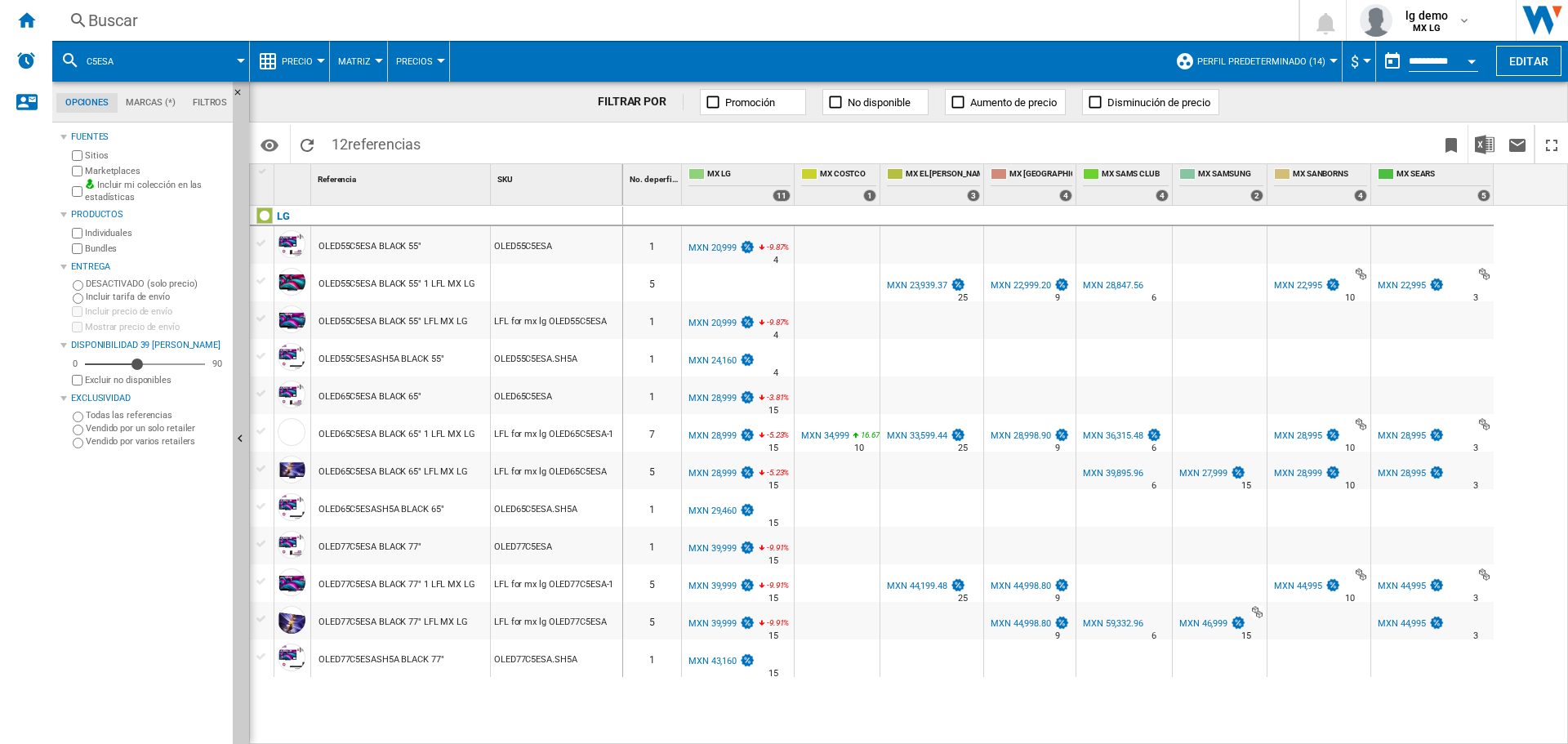
click at [405, 298] on div "OLED55C5ESA BLACK 55" 1 LFL MX LG" at bounding box center [397, 284] width 157 height 38
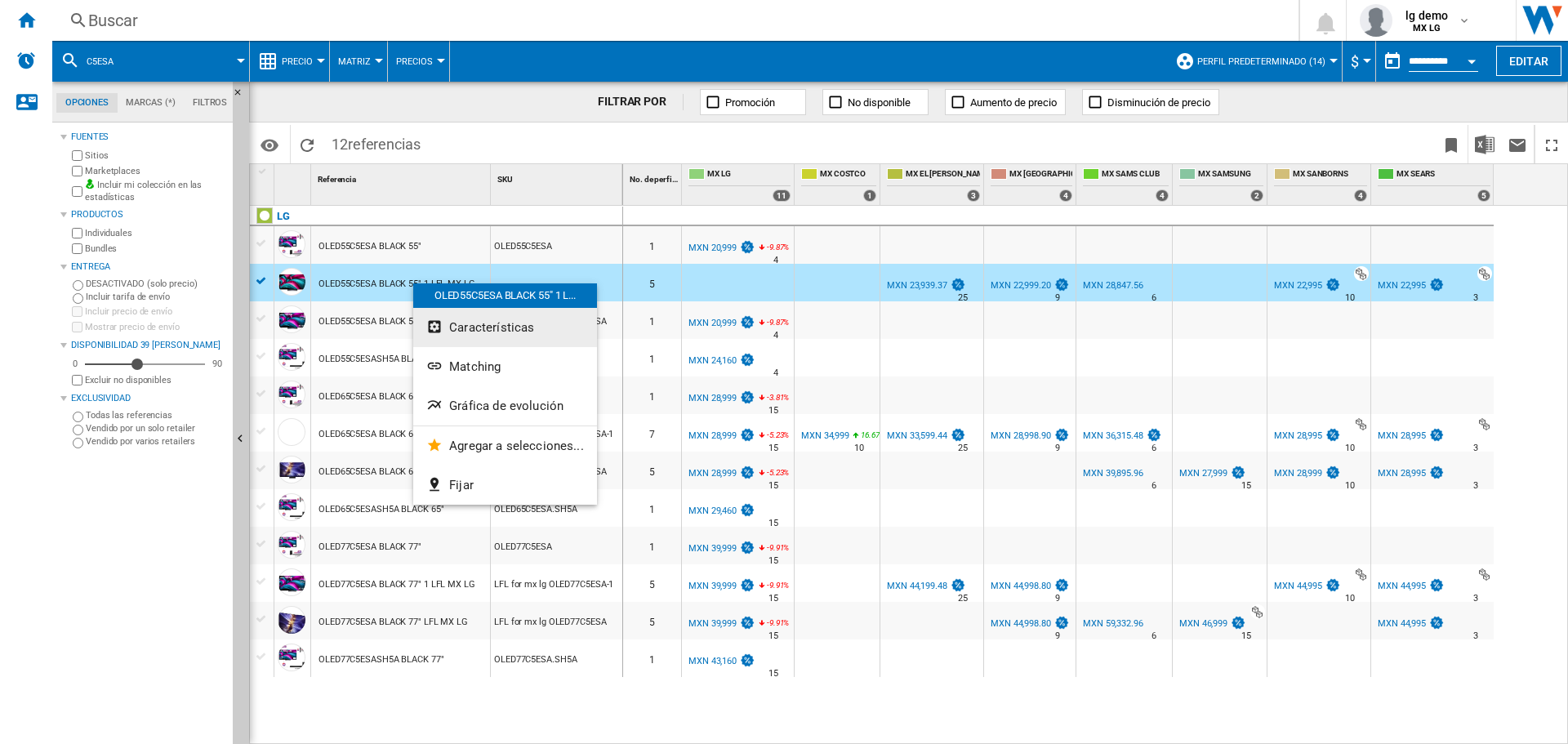
click at [508, 331] on span "Características" at bounding box center [491, 328] width 85 height 15
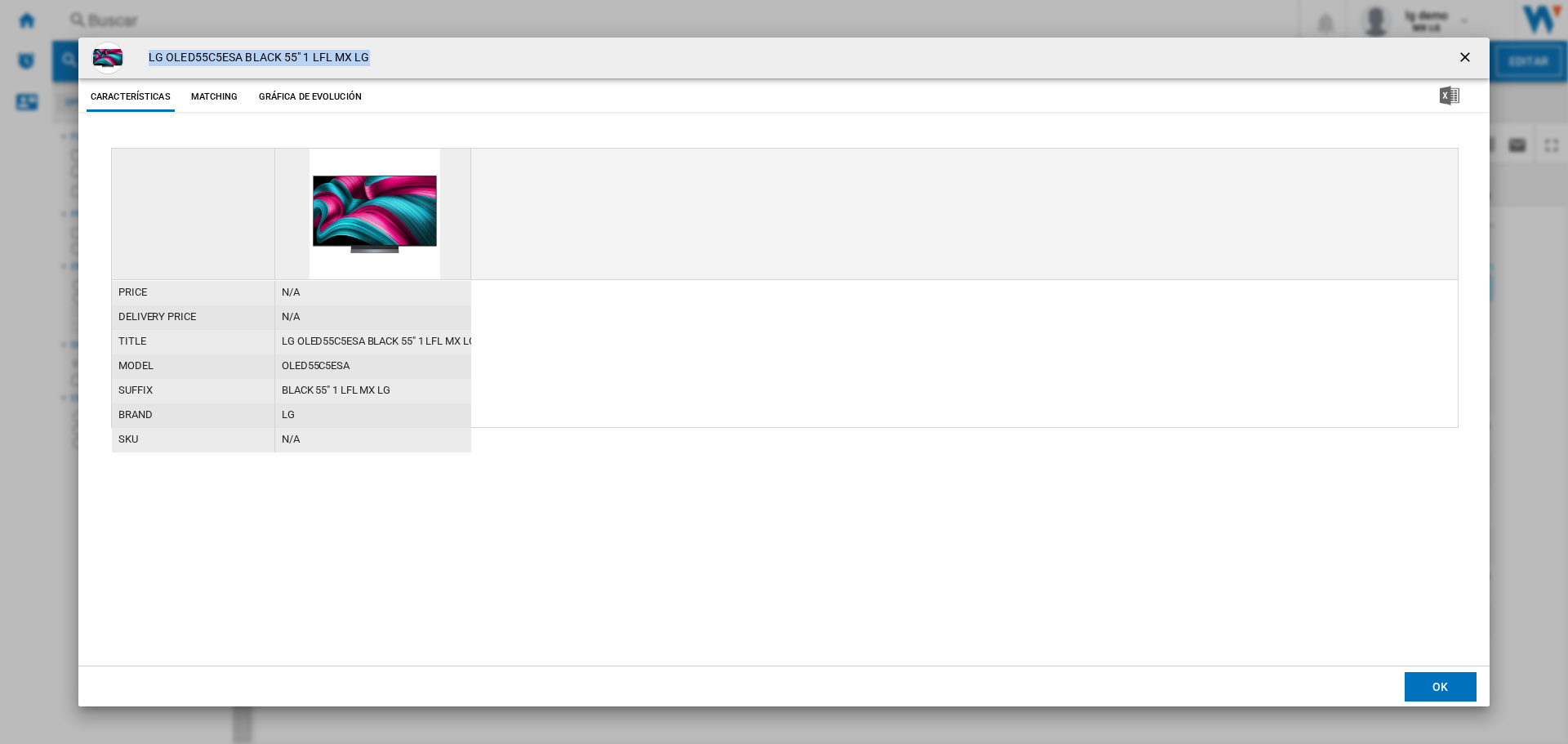
drag, startPoint x: 147, startPoint y: 57, endPoint x: 379, endPoint y: 57, distance: 232.0
click at [379, 57] on div "LG OLED55C5ESA BLACK 55" 1 LFL MX LG" at bounding box center [784, 58] width 1411 height 41
copy h4 "LG OLED55C5ESA BLACK 55" 1 LFL MX LG"
click at [1460, 53] on ng-md-icon "getI18NText('BUTTONS.CLOSE_DIALOG')" at bounding box center [1466, 58] width 19 height 19
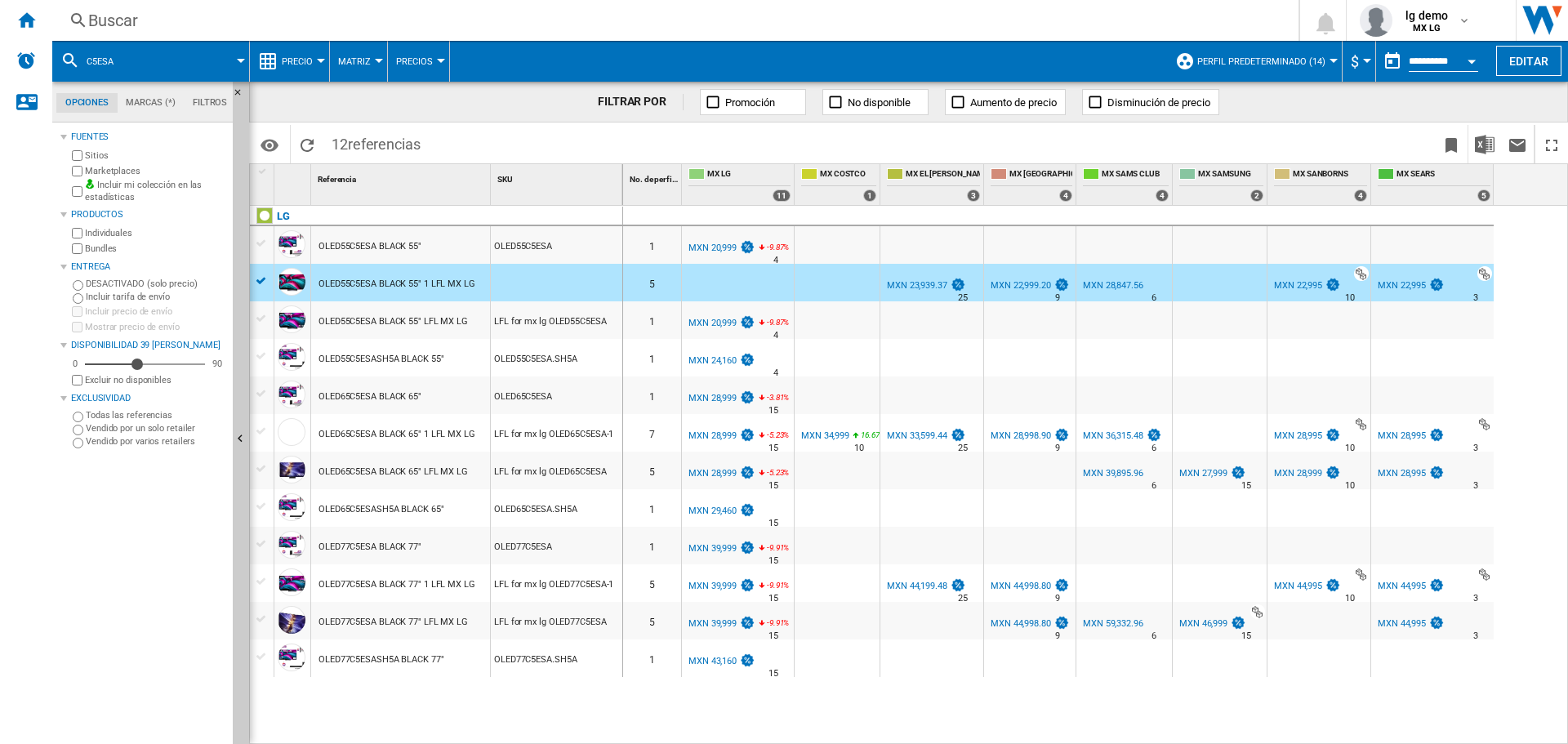
click at [258, 278] on div at bounding box center [261, 281] width 17 height 15
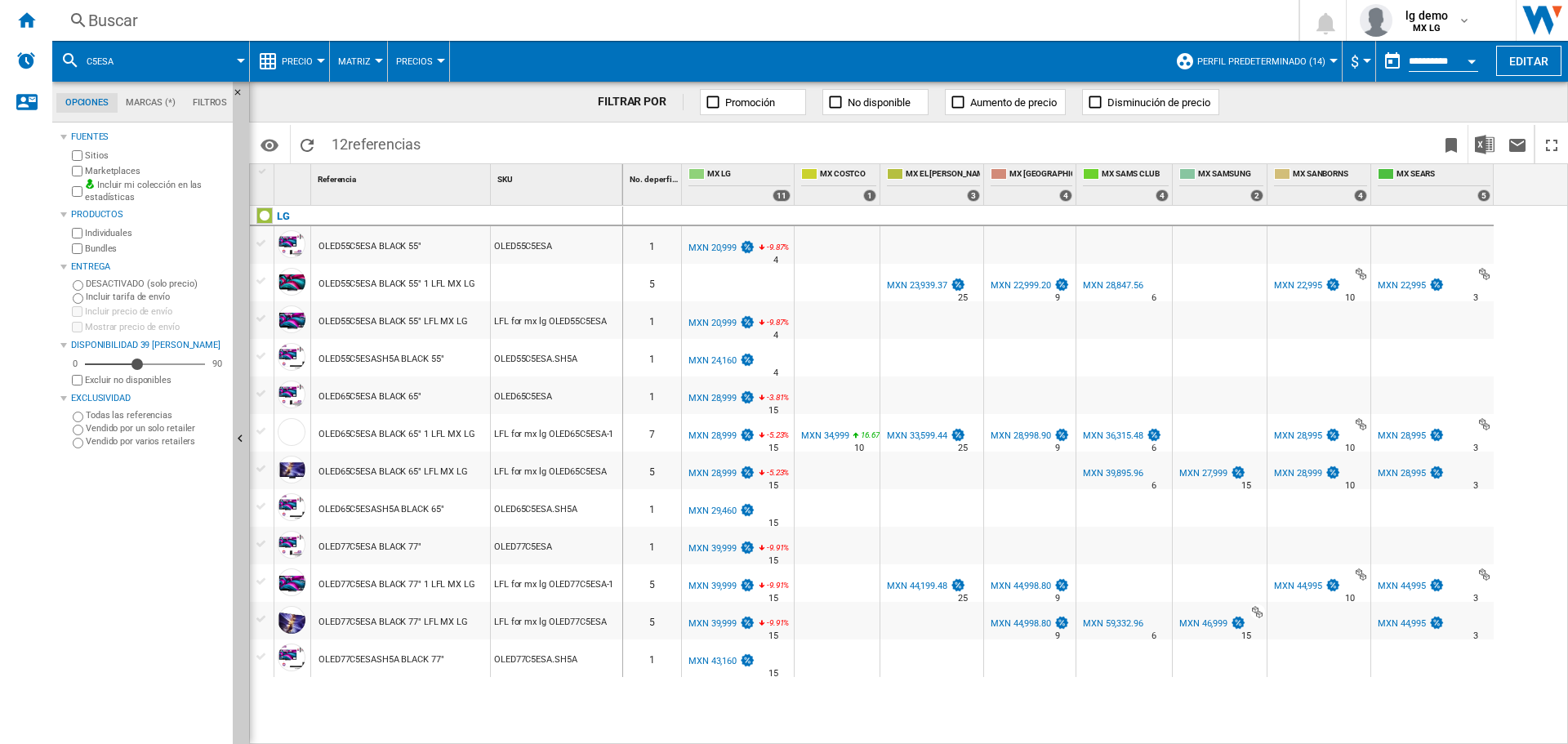
click at [413, 282] on div "OLED55C5ESA BLACK 55" 1 LFL MX LG" at bounding box center [397, 284] width 157 height 38
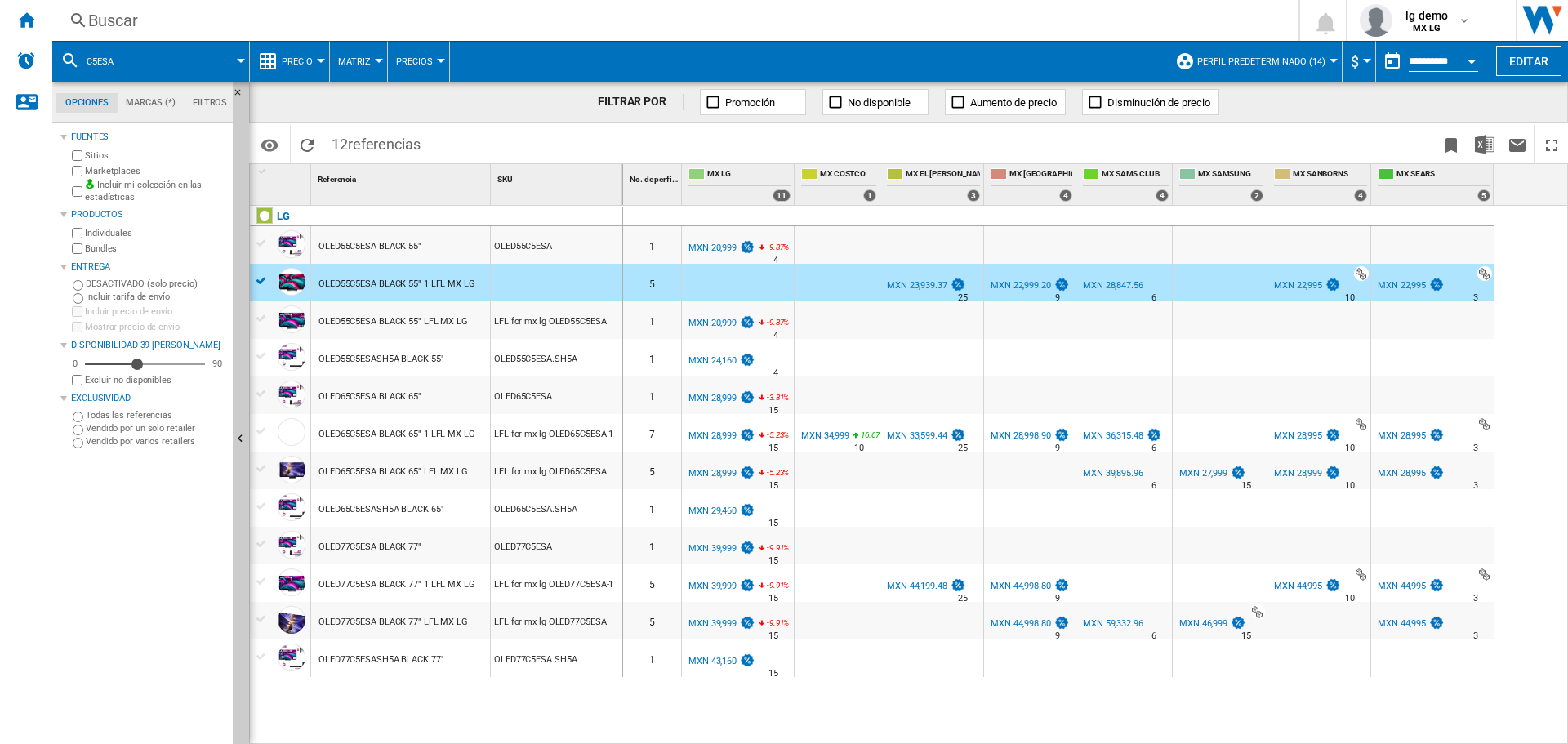
click at [1315, 286] on div "MXN 22,995" at bounding box center [1298, 286] width 49 height 11
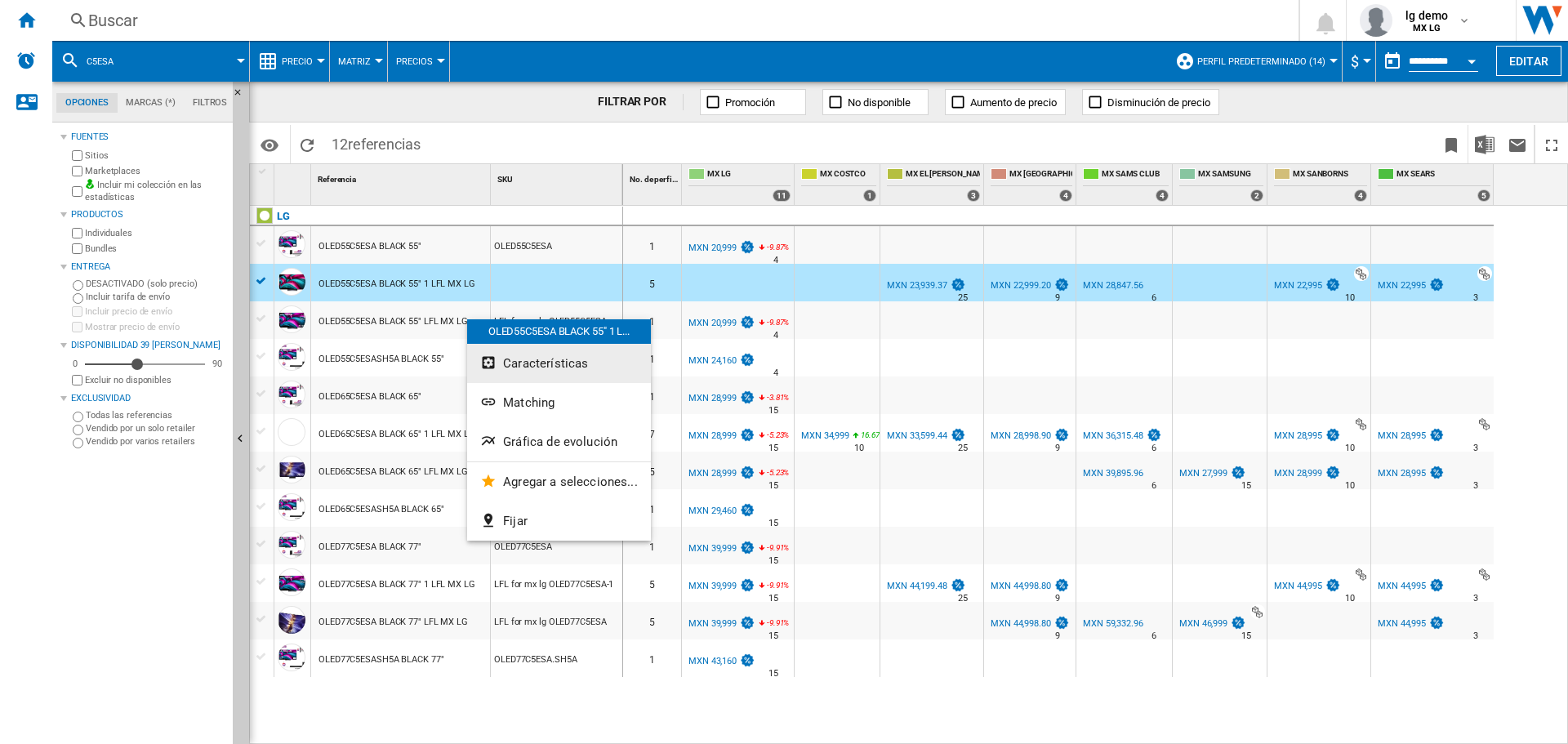
click at [572, 359] on span "Características" at bounding box center [545, 364] width 85 height 15
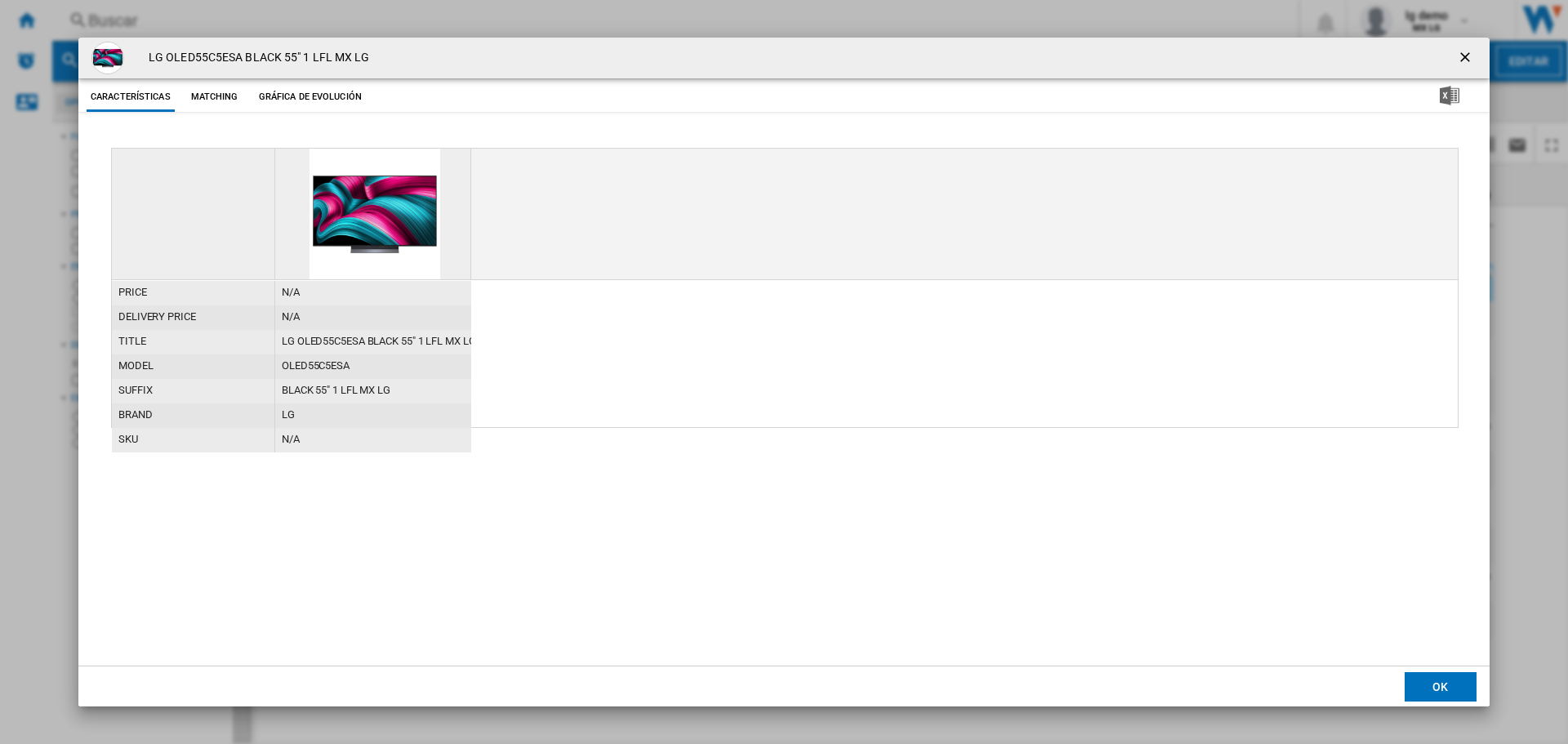
click at [1461, 50] on ng-md-icon "getI18NText('BUTTONS.CLOSE_DIALOG')" at bounding box center [1466, 58] width 19 height 19
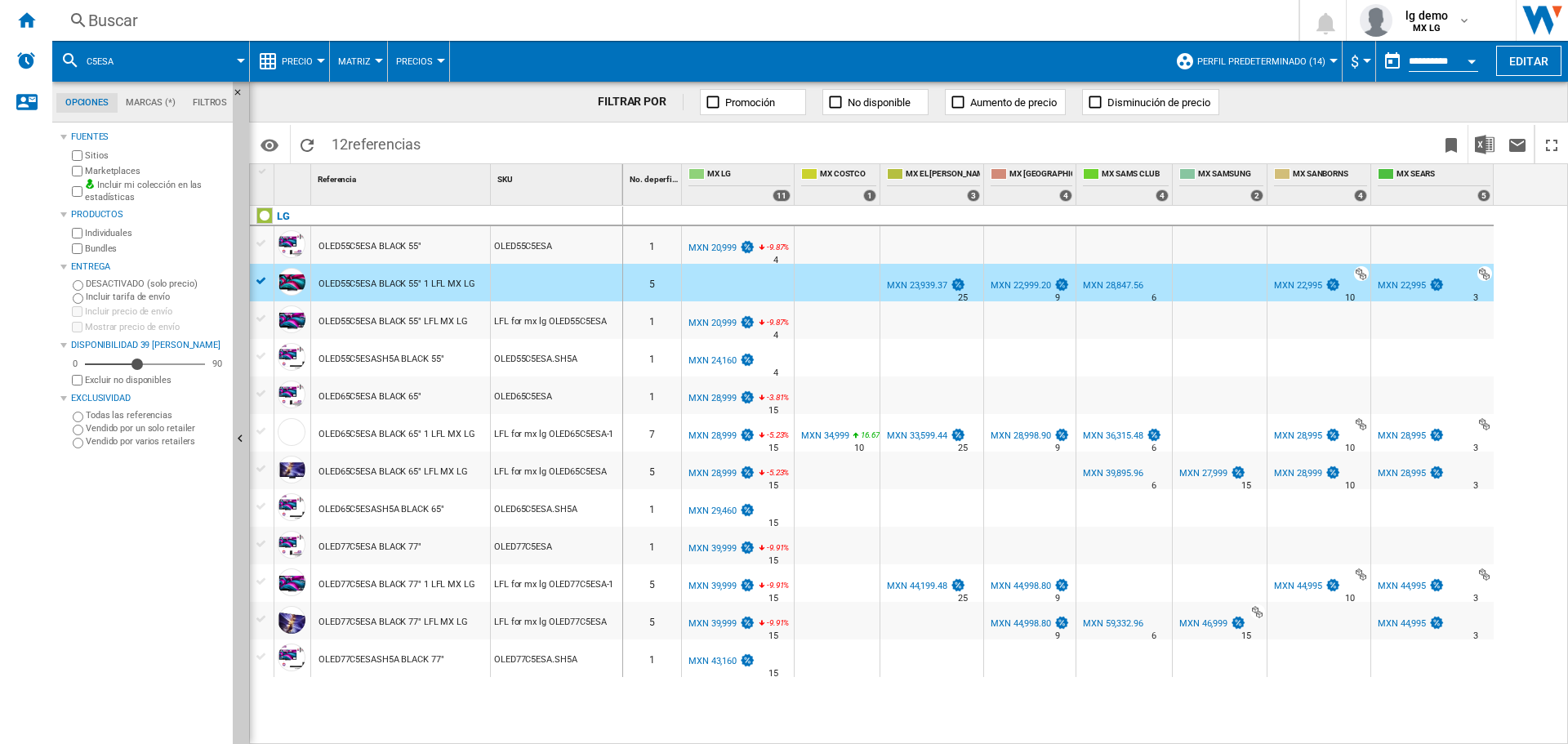
click at [258, 282] on div at bounding box center [261, 281] width 17 height 15
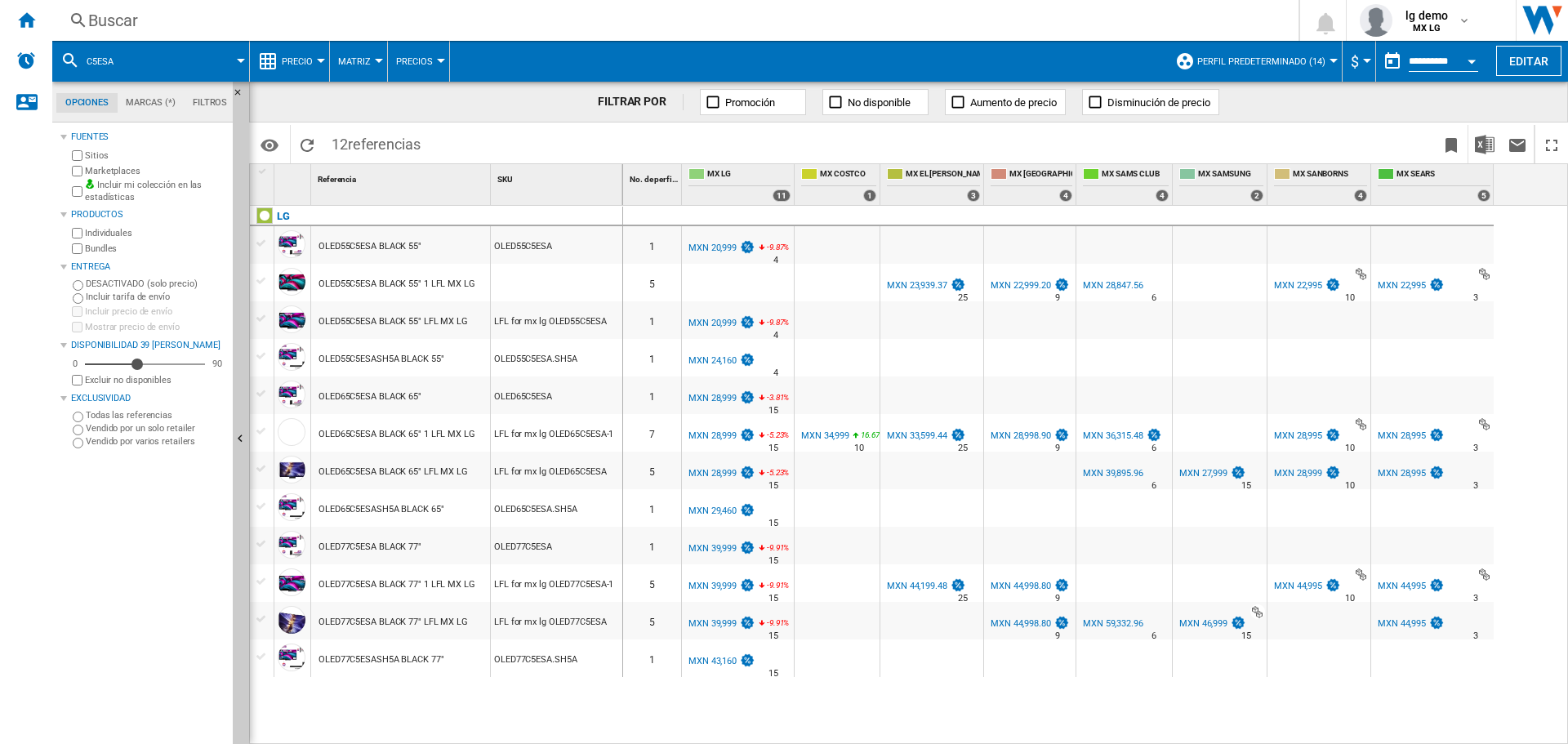
click at [542, 328] on div "LFL for mx lg OLED55C5ESA" at bounding box center [557, 320] width 132 height 38
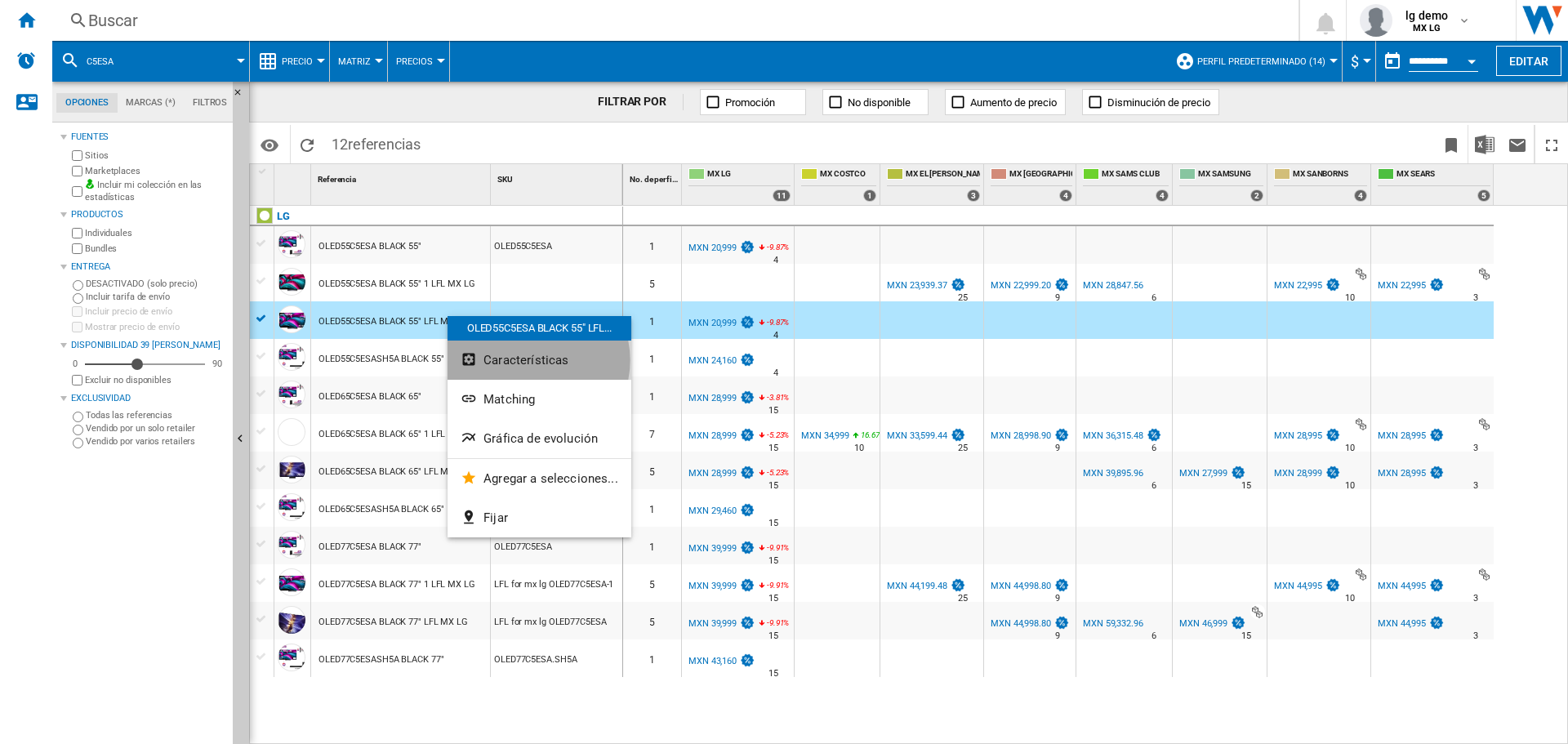
click at [529, 360] on span "Características" at bounding box center [526, 360] width 85 height 15
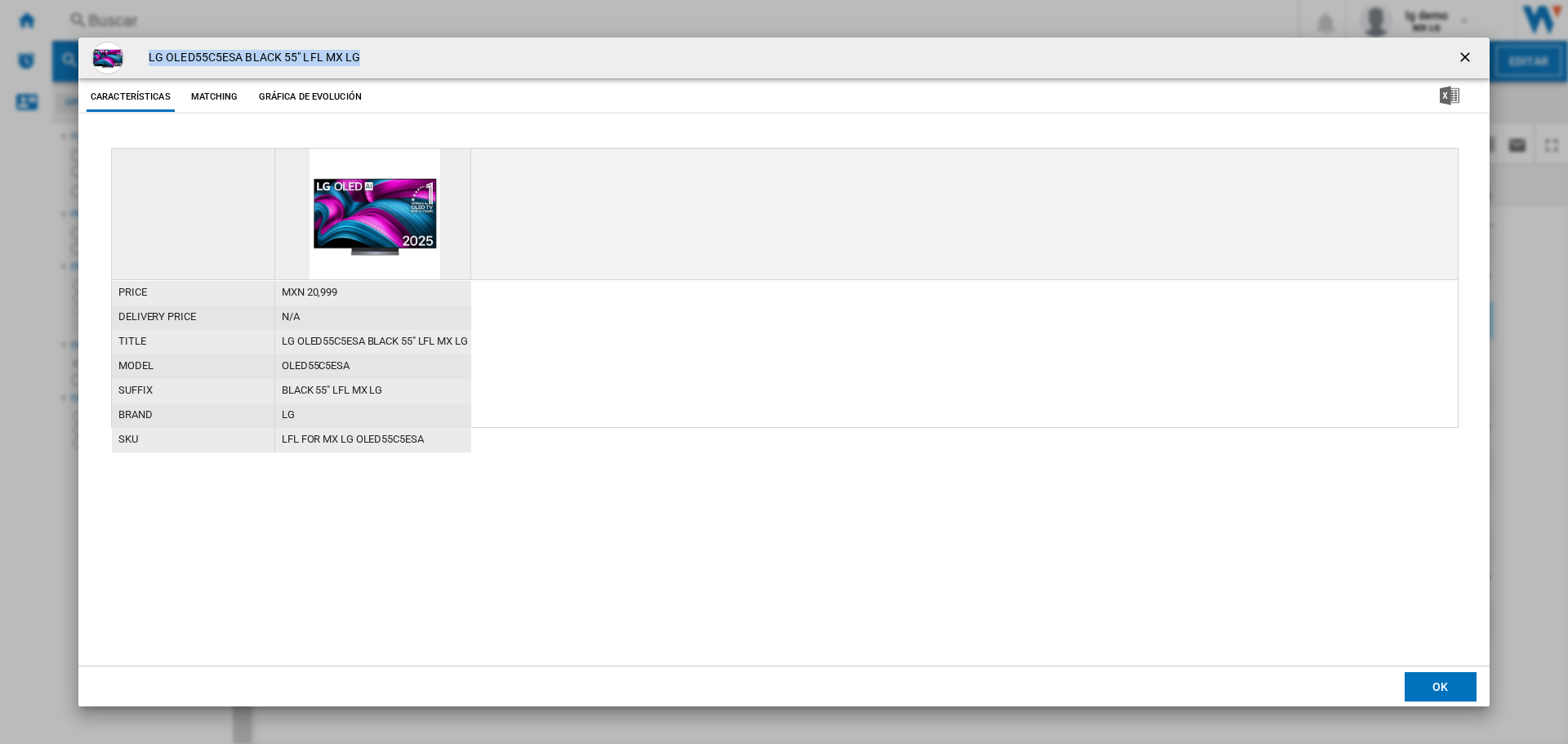
drag, startPoint x: 149, startPoint y: 57, endPoint x: 485, endPoint y: 62, distance: 336.0
click at [485, 62] on div "LG OLED55C5ESA BLACK 55" LFL MX LG" at bounding box center [784, 58] width 1411 height 41
copy h4 "LG OLED55C5ESA BLACK 55" LFL MX LG"
click at [1462, 57] on ng-md-icon "getI18NText('BUTTONS.CLOSE_DIALOG')" at bounding box center [1466, 58] width 19 height 19
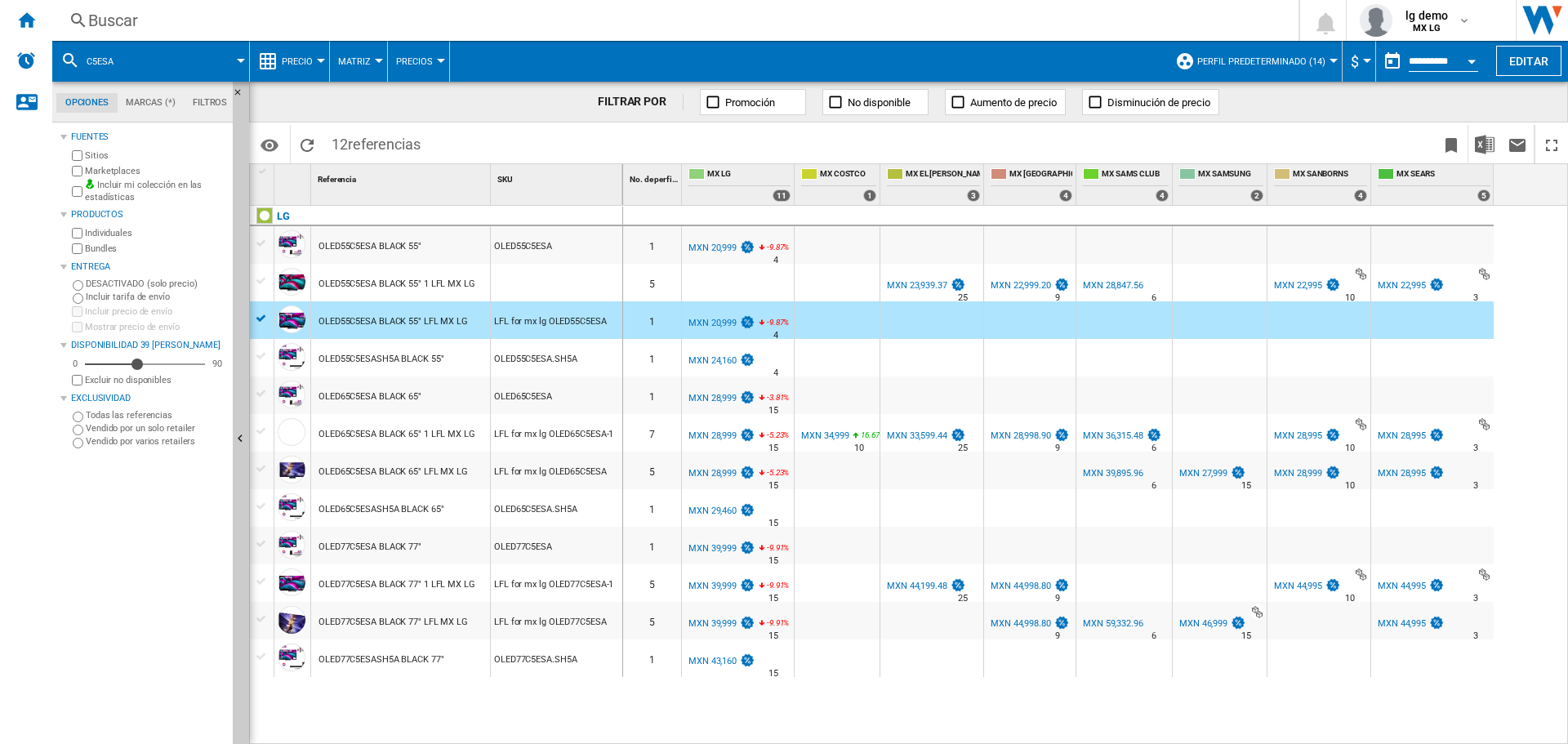
click at [262, 307] on div at bounding box center [262, 314] width 24 height 27
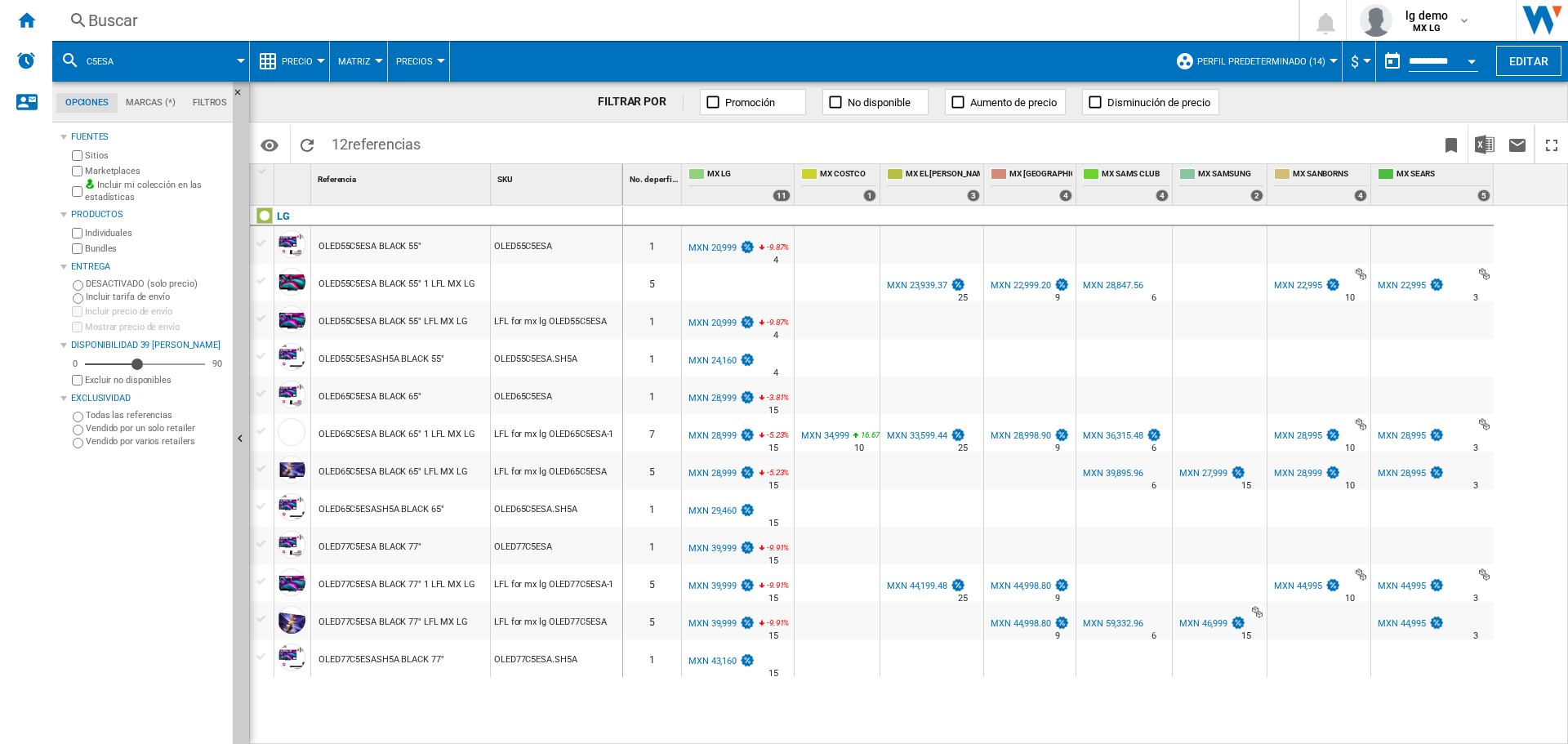
click at [260, 319] on div at bounding box center [261, 319] width 17 height 15
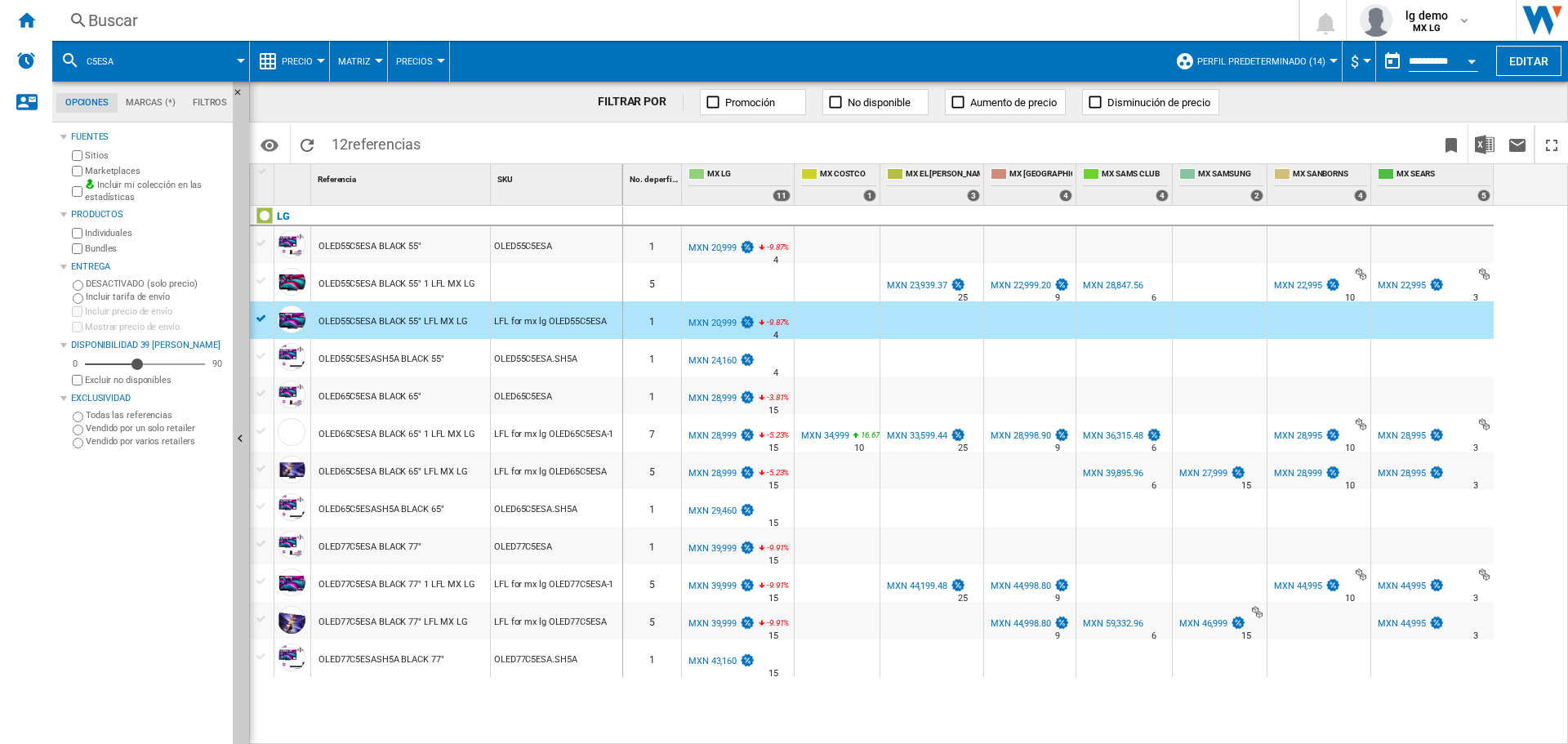
click at [263, 322] on div at bounding box center [261, 319] width 17 height 15
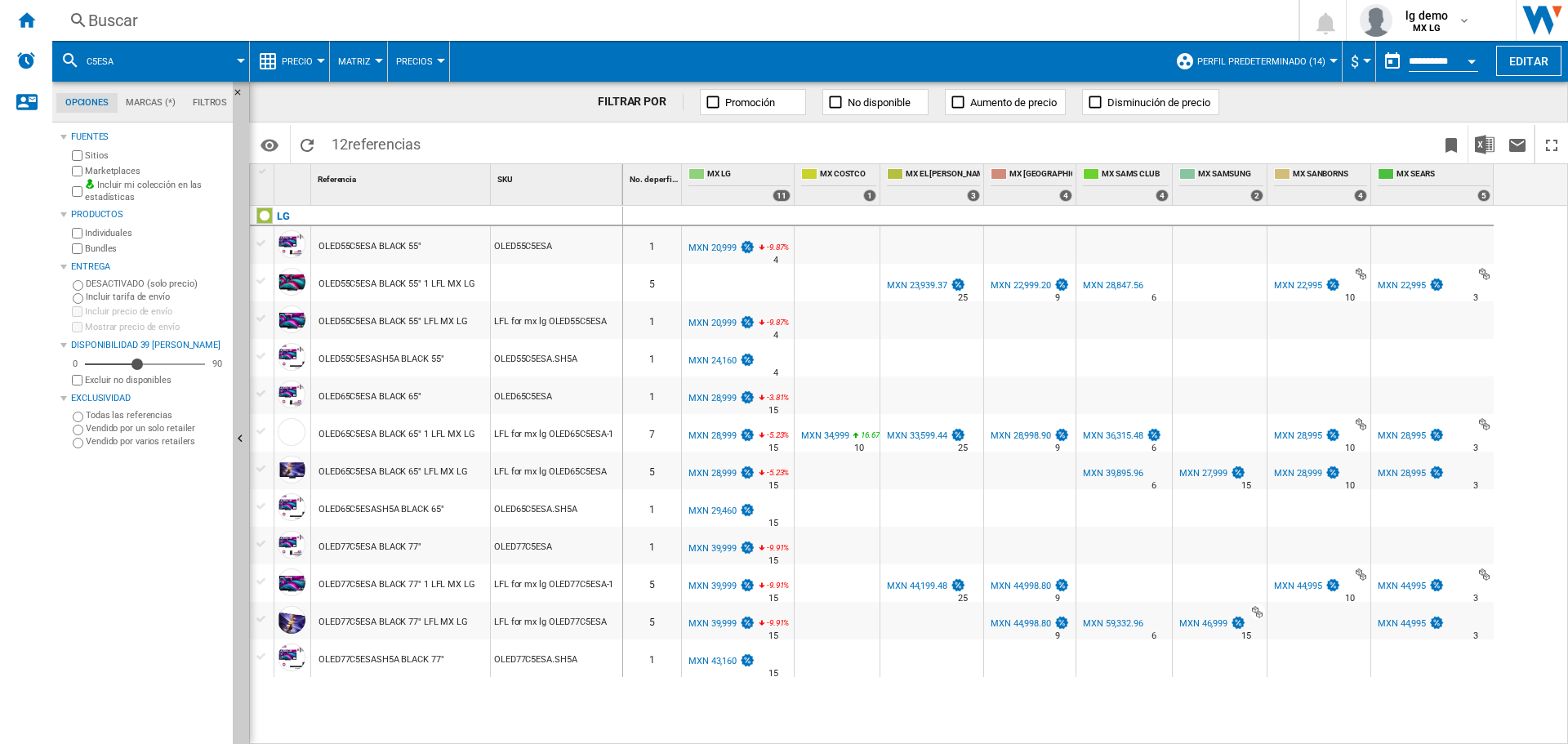
click at [724, 324] on div "MXN 20,999" at bounding box center [713, 323] width 49 height 11
